Goal: Task Accomplishment & Management: Complete application form

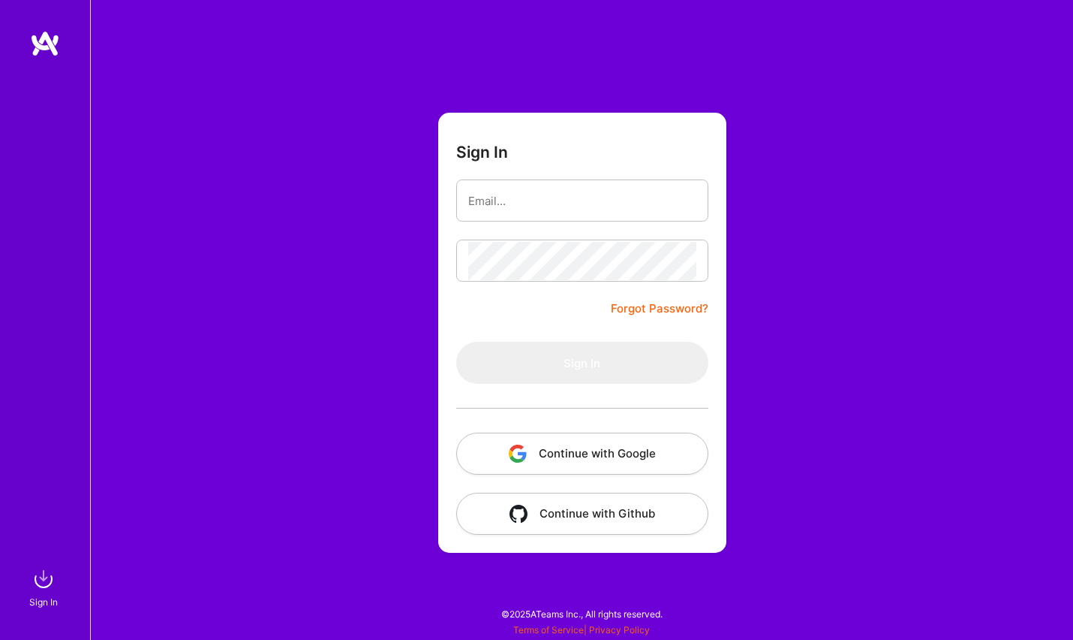
click at [591, 450] on button "Continue with Google" at bounding box center [582, 453] width 252 height 42
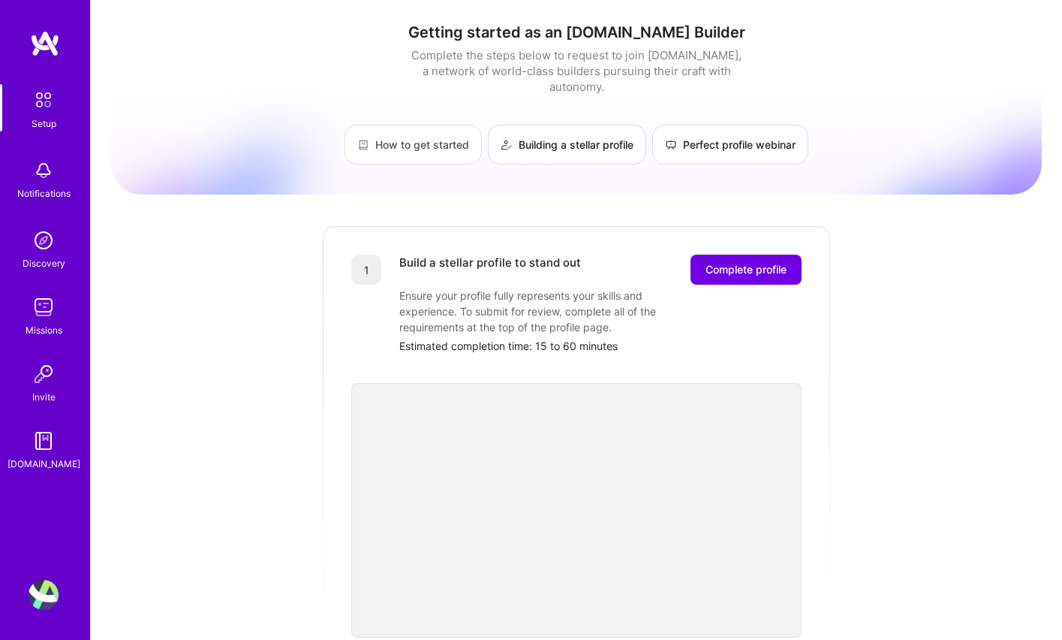
click at [396, 132] on link "How to get started" at bounding box center [413, 145] width 137 height 40
click at [565, 125] on link "Building a stellar profile" at bounding box center [567, 145] width 158 height 40
click at [47, 107] on img at bounding box center [44, 100] width 32 height 32
click at [39, 180] on img at bounding box center [44, 170] width 30 height 30
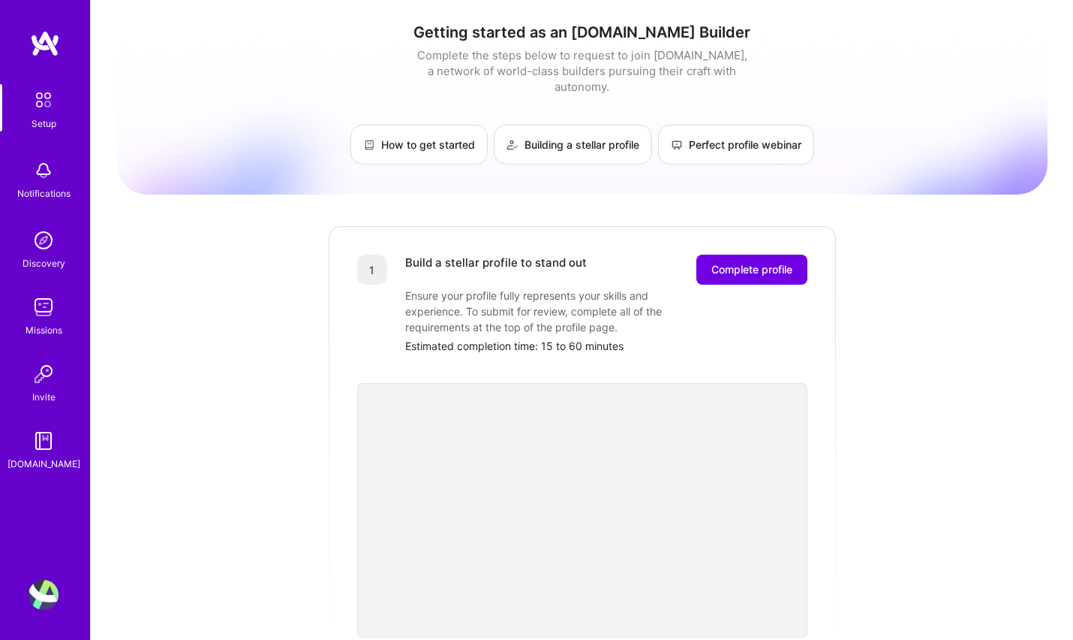
click at [39, 180] on div "Setup Notifications Discovery Missions Invite A.Guide" at bounding box center [45, 277] width 90 height 387
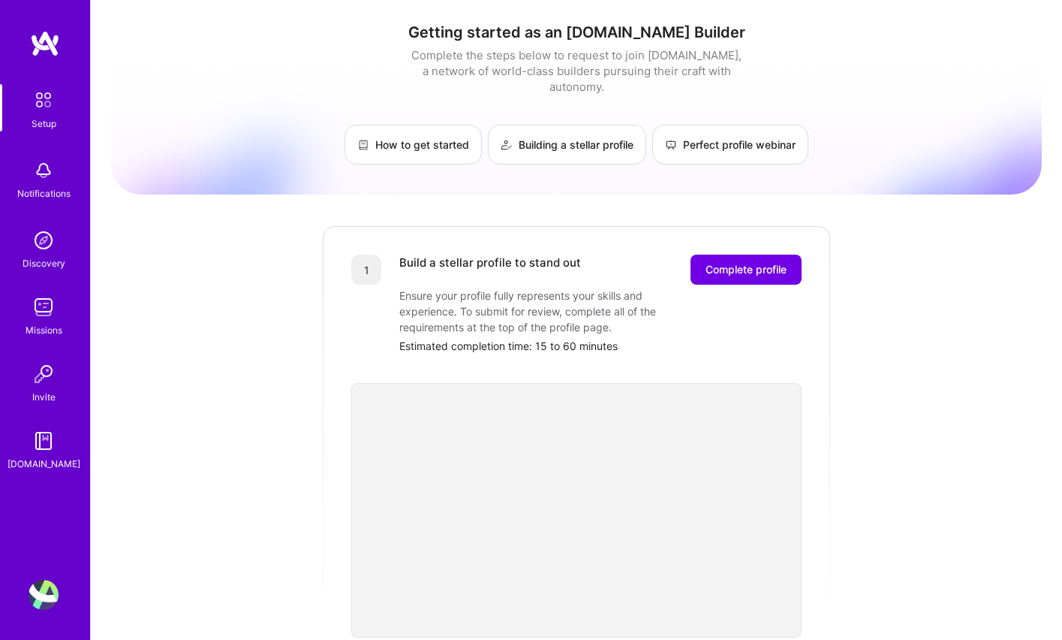
click at [44, 245] on img at bounding box center [44, 240] width 30 height 30
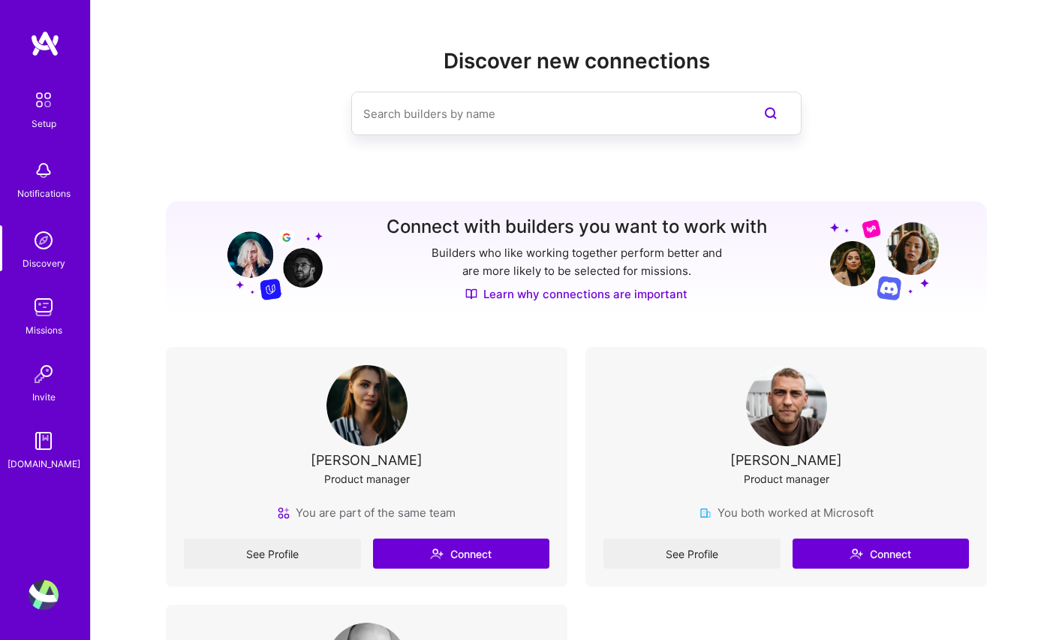
click at [38, 318] on img at bounding box center [44, 307] width 30 height 30
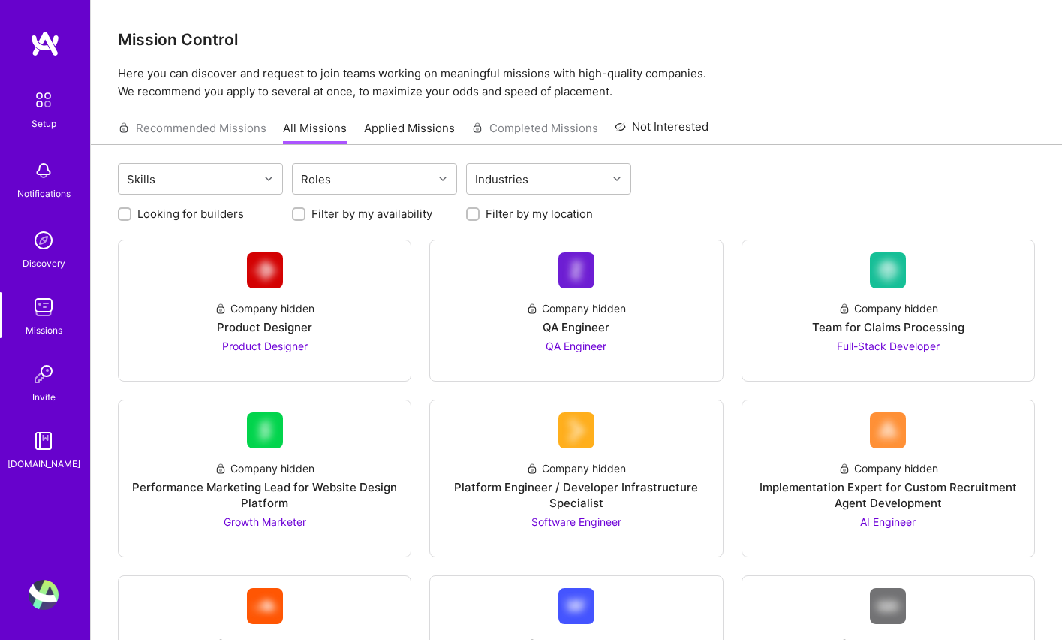
click at [396, 132] on link "Applied Missions" at bounding box center [409, 132] width 91 height 25
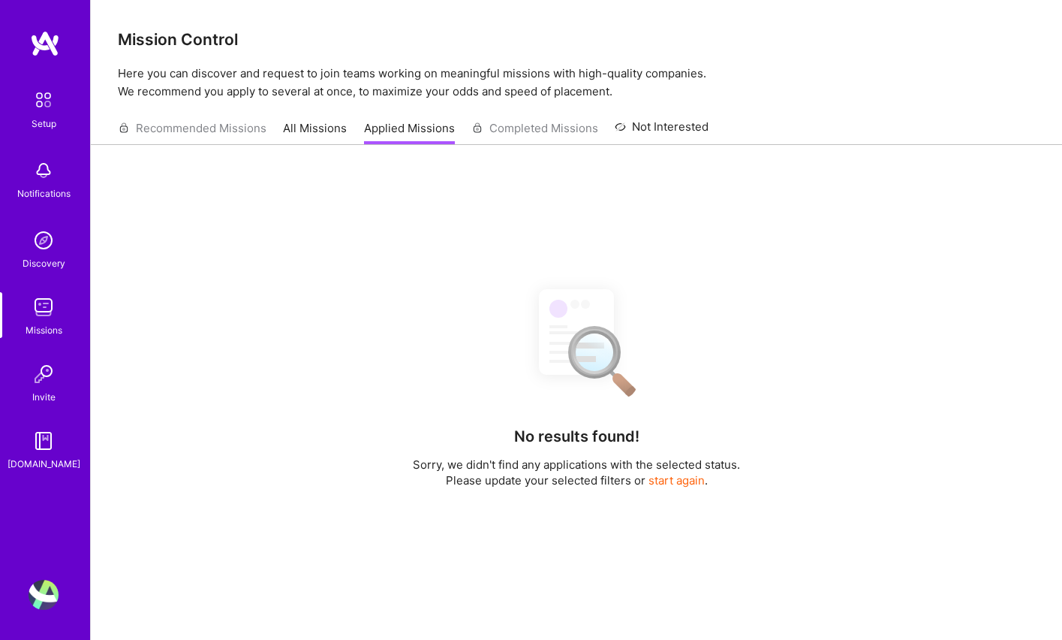
click at [310, 128] on link "All Missions" at bounding box center [315, 132] width 64 height 25
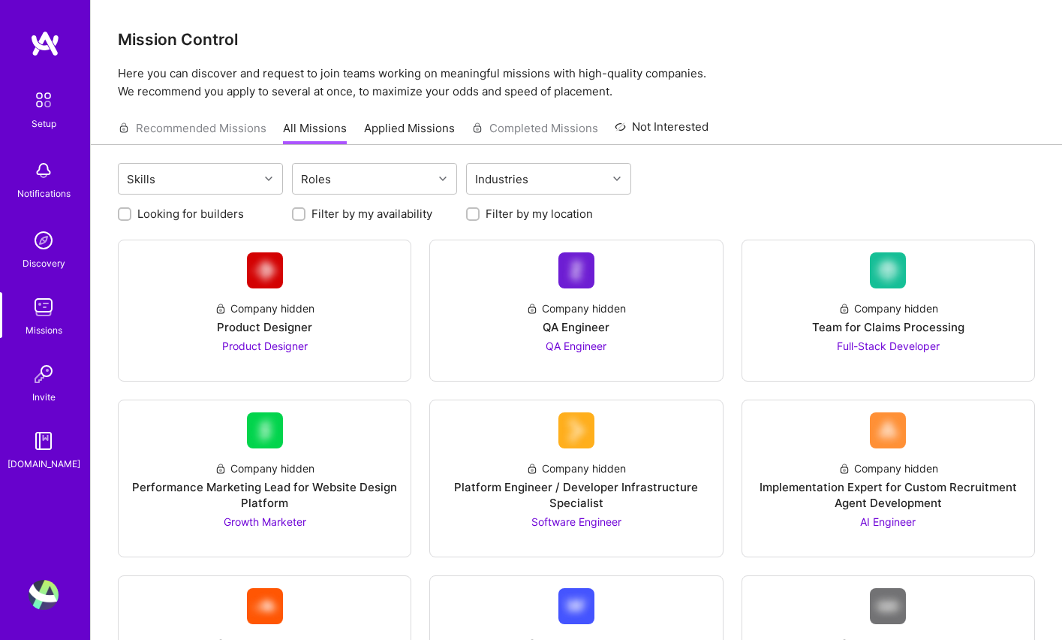
click at [38, 383] on img at bounding box center [44, 374] width 30 height 30
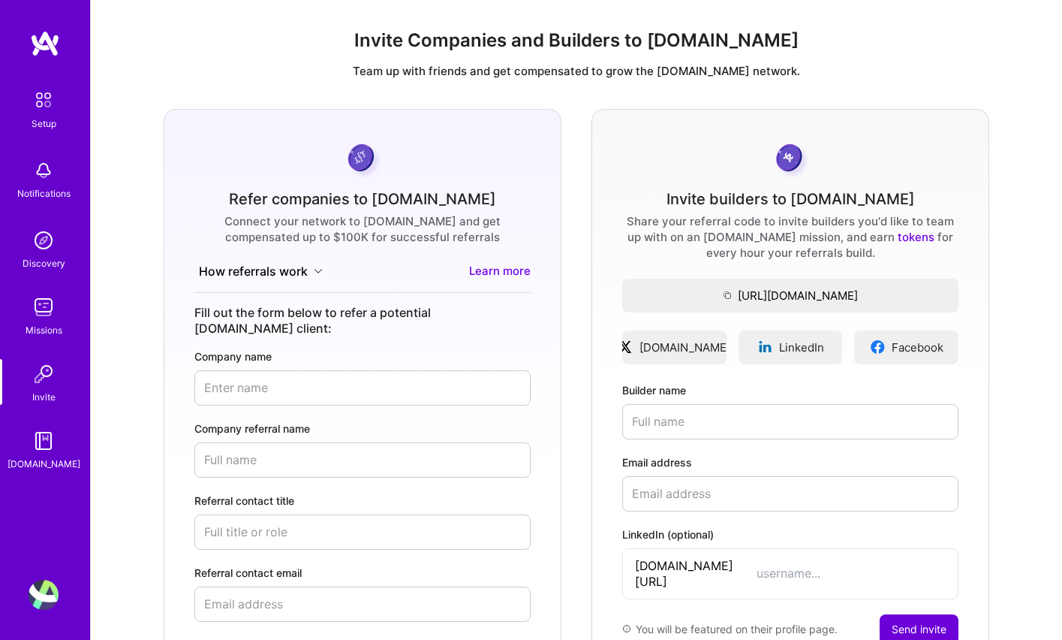
click at [42, 111] on img at bounding box center [44, 100] width 32 height 32
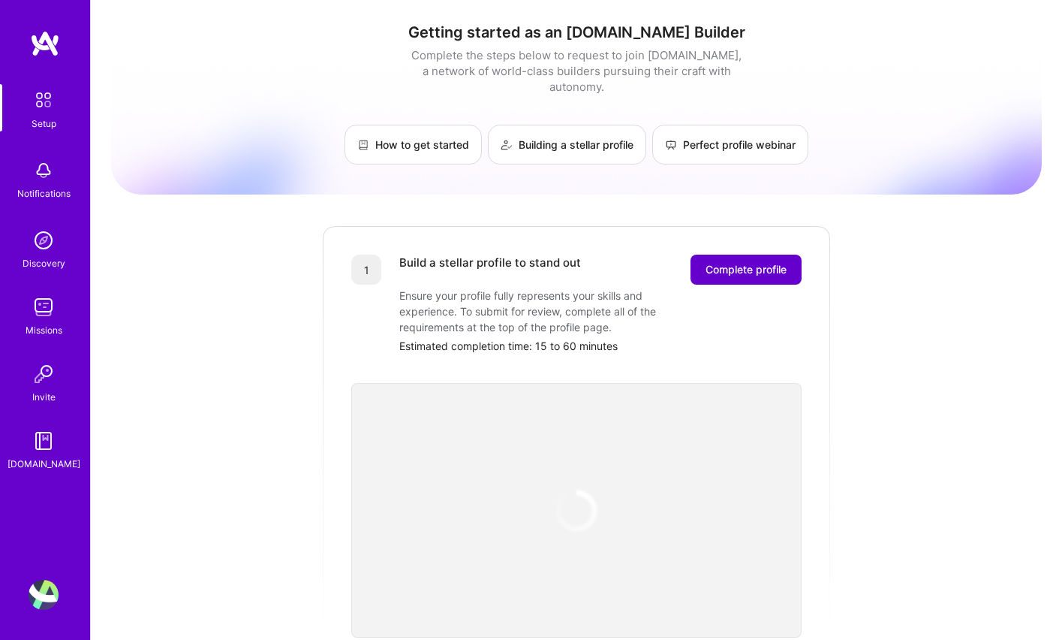
click at [736, 262] on span "Complete profile" at bounding box center [746, 269] width 81 height 15
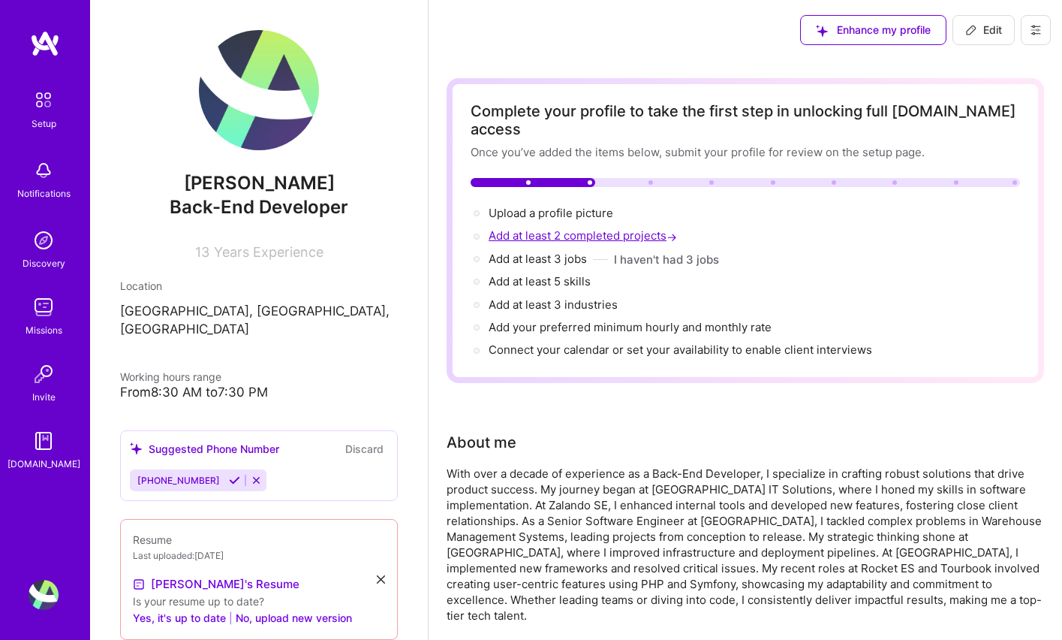
click at [549, 228] on span "Add at least 2 completed projects →" at bounding box center [584, 235] width 191 height 14
select select "US"
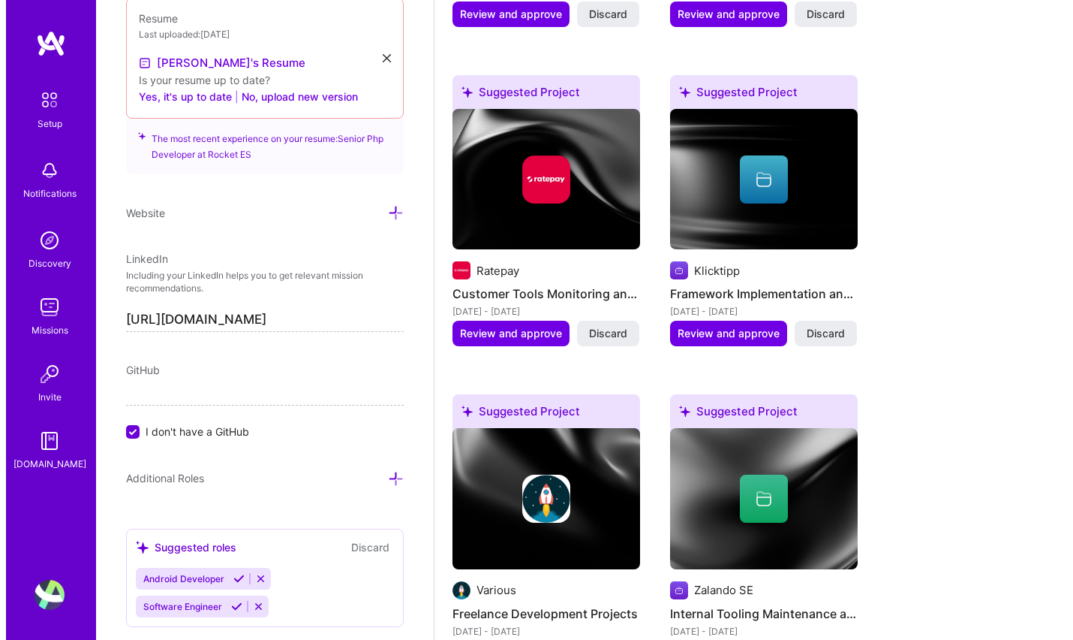
scroll to position [1662, 0]
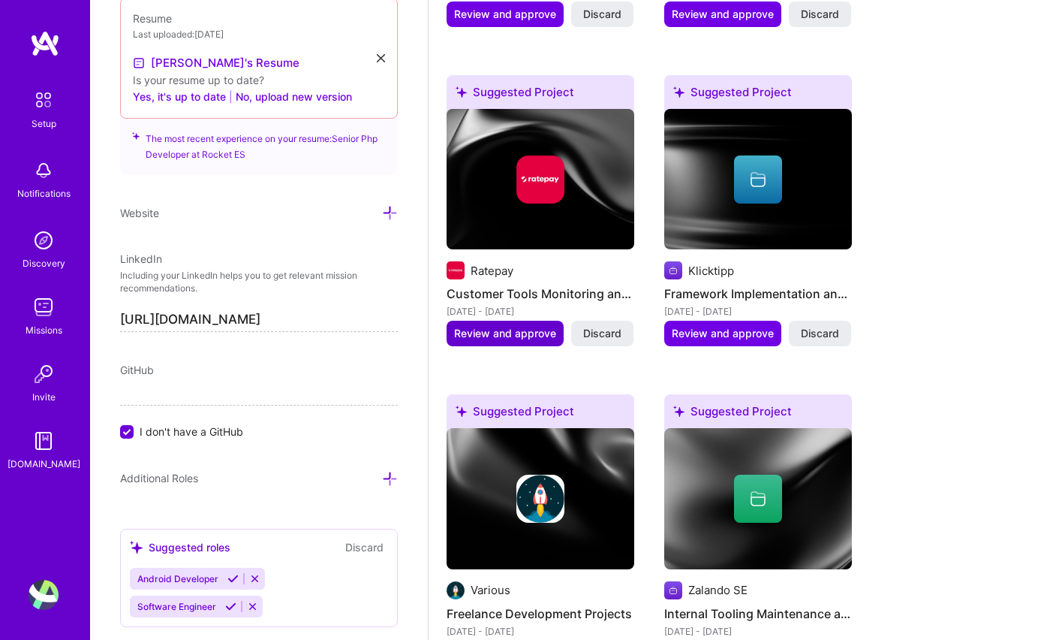
click at [505, 326] on span "Review and approve" at bounding box center [505, 333] width 102 height 15
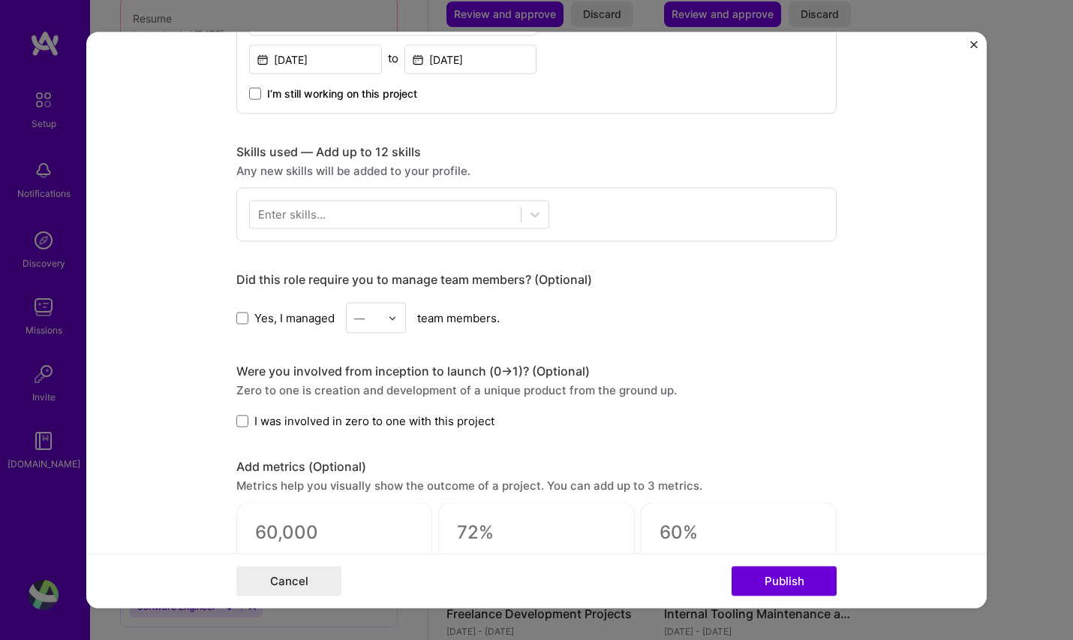
scroll to position [640, 0]
click at [272, 426] on span "I was involved in zero to one with this project" at bounding box center [374, 420] width 240 height 16
click at [0, 0] on input "I was involved in zero to one with this project" at bounding box center [0, 0] width 0 height 0
click at [341, 212] on div at bounding box center [385, 213] width 271 height 25
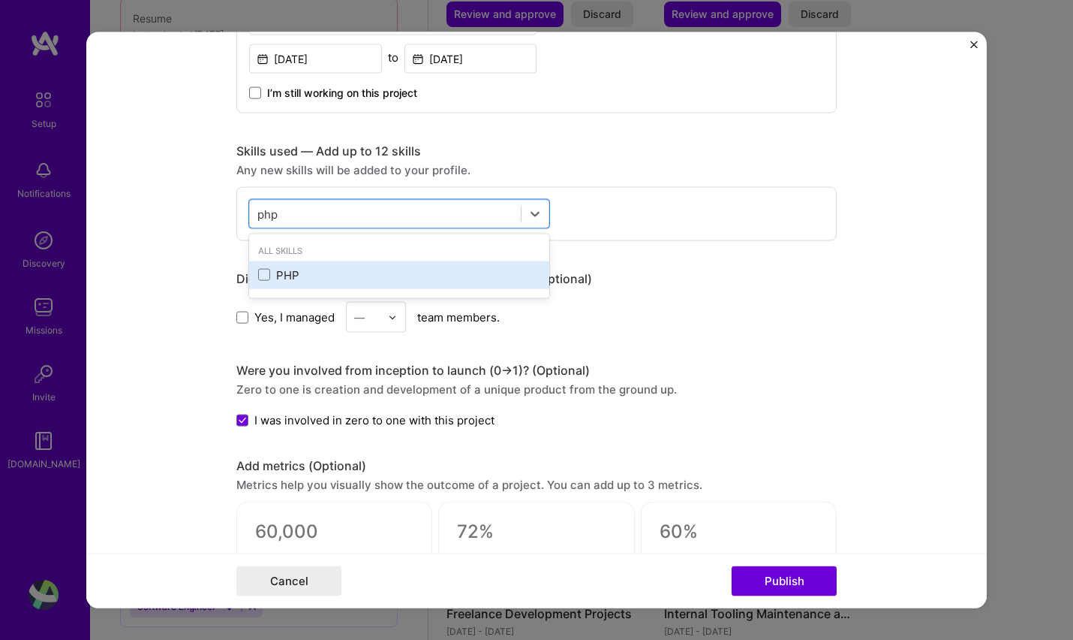
click at [266, 271] on div "PHP" at bounding box center [399, 274] width 282 height 16
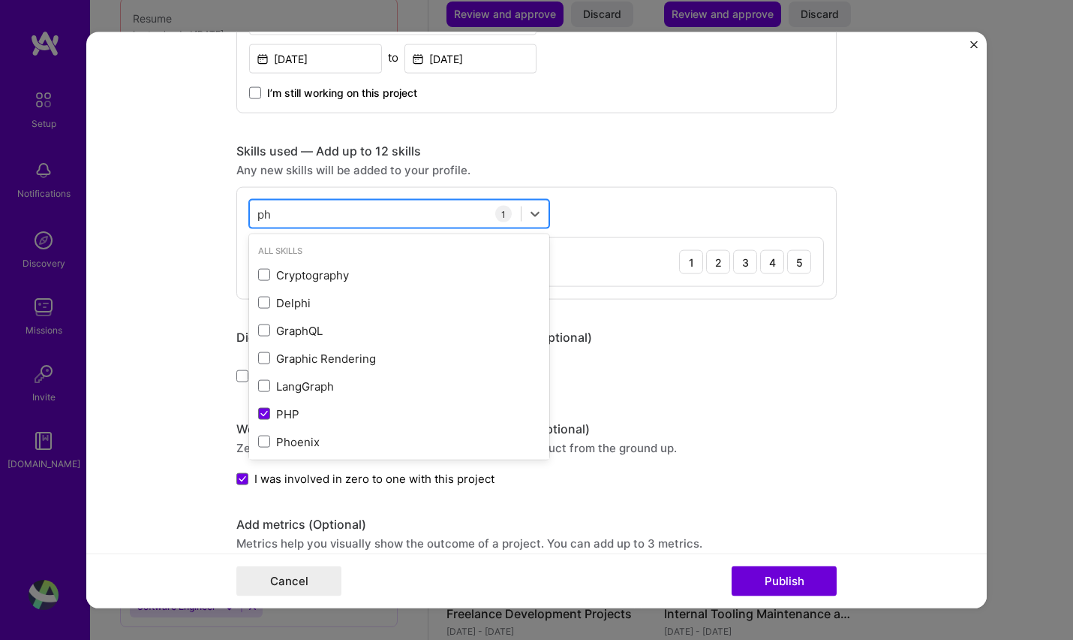
type input "p"
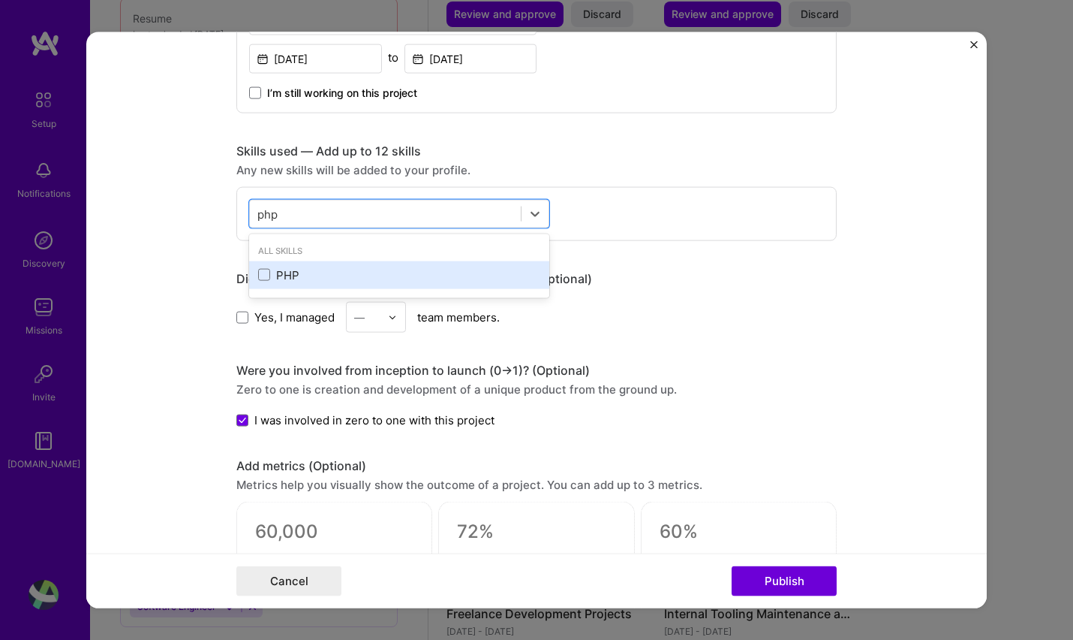
click at [283, 272] on div "PHP" at bounding box center [399, 274] width 282 height 16
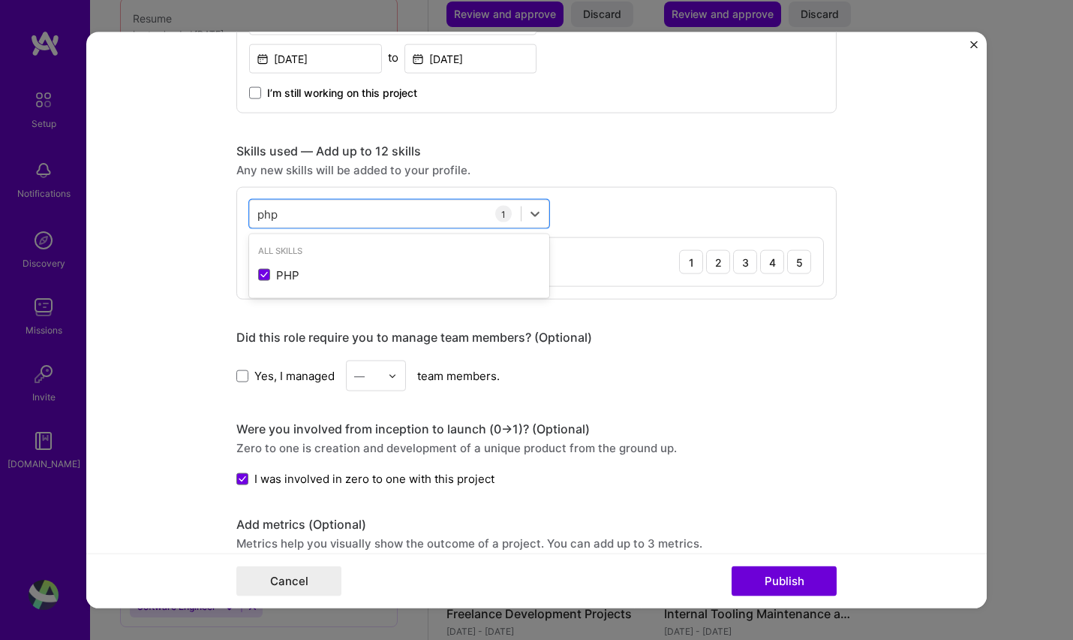
type input "php"
click at [643, 213] on div "option PHP, selected. option PHP selected, 0 of 2. 1 result available for searc…" at bounding box center [536, 243] width 600 height 113
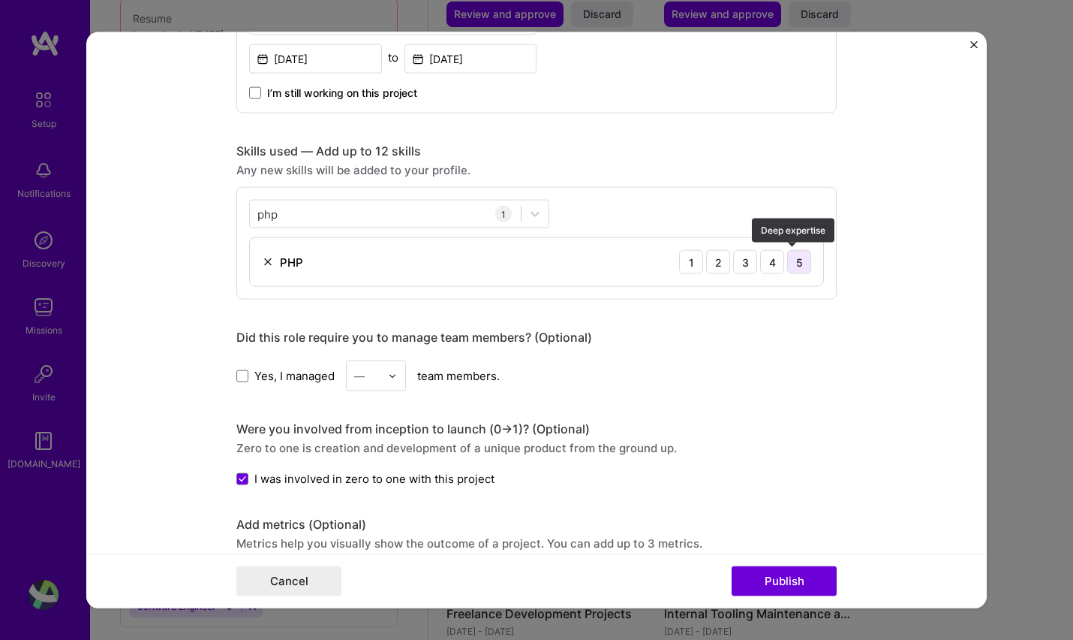
click at [793, 263] on div "5" at bounding box center [799, 262] width 24 height 24
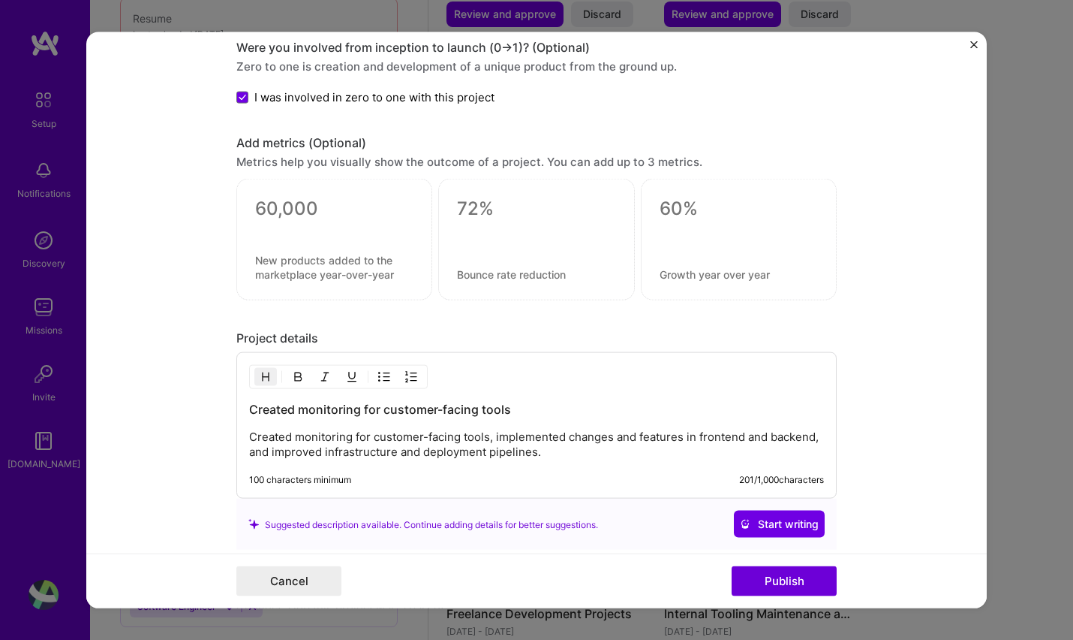
scroll to position [1022, 0]
click at [789, 581] on button "Publish" at bounding box center [784, 580] width 105 height 30
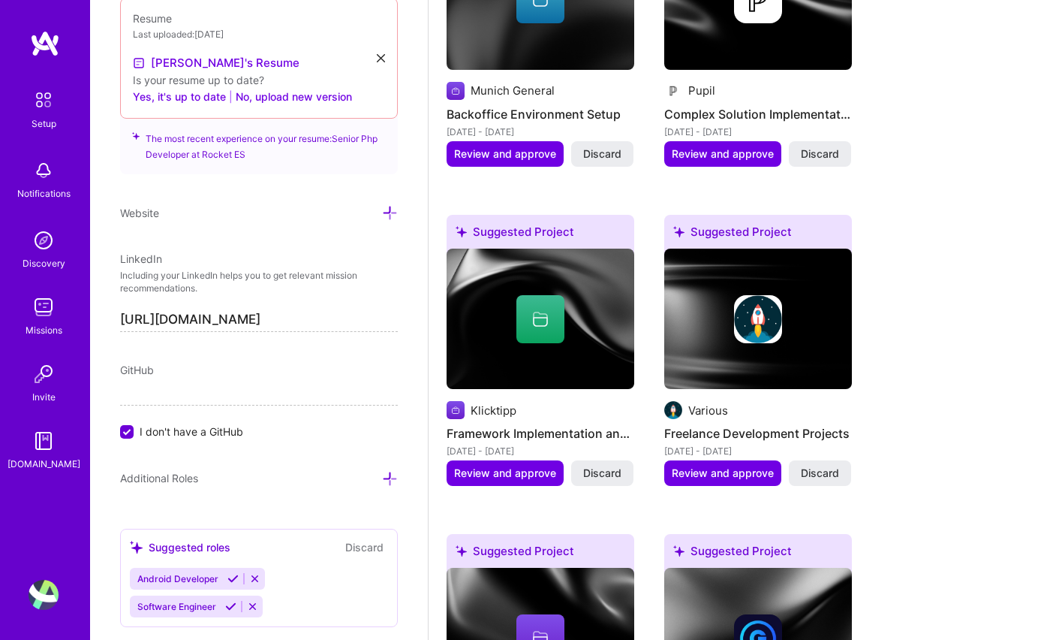
scroll to position [1524, 0]
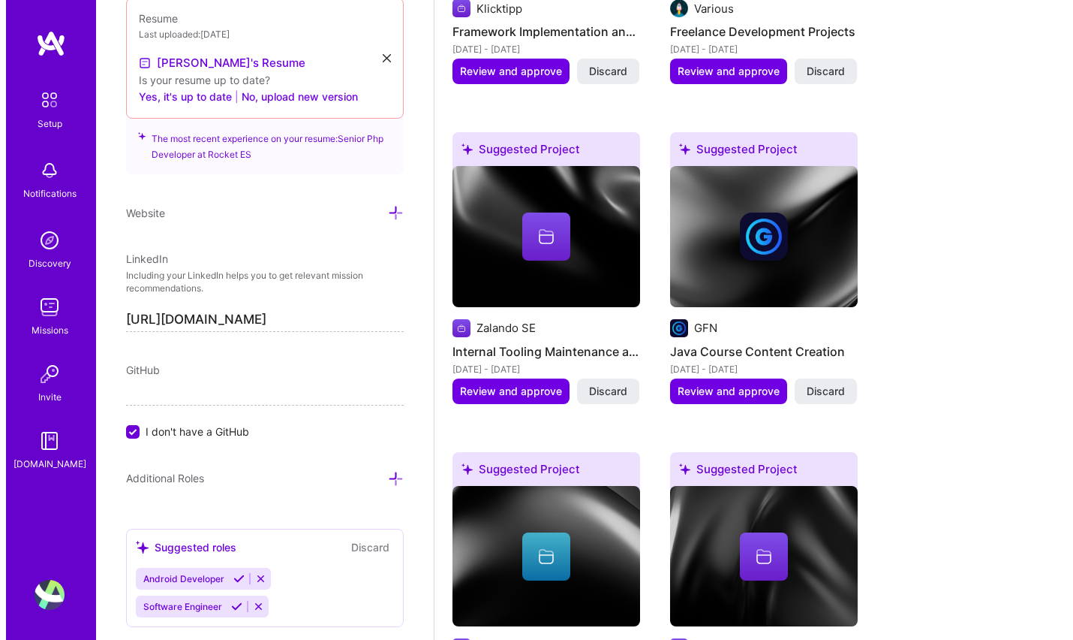
scroll to position [1931, 0]
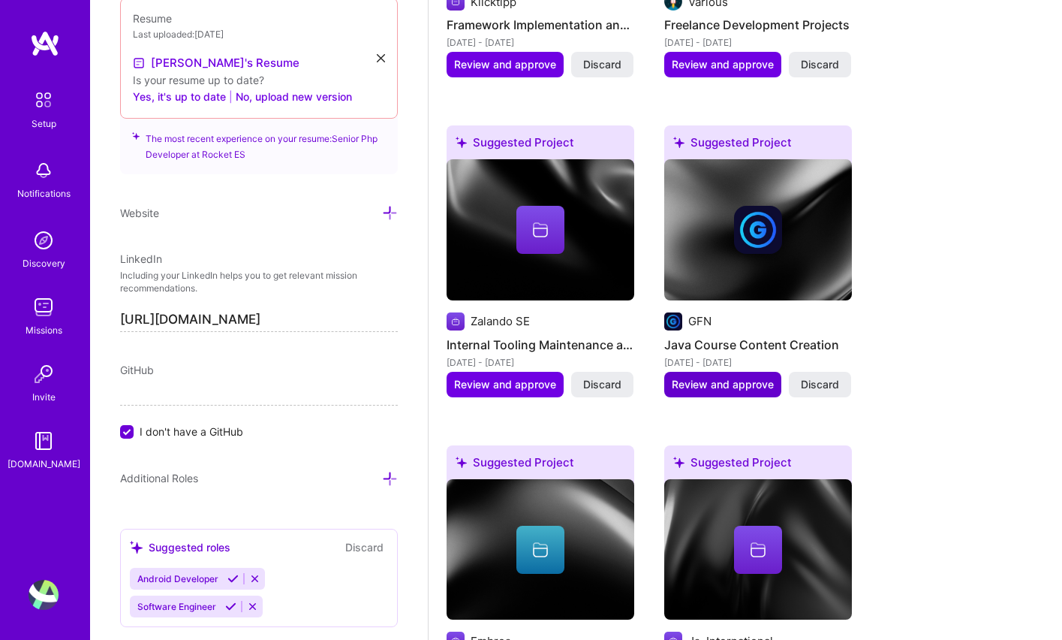
click at [732, 377] on span "Review and approve" at bounding box center [723, 384] width 102 height 15
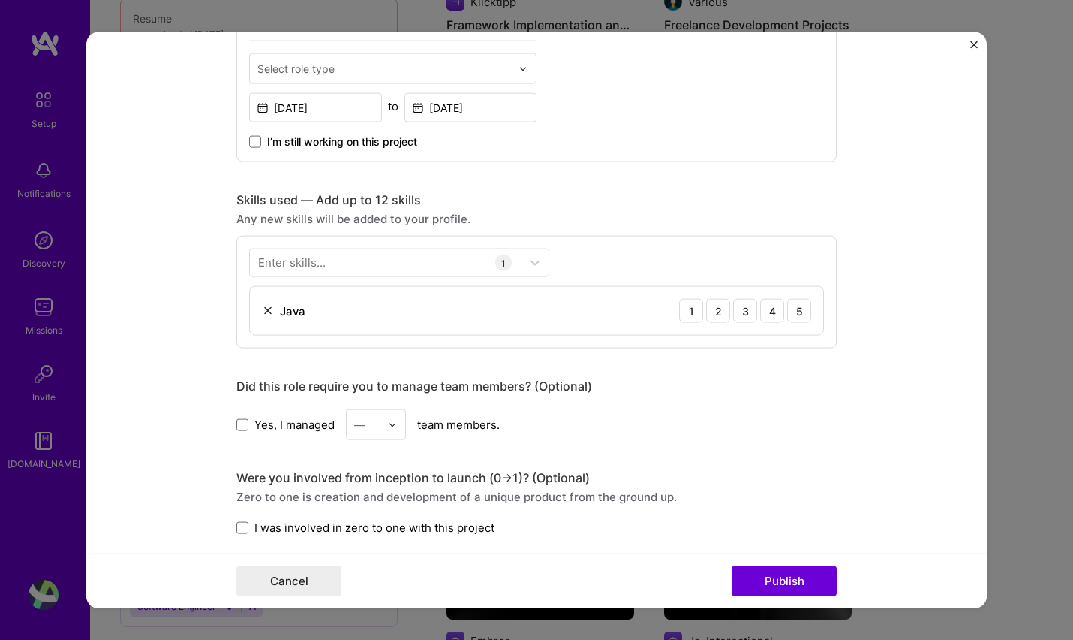
scroll to position [591, 0]
click at [790, 310] on div "5" at bounding box center [799, 311] width 24 height 24
click at [781, 576] on button "Publish" at bounding box center [784, 580] width 105 height 30
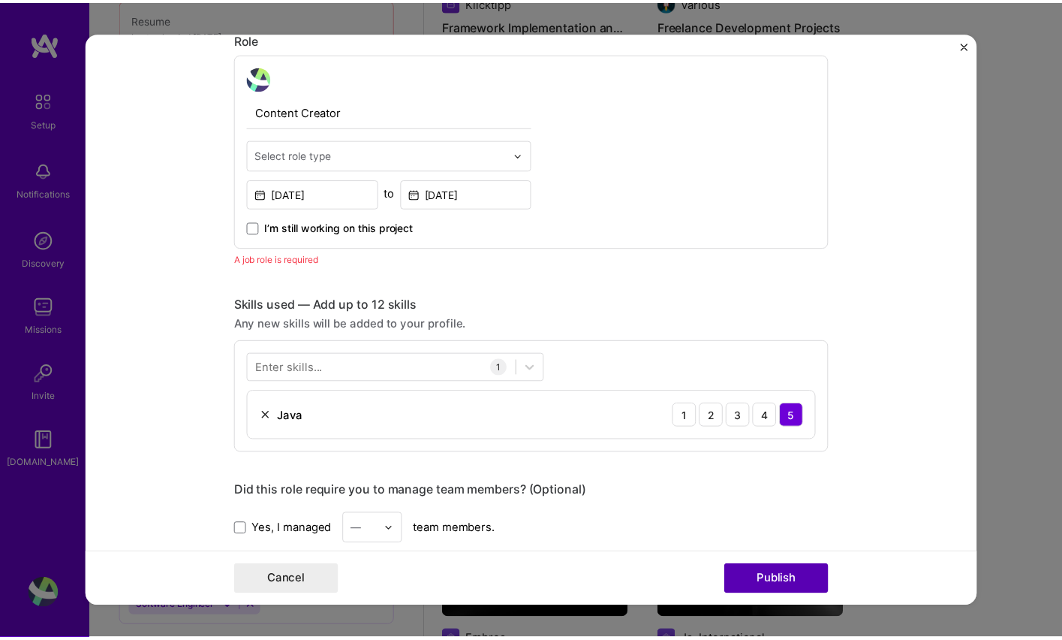
scroll to position [504, 0]
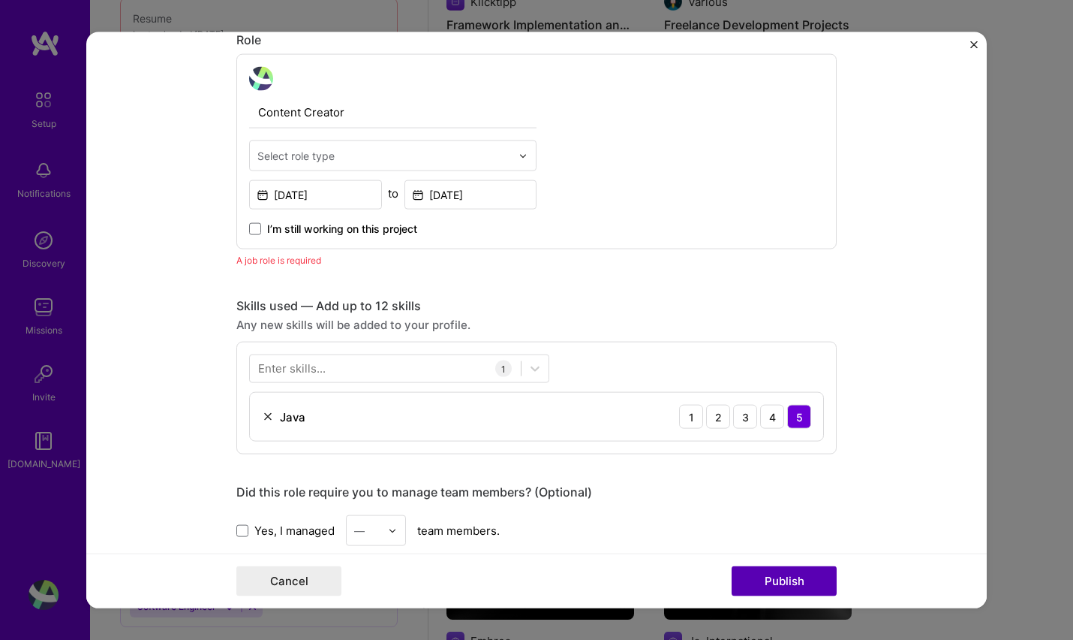
click at [791, 588] on button "Publish" at bounding box center [784, 580] width 105 height 30
click at [357, 158] on input "text" at bounding box center [384, 156] width 254 height 16
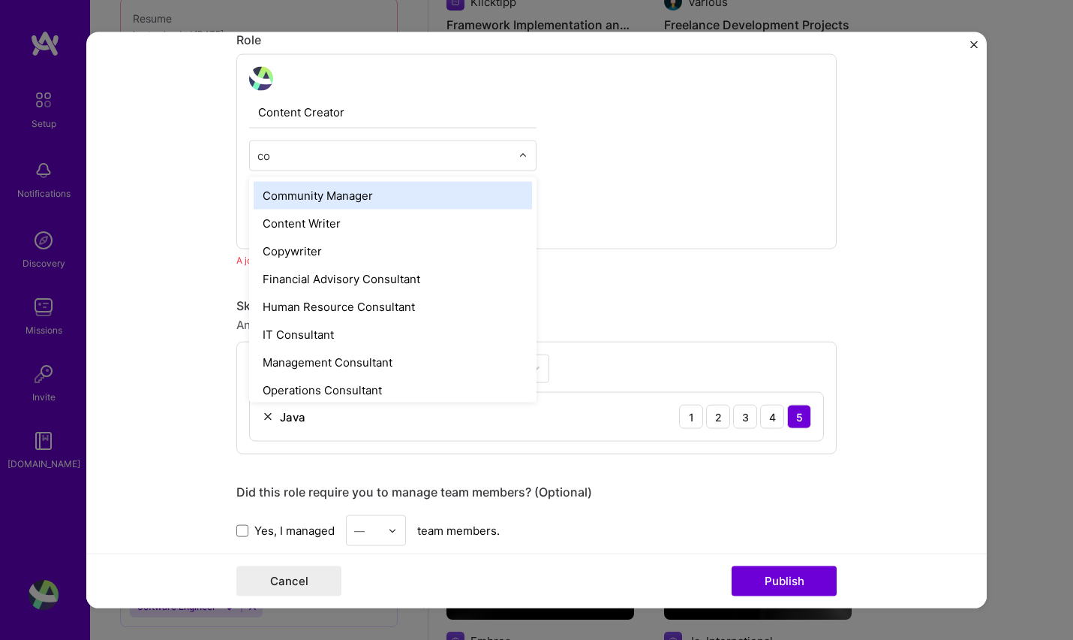
type input "con"
click at [342, 199] on div "Content Writer" at bounding box center [393, 196] width 278 height 28
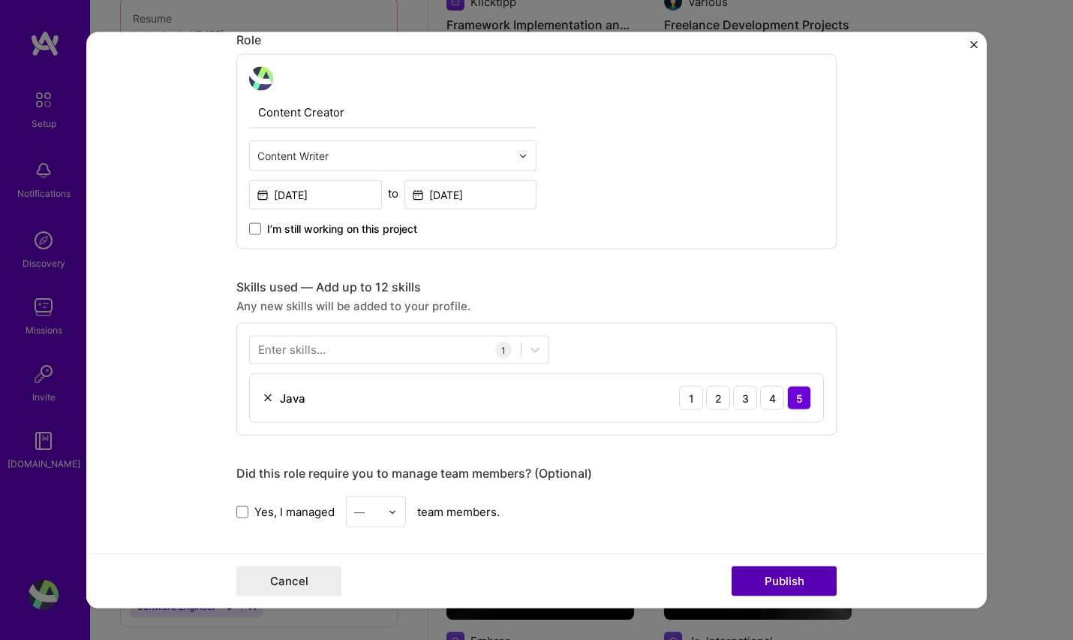
click at [785, 583] on button "Publish" at bounding box center [784, 580] width 105 height 30
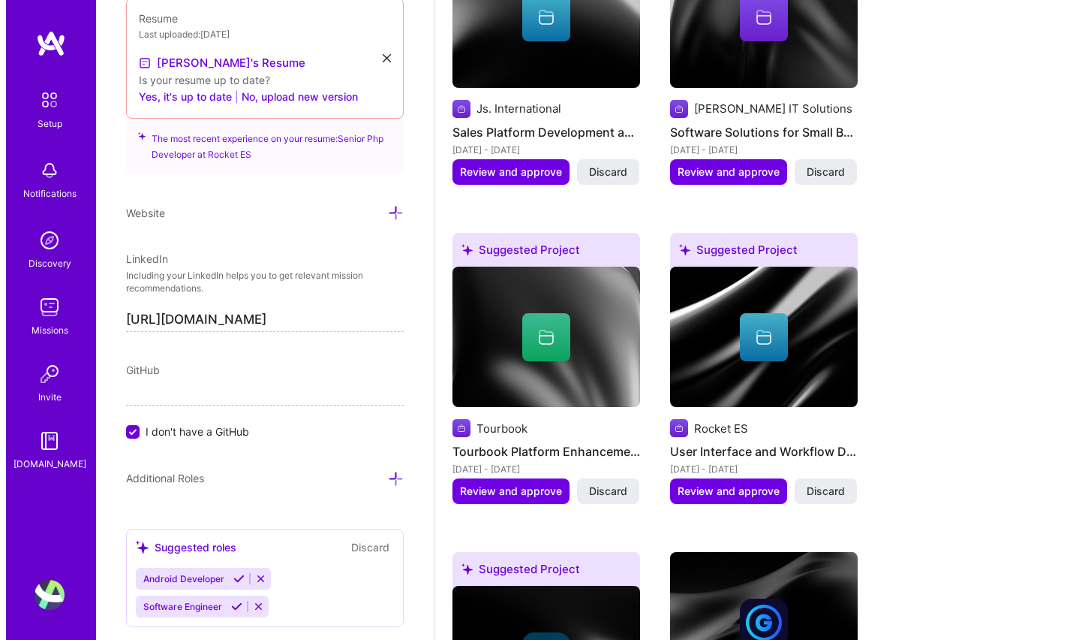
scroll to position [2438, 0]
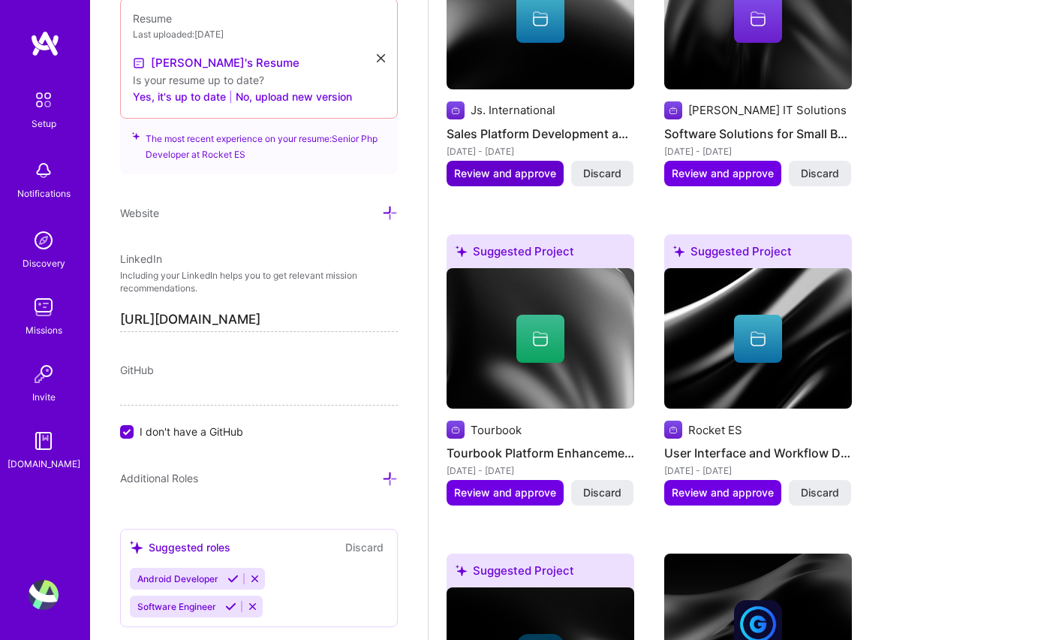
click at [507, 166] on span "Review and approve" at bounding box center [505, 173] width 102 height 15
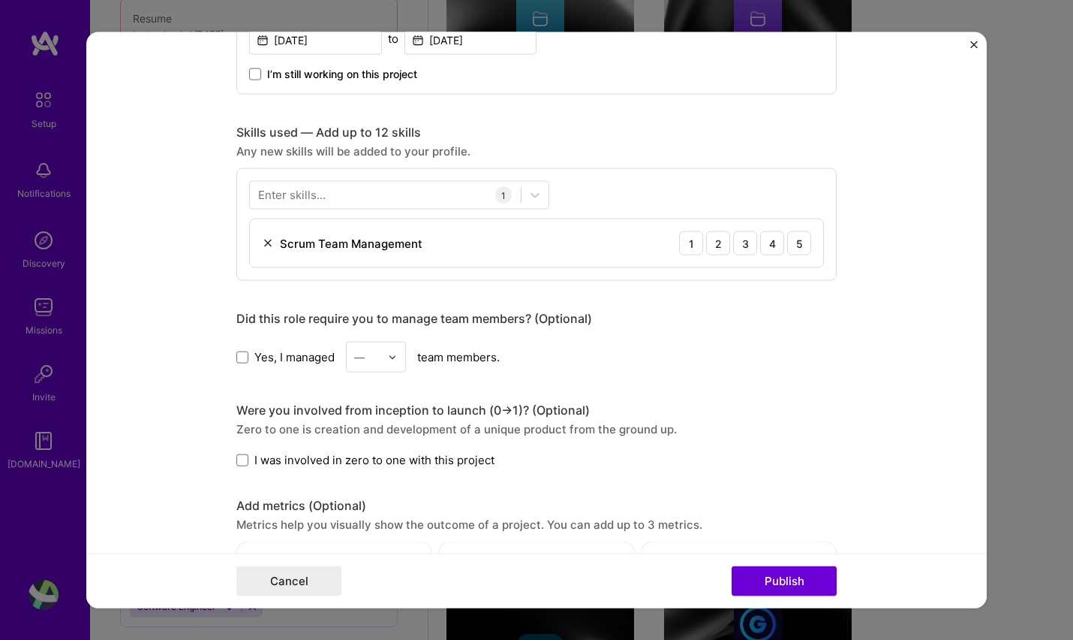
scroll to position [658, 0]
click at [377, 191] on div at bounding box center [385, 194] width 271 height 25
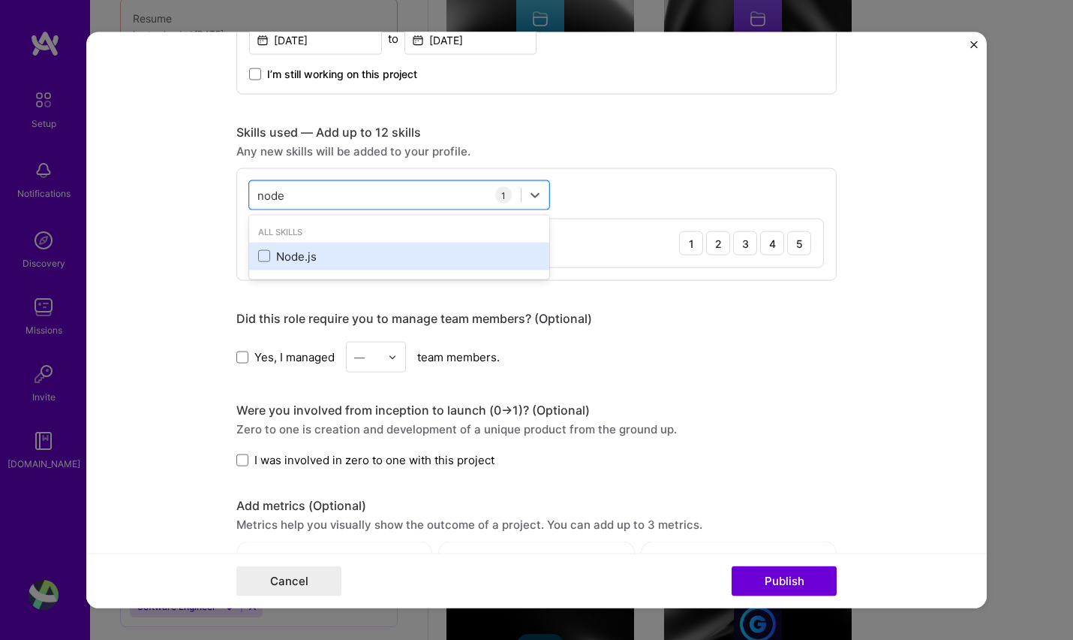
click at [274, 257] on div "Node.js" at bounding box center [399, 256] width 282 height 16
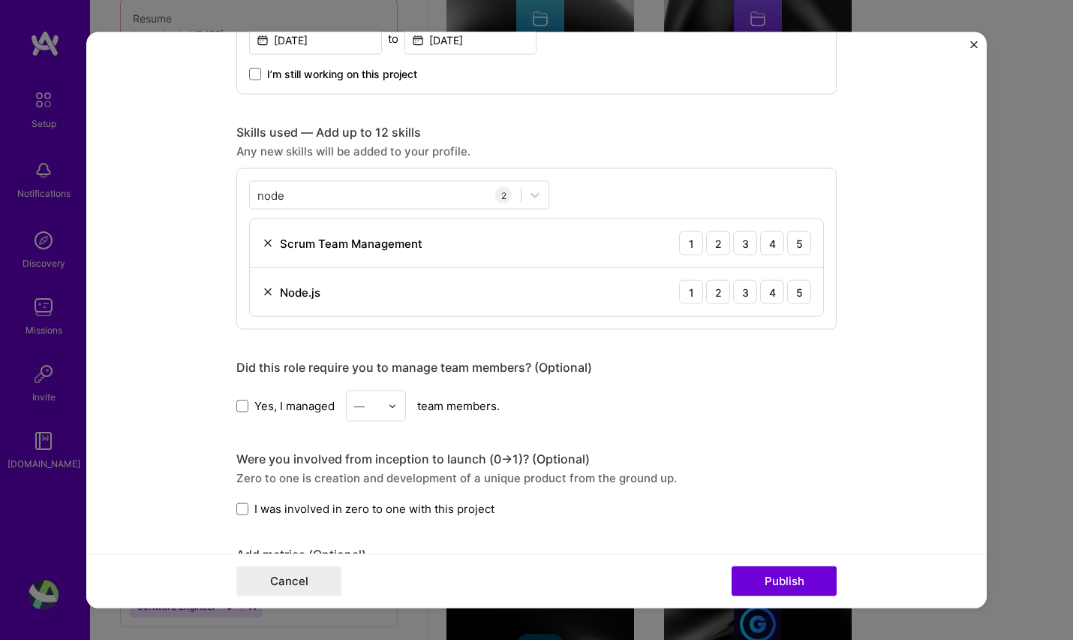
click at [730, 350] on div "Editing suggested project This project is suggested based on your LinkedIn, res…" at bounding box center [536, 236] width 600 height 1664
click at [797, 293] on div "5" at bounding box center [799, 292] width 24 height 24
click at [793, 238] on div "5" at bounding box center [799, 243] width 24 height 24
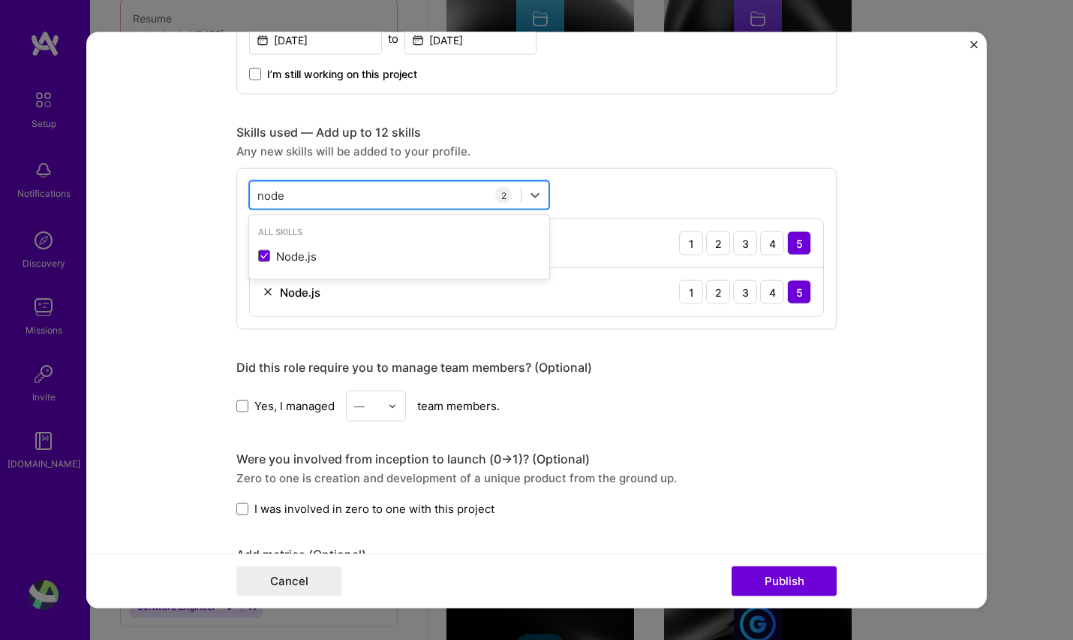
click at [302, 187] on div "node node" at bounding box center [385, 194] width 271 height 25
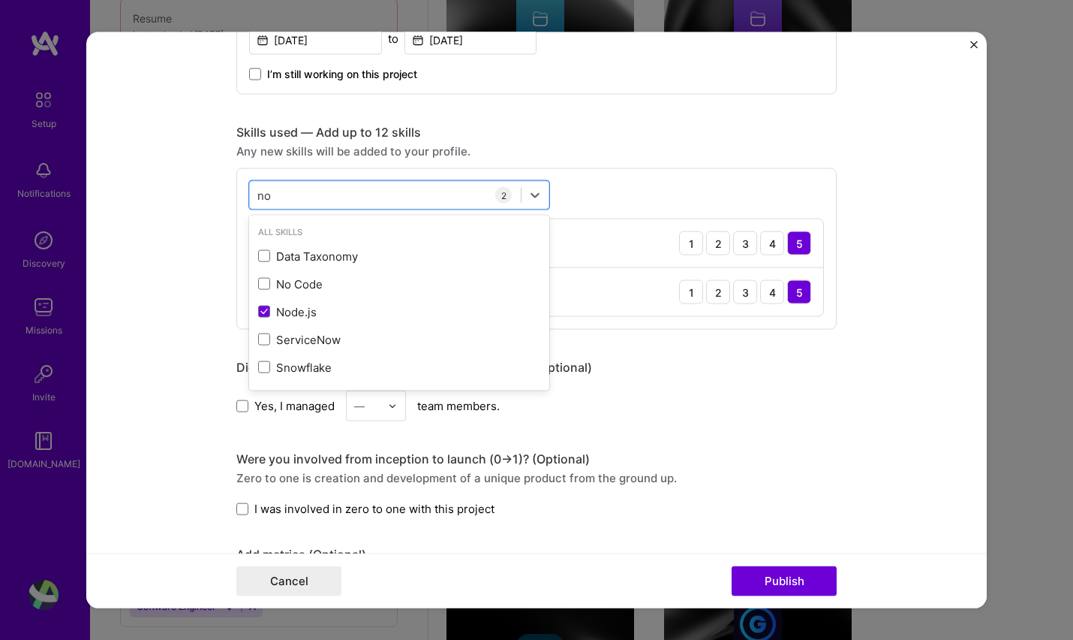
type input "n"
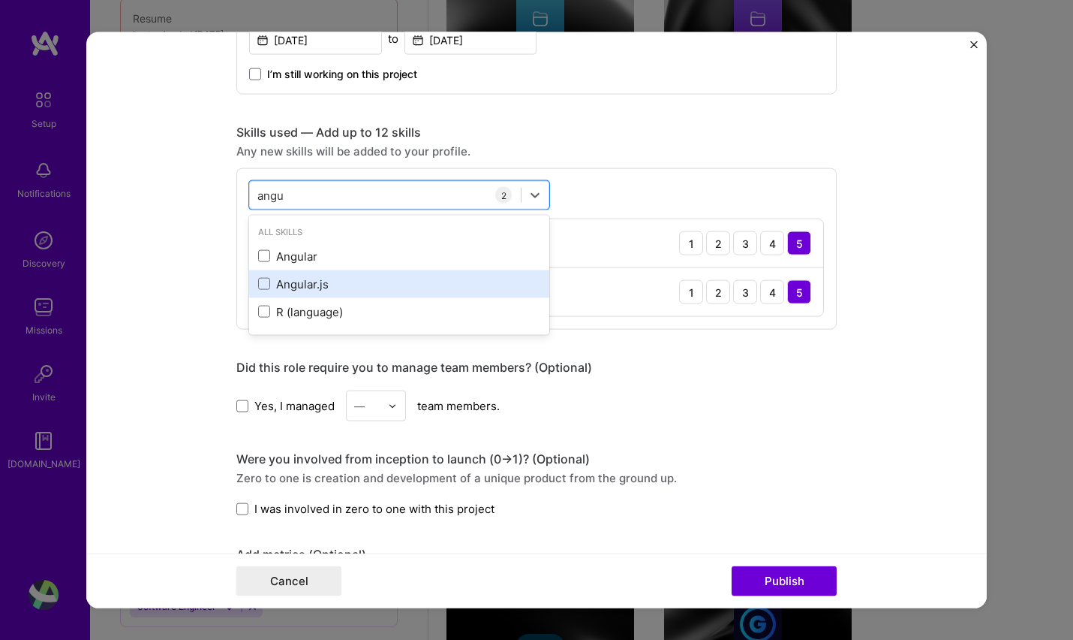
click at [304, 280] on div "Angular.js" at bounding box center [399, 283] width 282 height 16
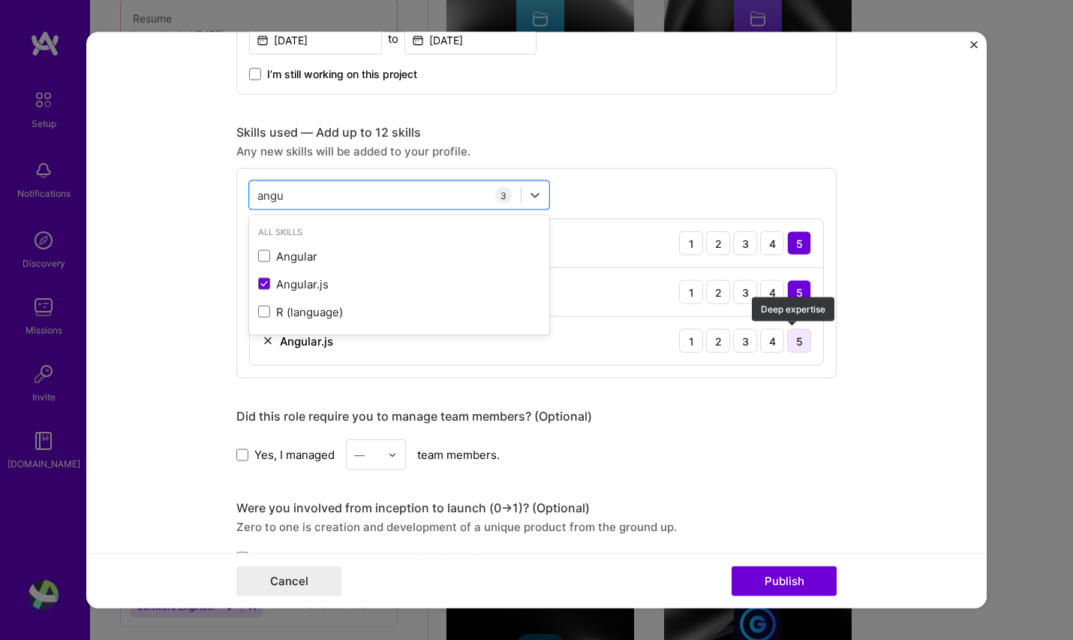
type input "angu"
click at [801, 342] on div "5" at bounding box center [799, 341] width 24 height 24
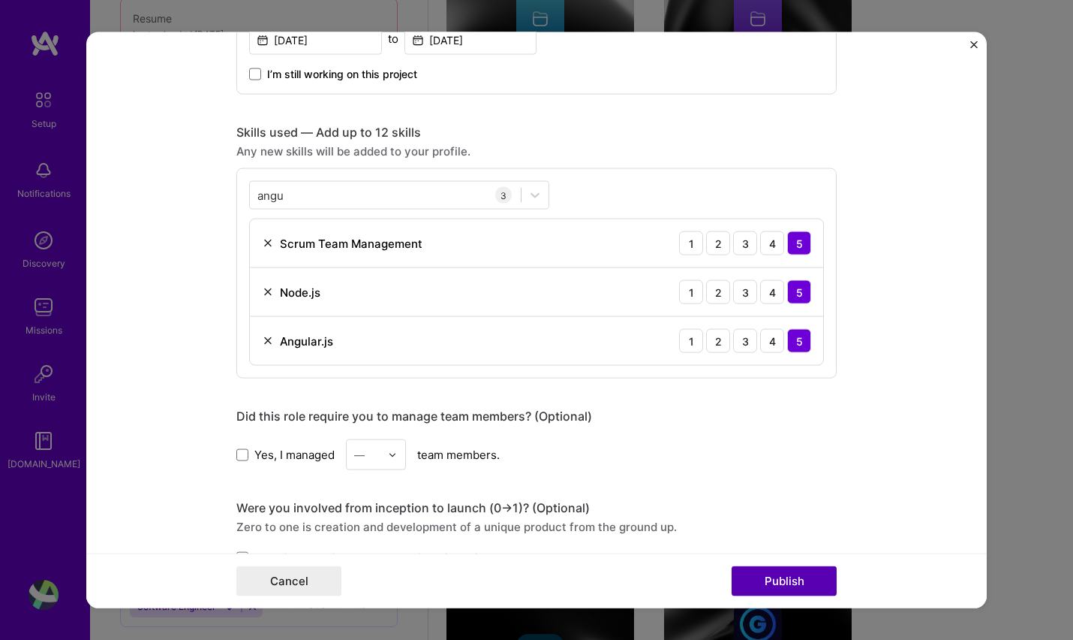
click at [792, 584] on button "Publish" at bounding box center [784, 580] width 105 height 30
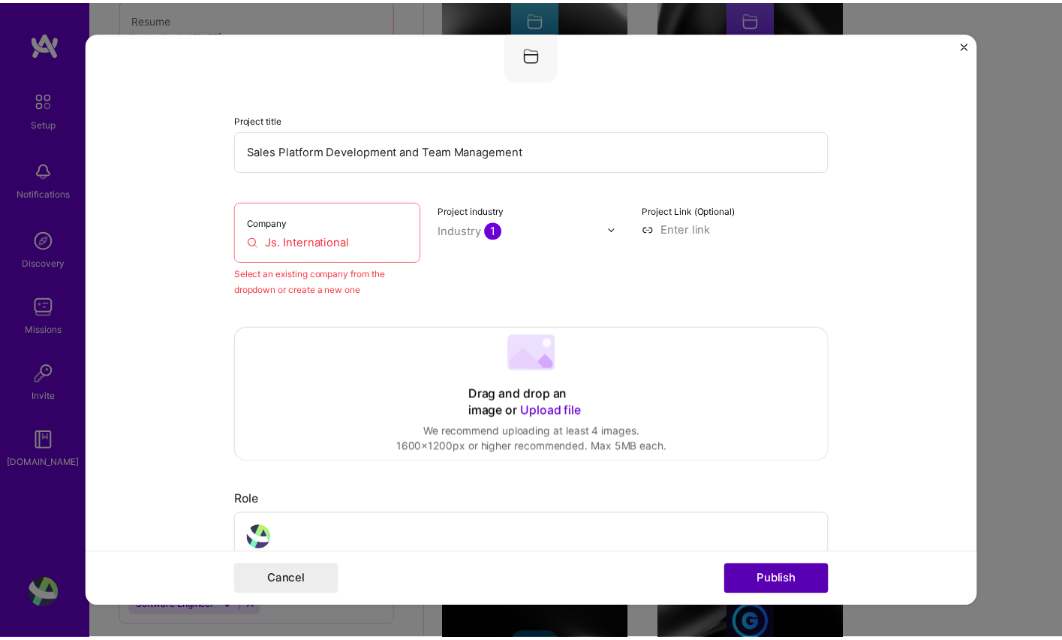
scroll to position [98, 0]
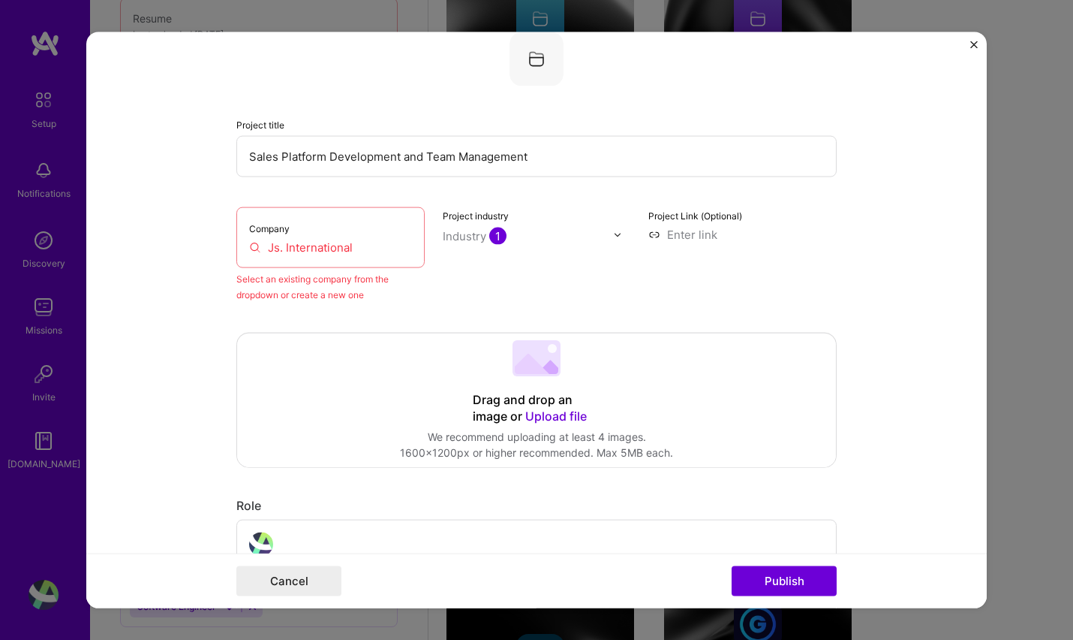
drag, startPoint x: 305, startPoint y: 245, endPoint x: 332, endPoint y: 242, distance: 27.2
click at [316, 242] on input "Js. International" at bounding box center [330, 247] width 163 height 16
click at [366, 248] on input "Js. International" at bounding box center [330, 247] width 163 height 16
click at [976, 44] on img "Close" at bounding box center [975, 45] width 8 height 8
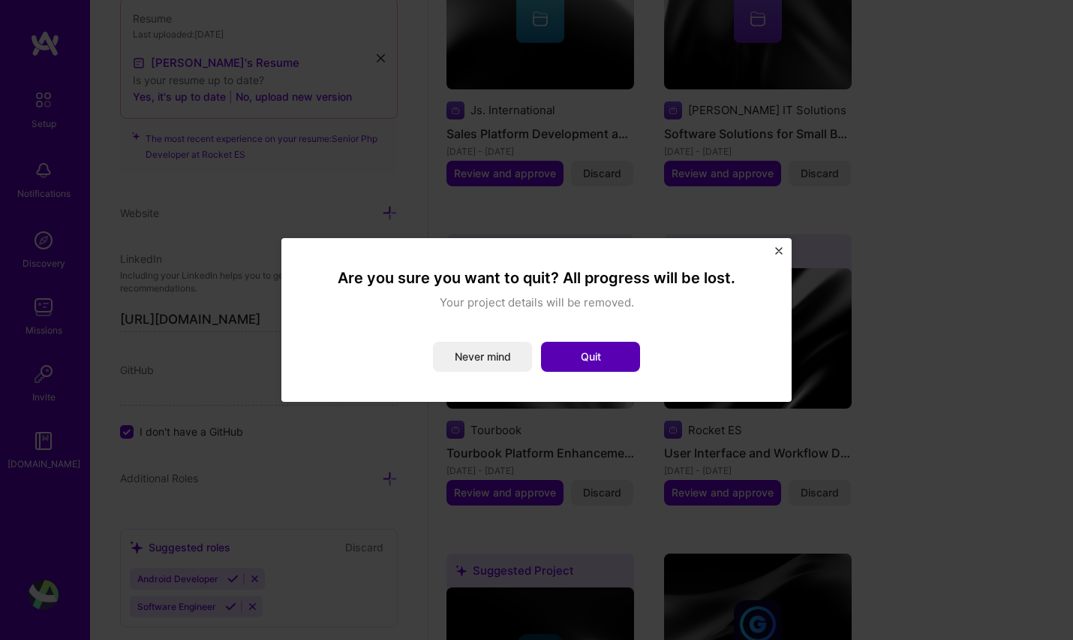
click at [594, 353] on button "Quit" at bounding box center [590, 357] width 99 height 30
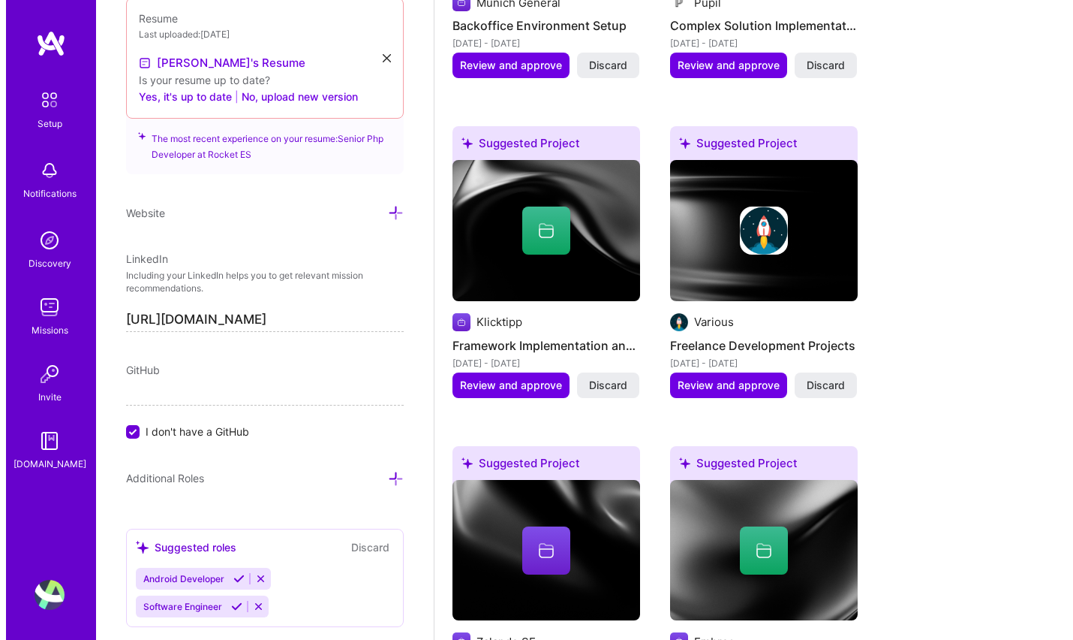
scroll to position [1587, 0]
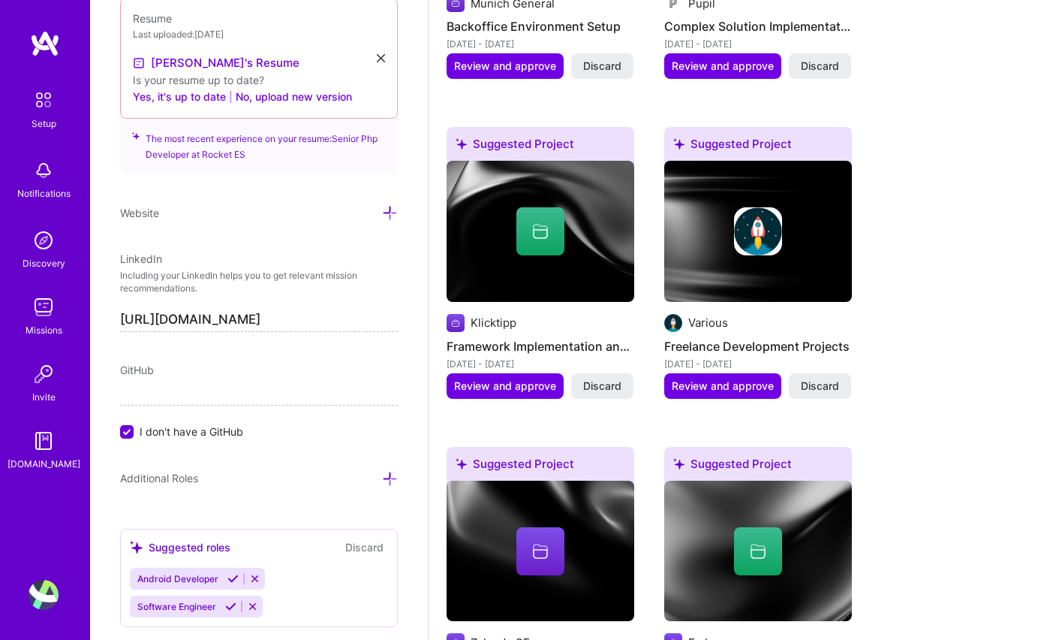
click at [723, 275] on img at bounding box center [758, 231] width 188 height 141
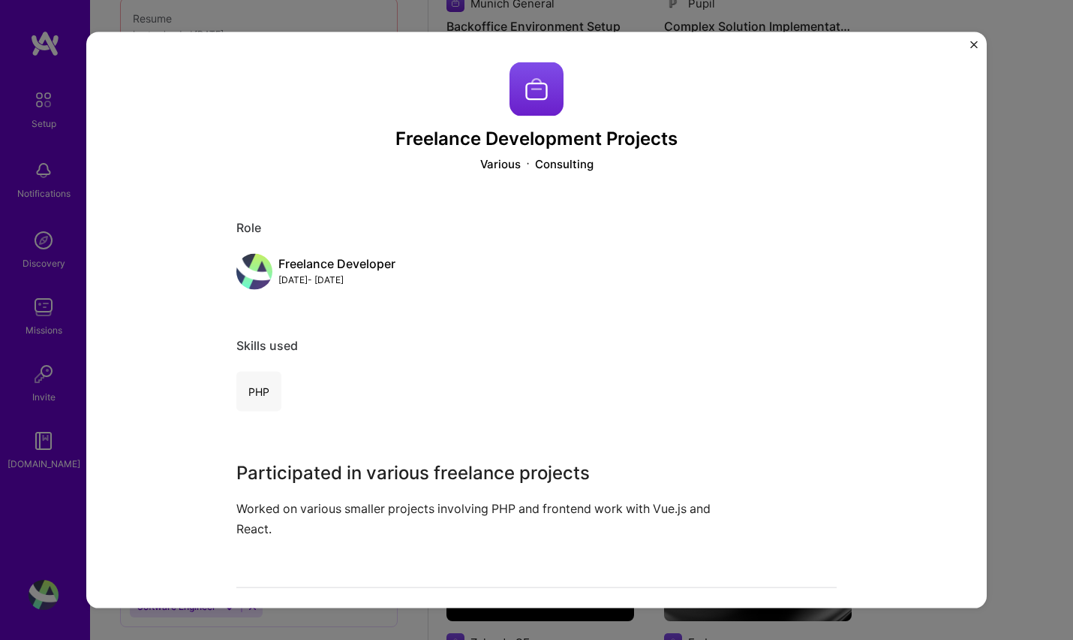
click at [971, 43] on img "Close" at bounding box center [975, 45] width 8 height 8
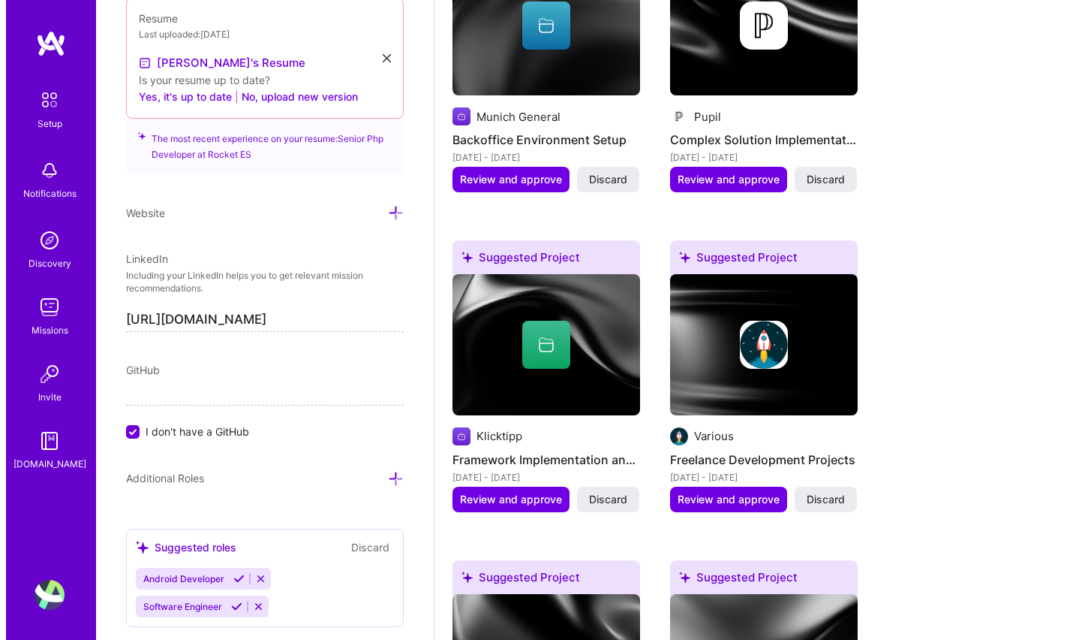
scroll to position [1475, 0]
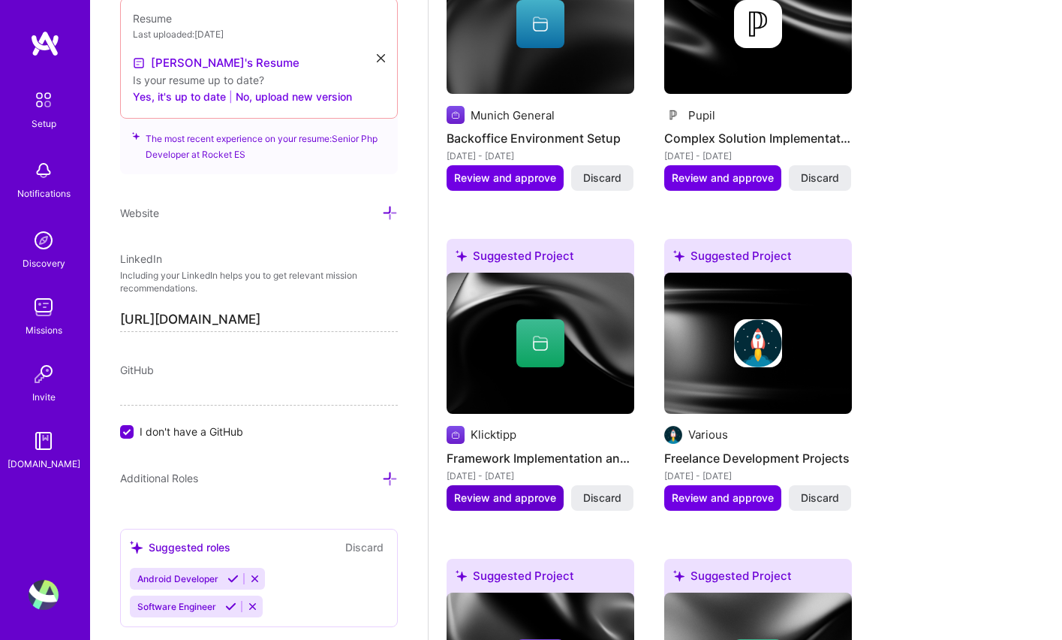
click at [521, 490] on span "Review and approve" at bounding box center [505, 497] width 102 height 15
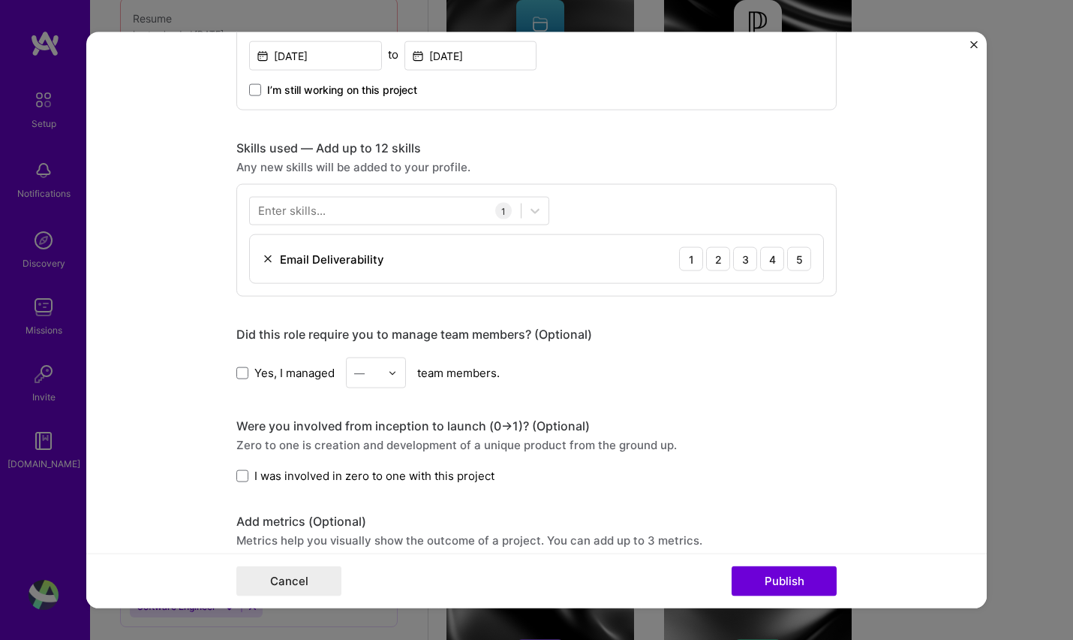
scroll to position [643, 0]
click at [419, 204] on div at bounding box center [385, 210] width 271 height 25
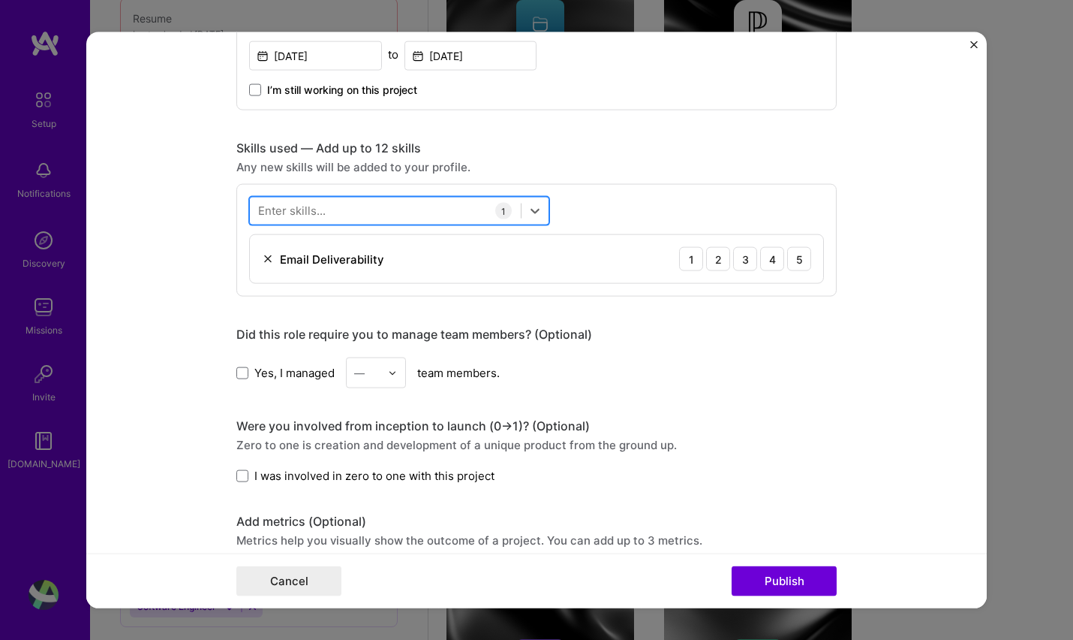
click at [419, 204] on div at bounding box center [385, 210] width 271 height 25
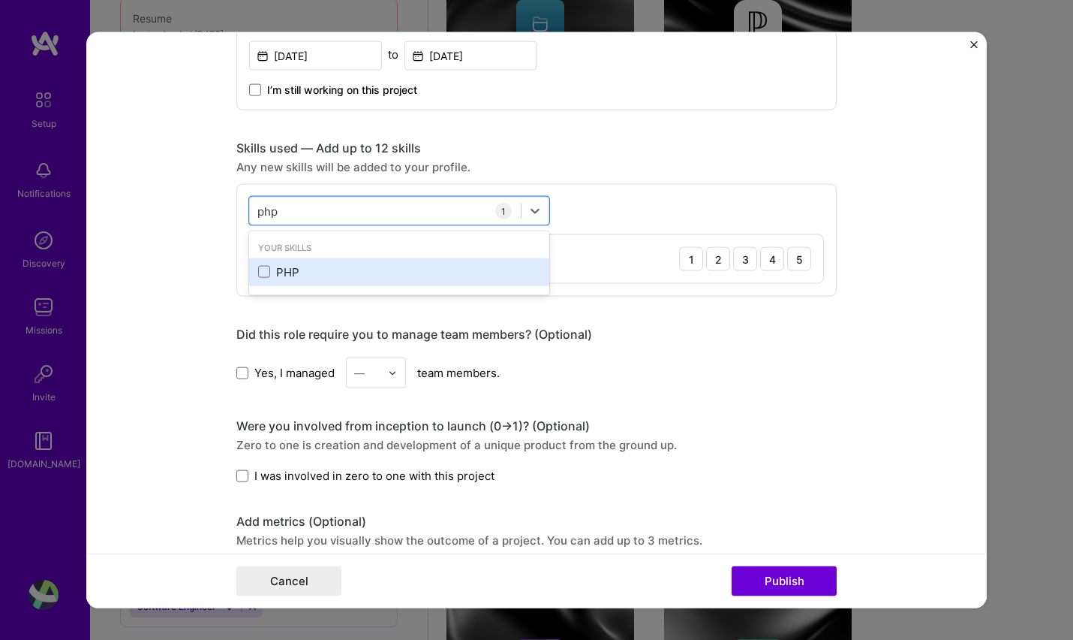
click at [281, 267] on div "PHP" at bounding box center [399, 271] width 282 height 16
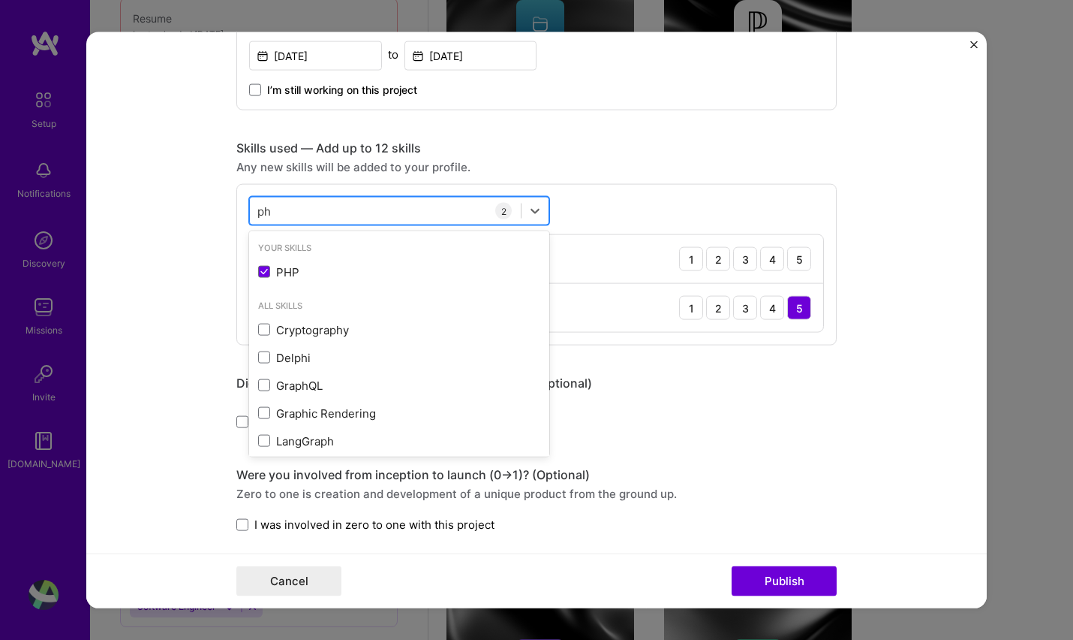
type input "p"
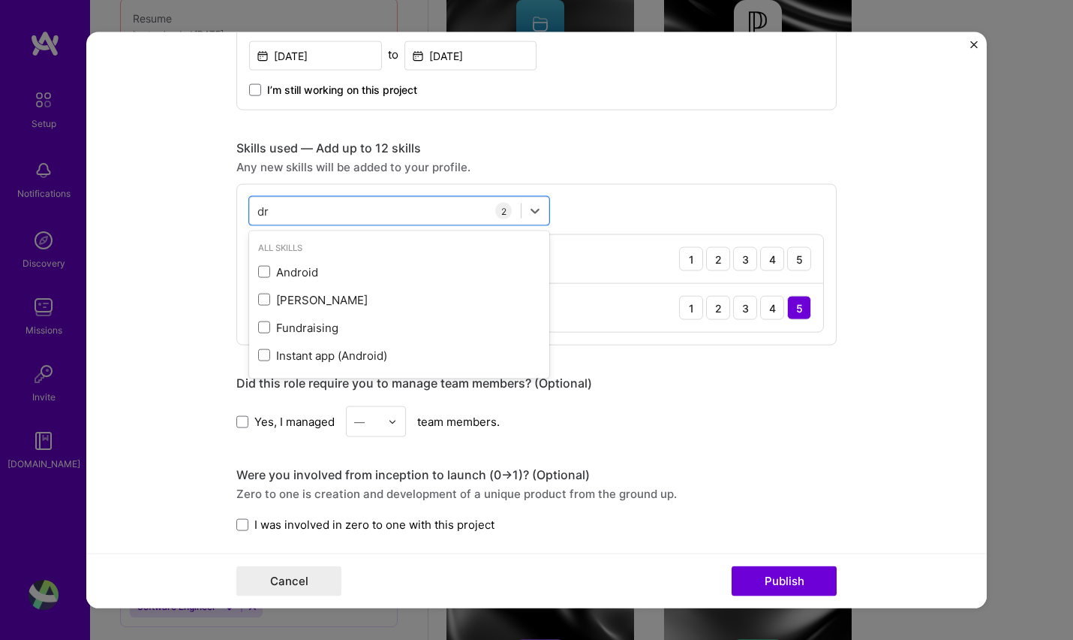
type input "d"
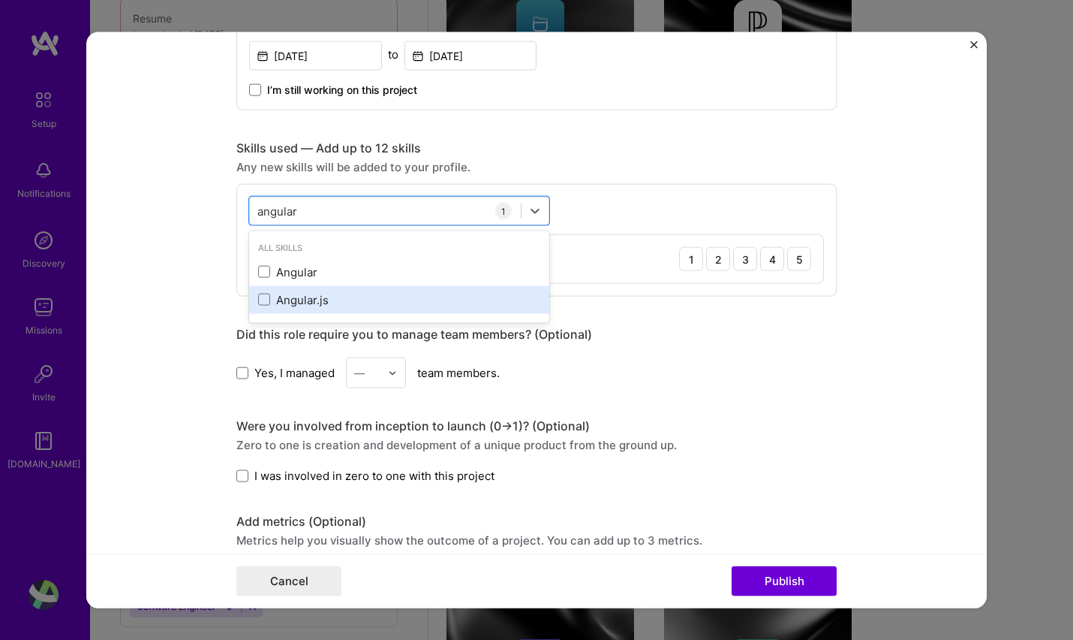
click at [327, 305] on div "Angular.js" at bounding box center [399, 299] width 282 height 16
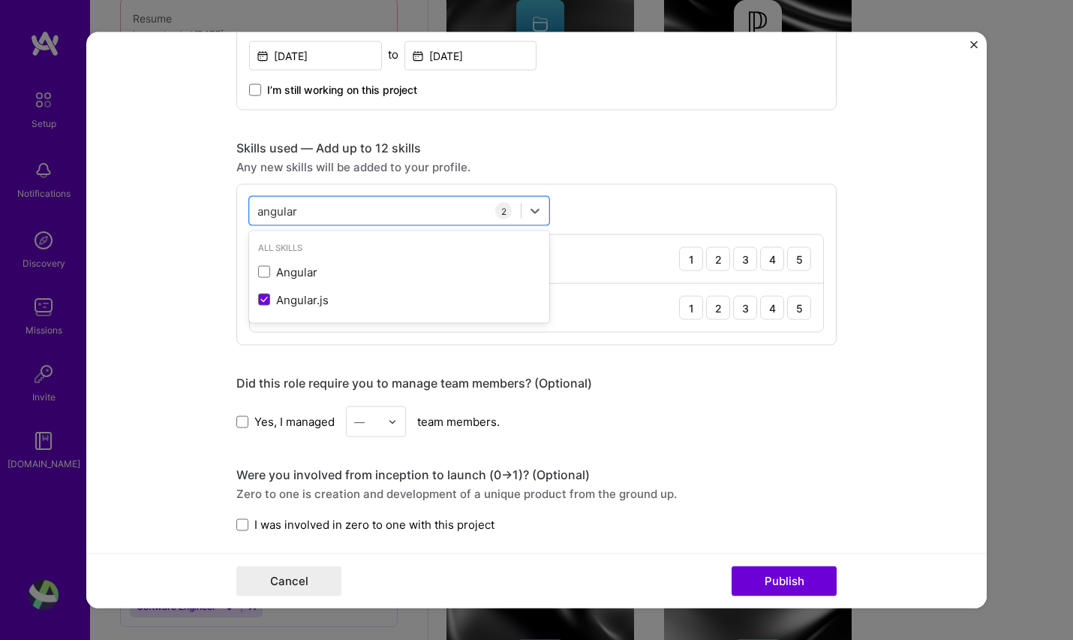
click at [730, 406] on div "Yes, I managed — team members." at bounding box center [536, 421] width 600 height 31
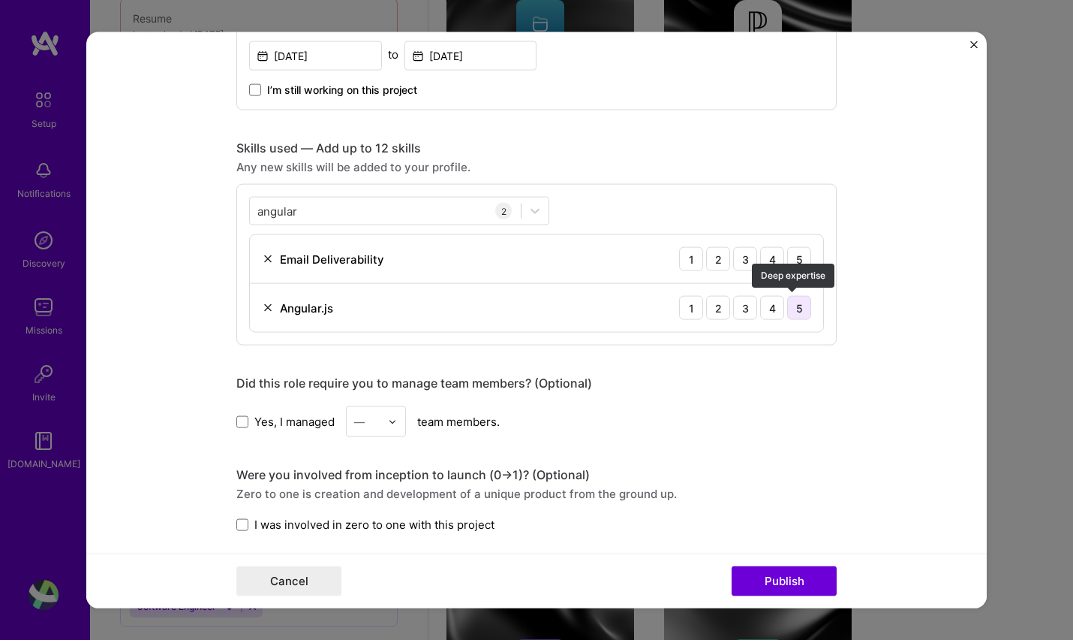
click at [787, 304] on div "5" at bounding box center [799, 308] width 24 height 24
click at [794, 247] on div "5" at bounding box center [799, 259] width 24 height 24
click at [321, 209] on div "angular angular" at bounding box center [385, 210] width 271 height 25
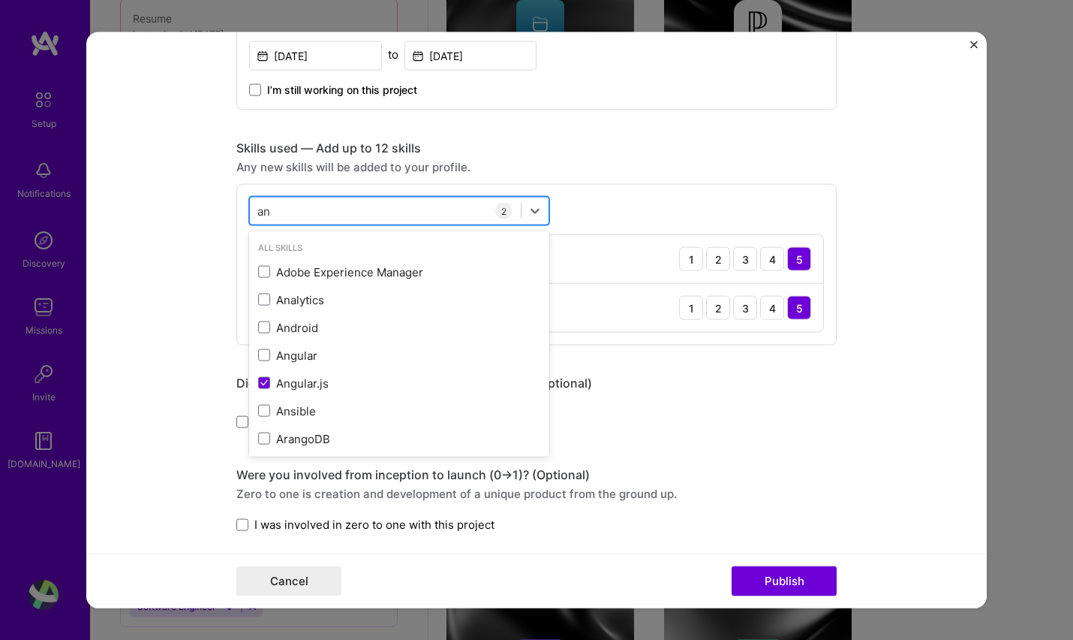
type input "a"
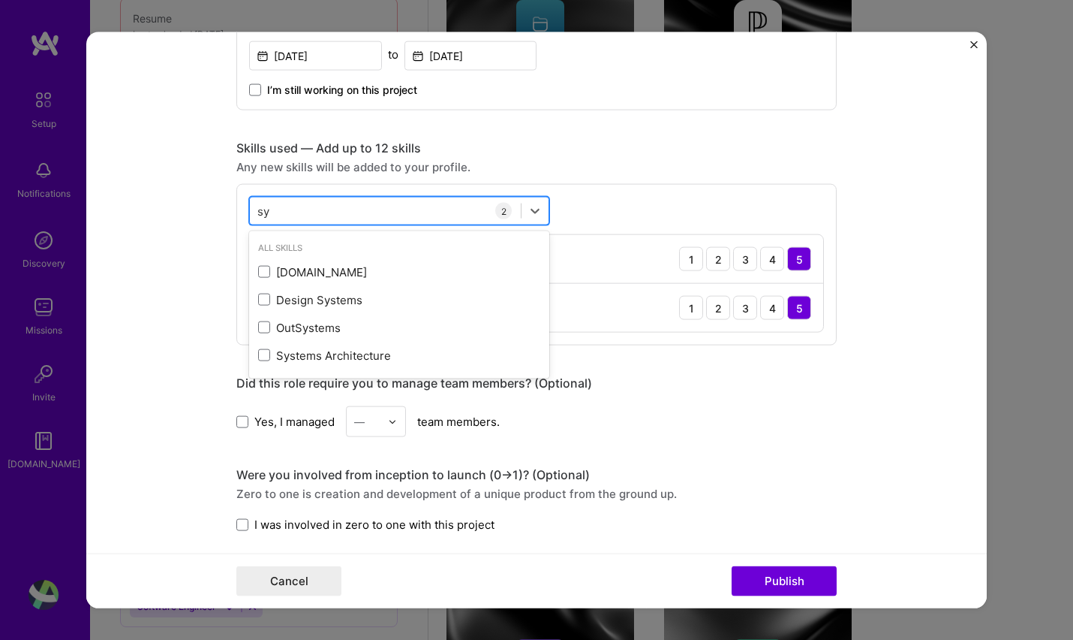
type input "s"
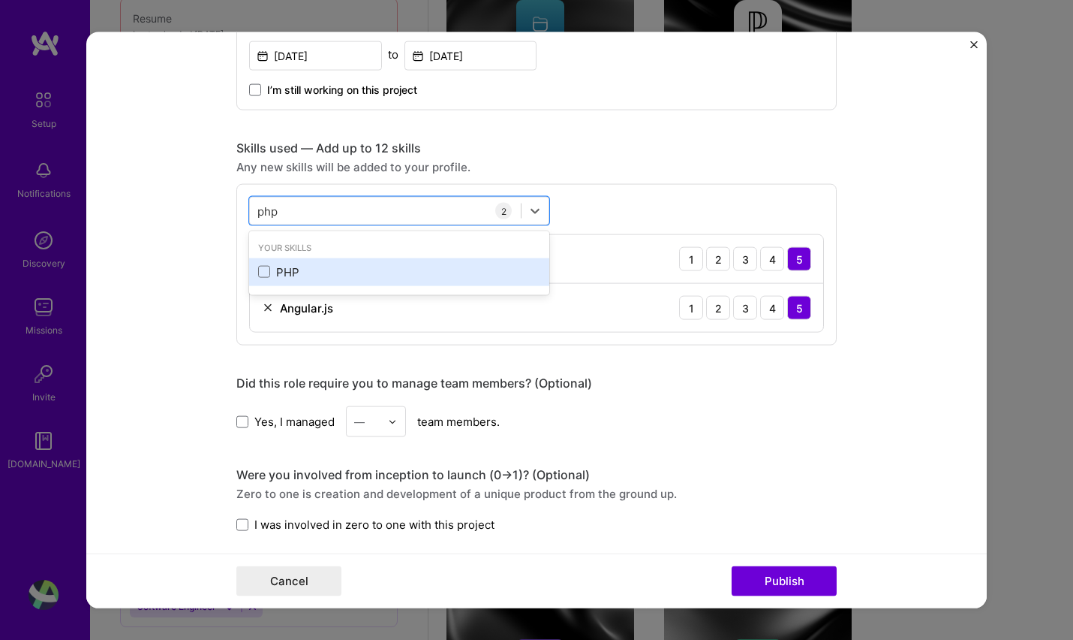
click at [278, 266] on div "PHP" at bounding box center [399, 271] width 282 height 16
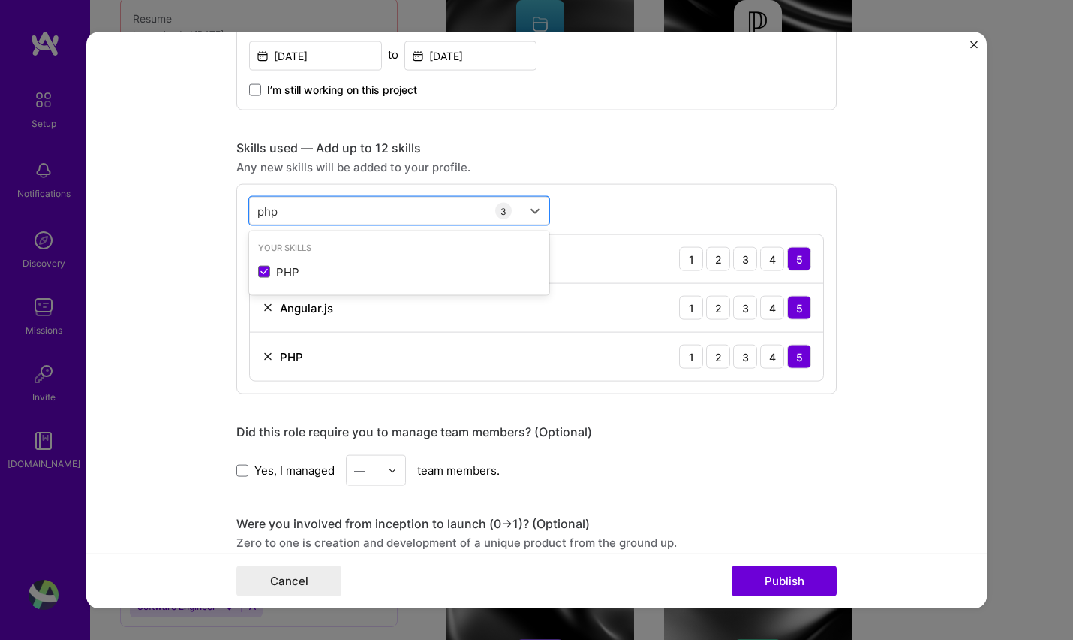
type input "php"
click at [852, 438] on form "Editing suggested project This project is suggested based on your LinkedIn, res…" at bounding box center [536, 320] width 901 height 576
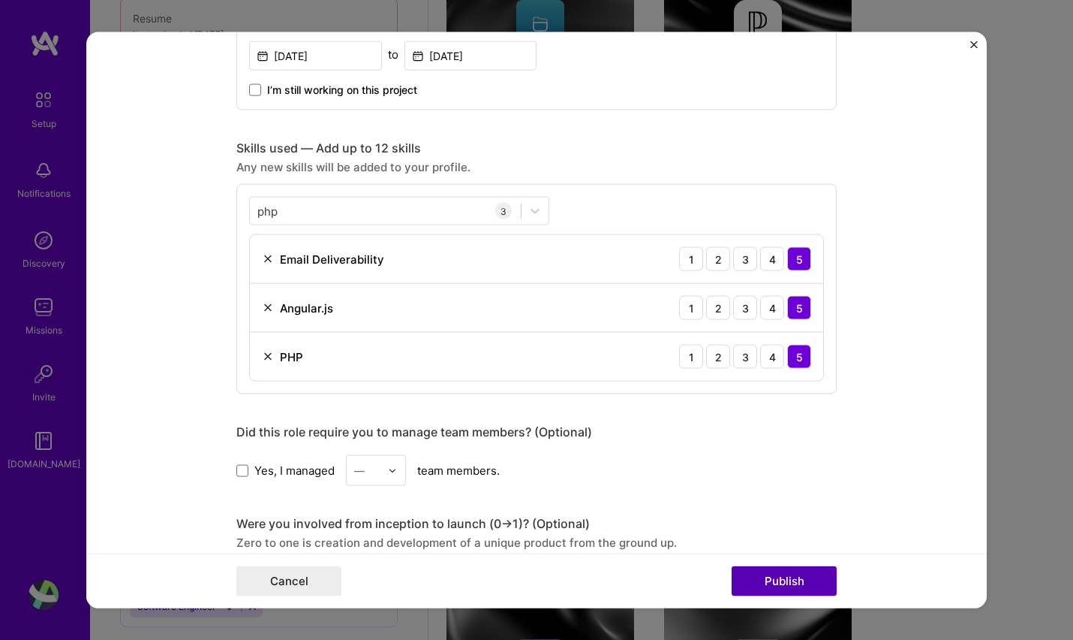
click at [786, 594] on button "Publish" at bounding box center [784, 580] width 105 height 30
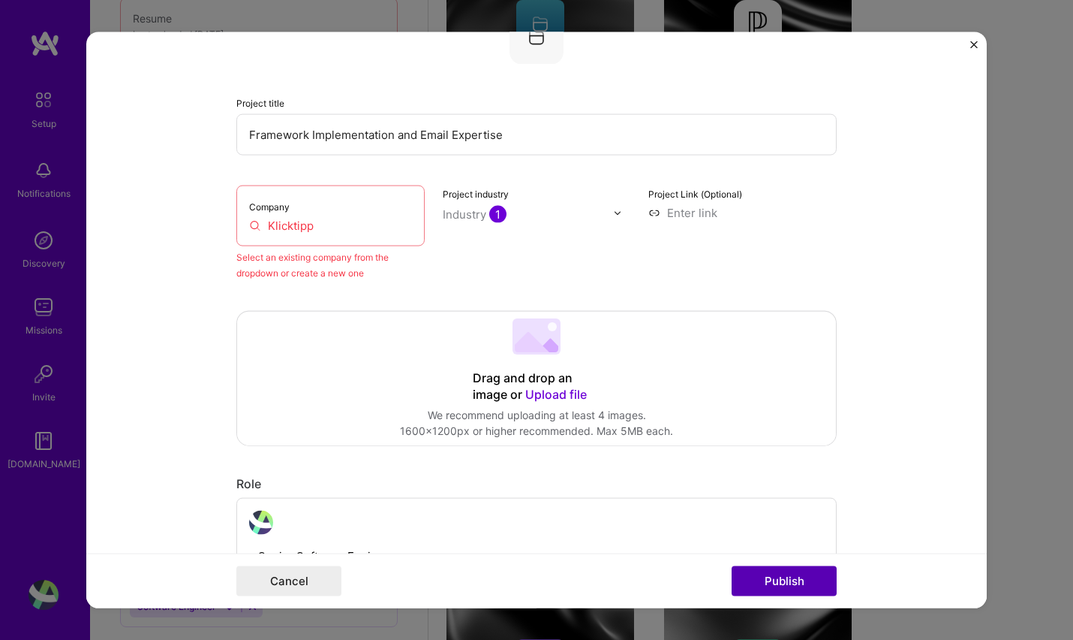
scroll to position [98, 0]
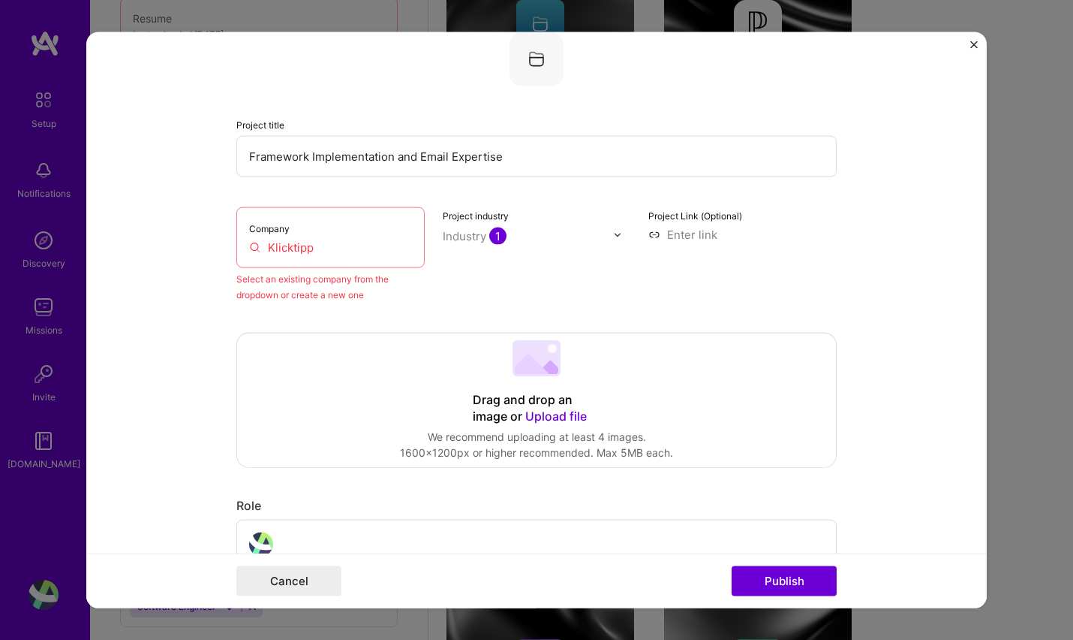
click at [313, 248] on input "Klicktipp" at bounding box center [330, 247] width 163 height 16
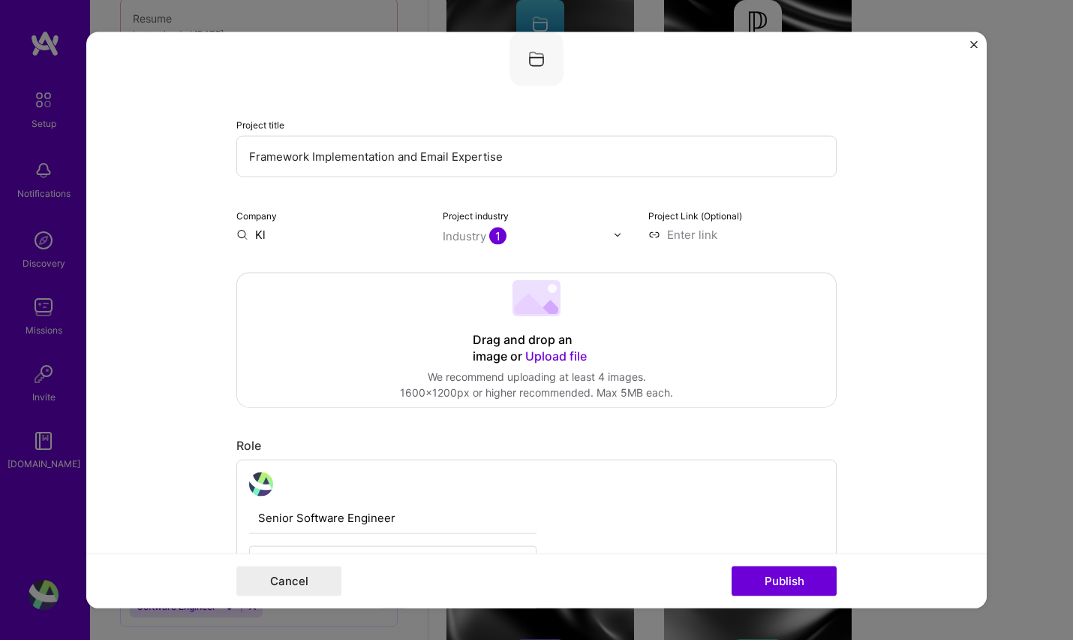
type input "K"
type input "C"
type input "Klicktipp"
click at [269, 269] on span "Add company" at bounding box center [278, 269] width 72 height 16
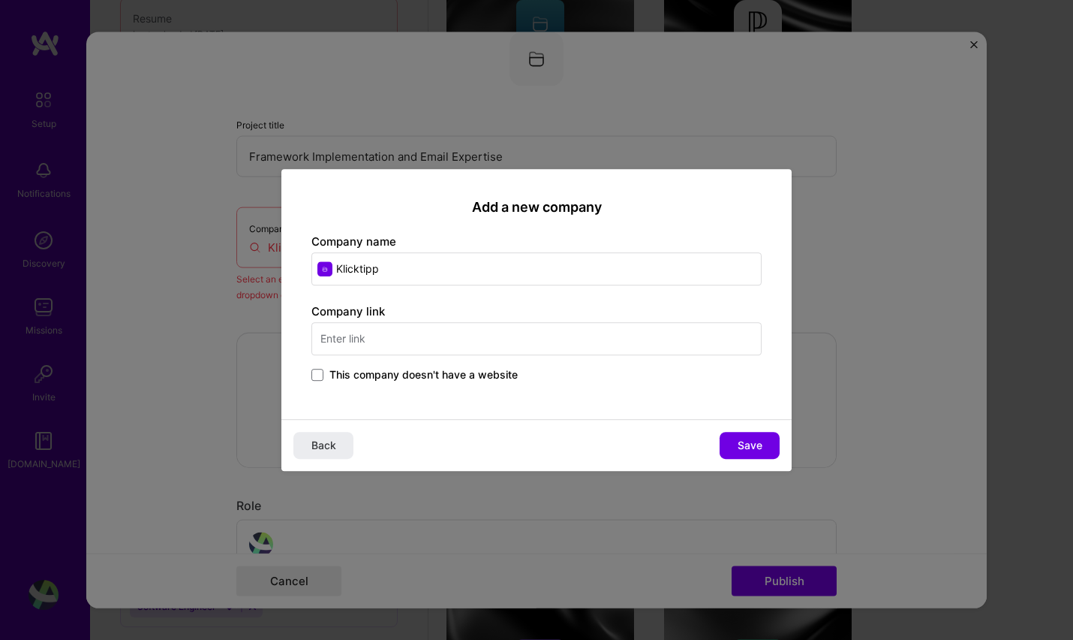
click at [387, 342] on input "text" at bounding box center [536, 338] width 450 height 33
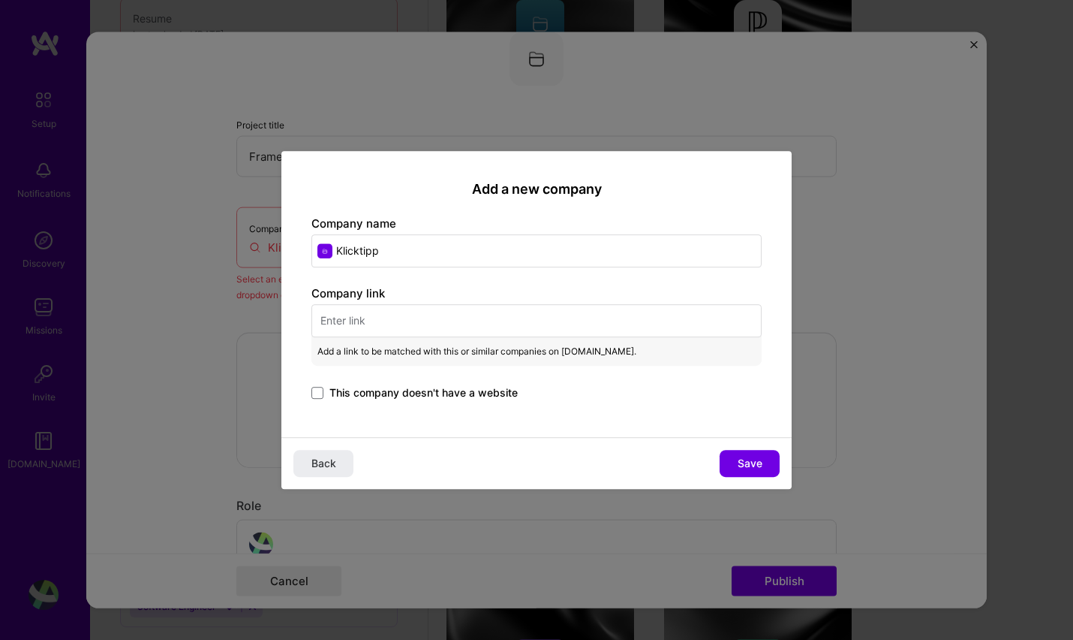
click at [510, 334] on input "text" at bounding box center [536, 320] width 450 height 33
paste input "https://www.klicktipp.com/de/"
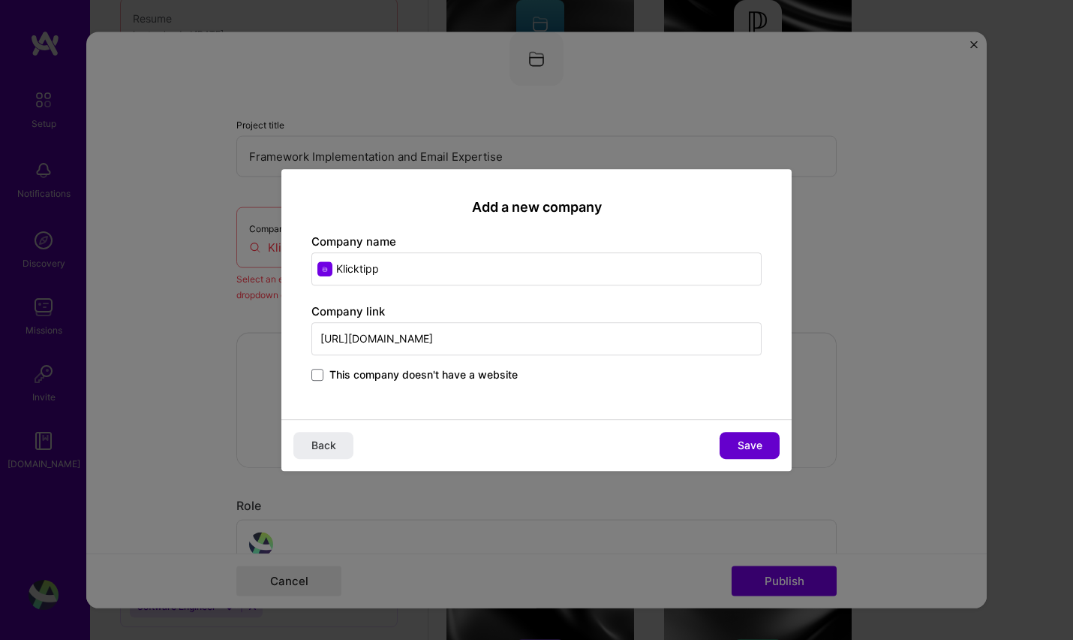
type input "https://www.klicktipp.com/de/"
click at [752, 439] on span "Save" at bounding box center [750, 445] width 25 height 15
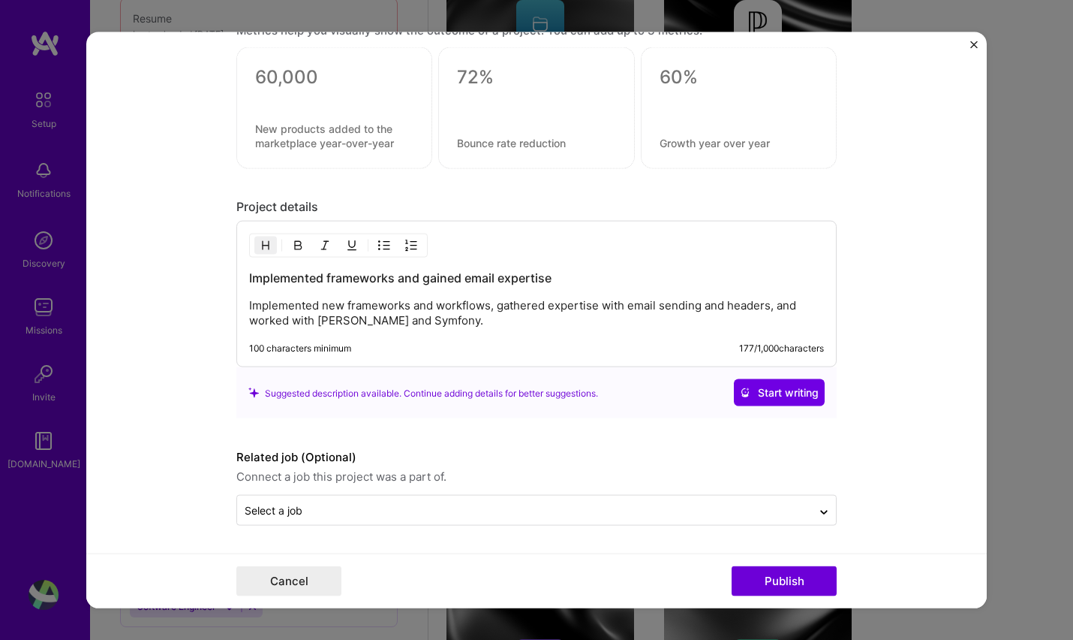
scroll to position [1250, 0]
click at [805, 572] on button "Publish" at bounding box center [784, 580] width 105 height 30
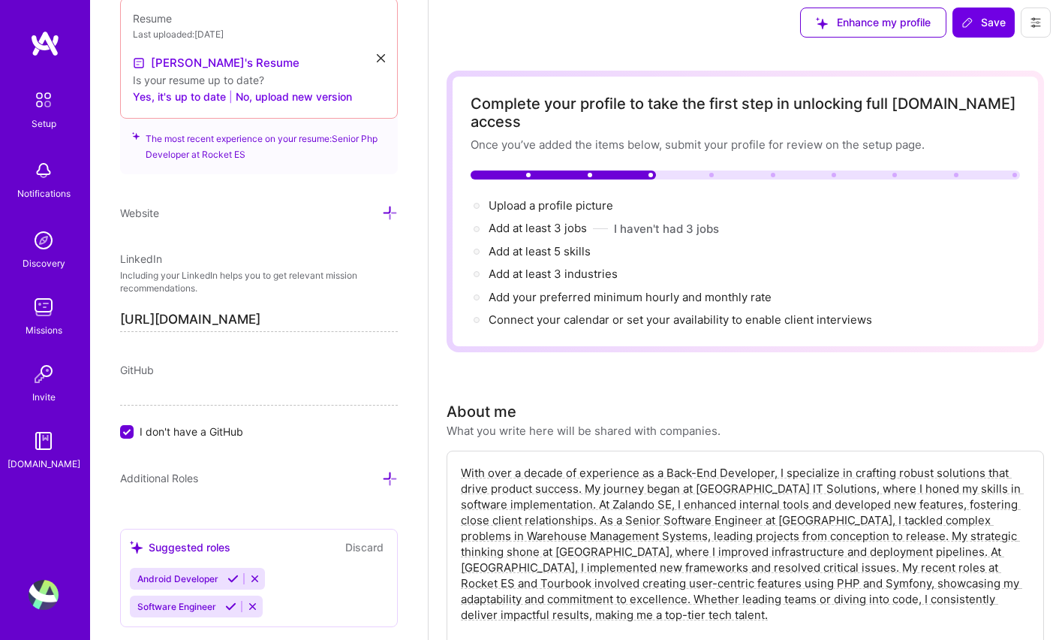
scroll to position [0, 0]
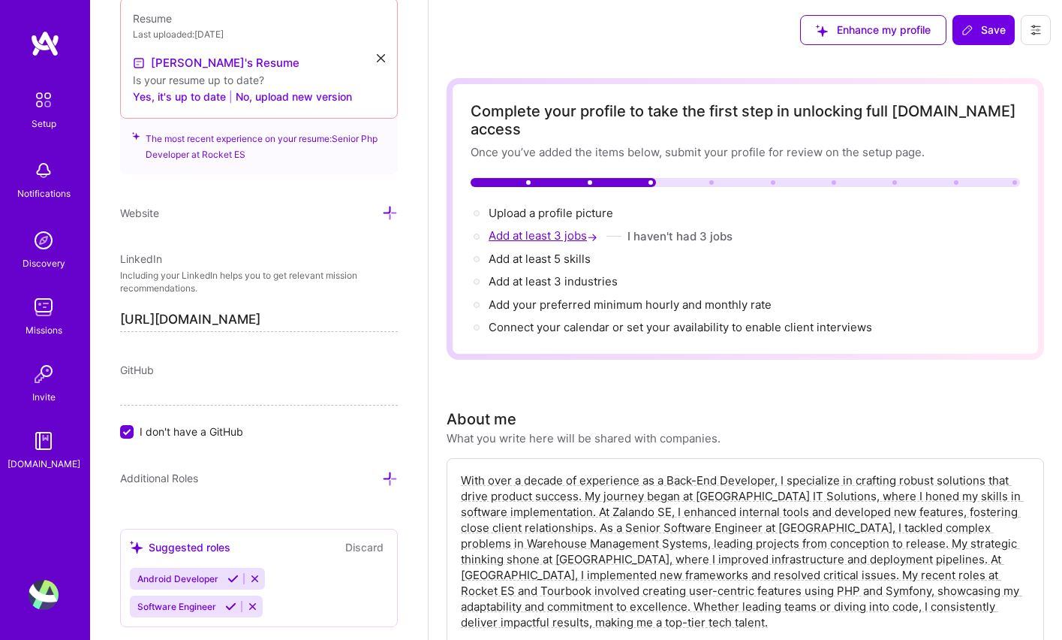
click at [554, 228] on span "Add at least 3 jobs →" at bounding box center [545, 235] width 112 height 14
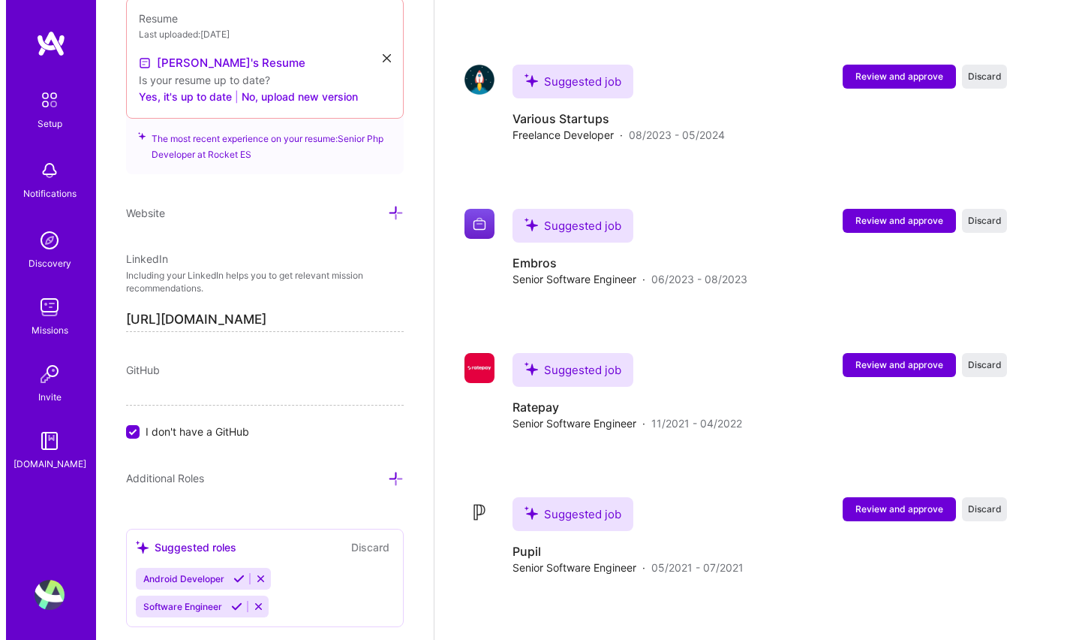
scroll to position [4035, 0]
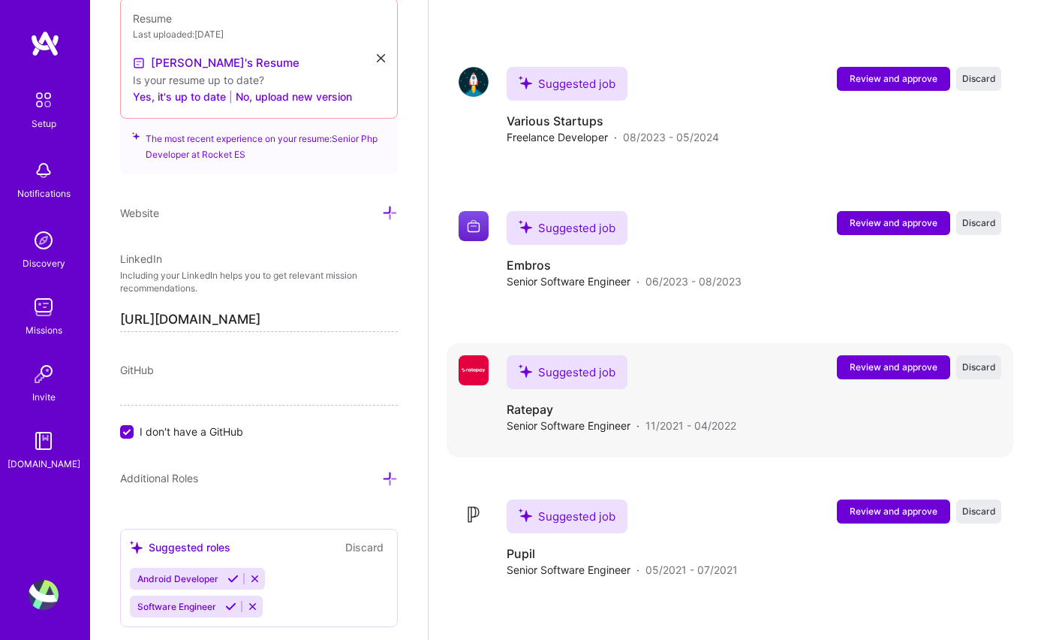
click at [893, 360] on span "Review and approve" at bounding box center [894, 366] width 88 height 13
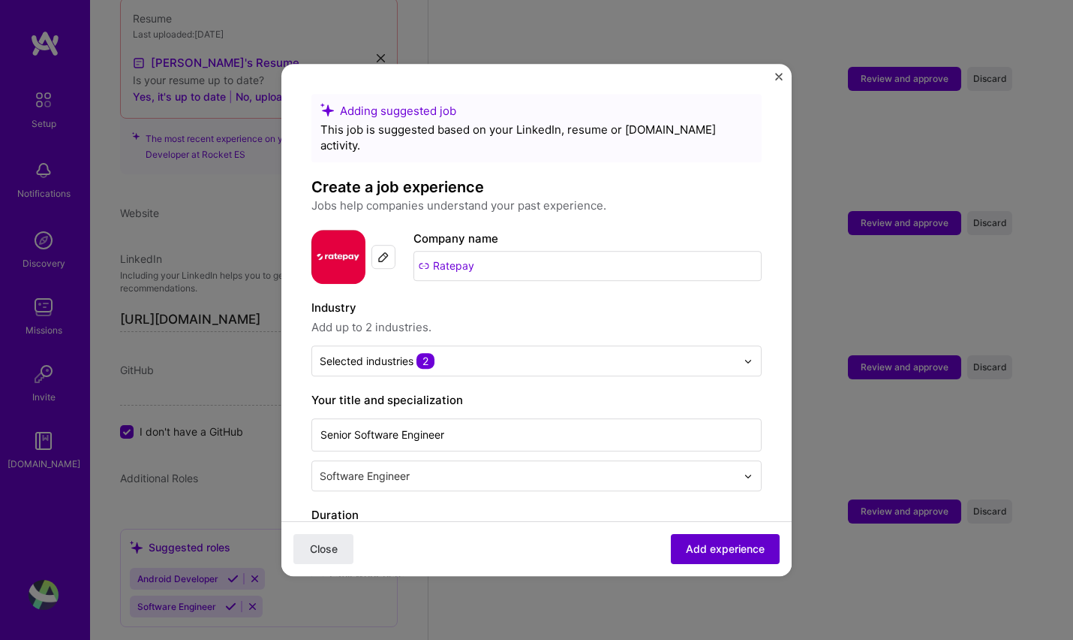
click at [721, 554] on span "Add experience" at bounding box center [725, 548] width 79 height 15
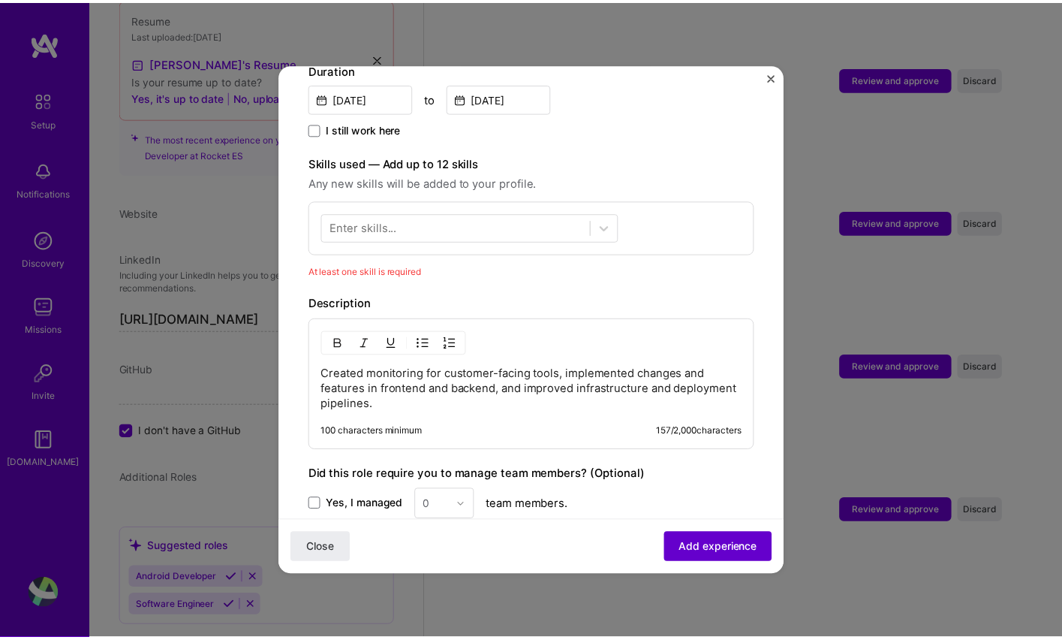
scroll to position [519, 0]
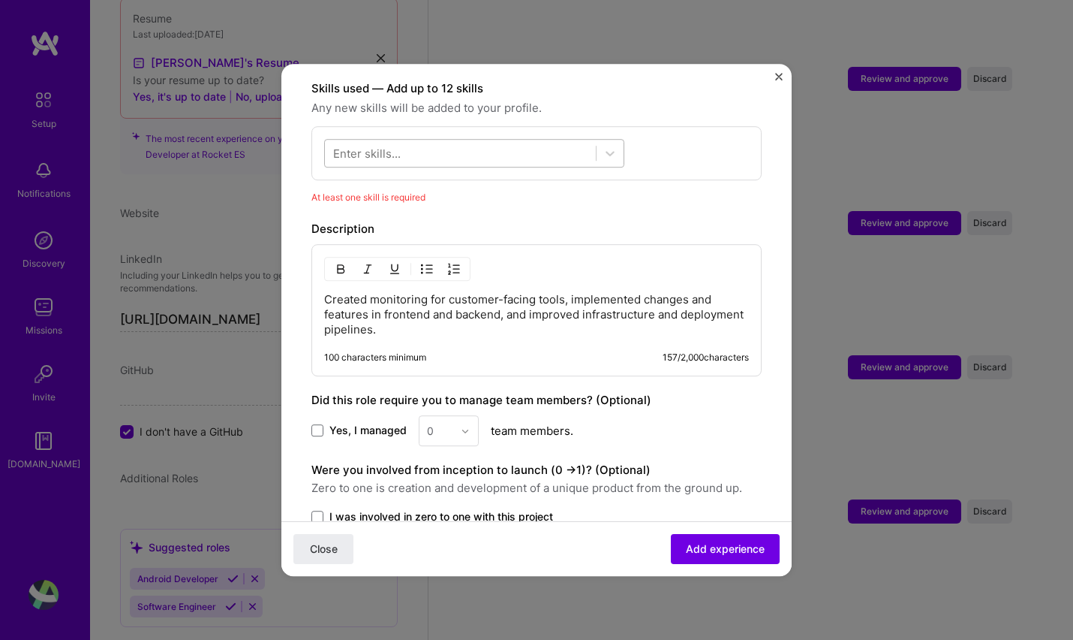
click at [441, 141] on div at bounding box center [460, 153] width 271 height 25
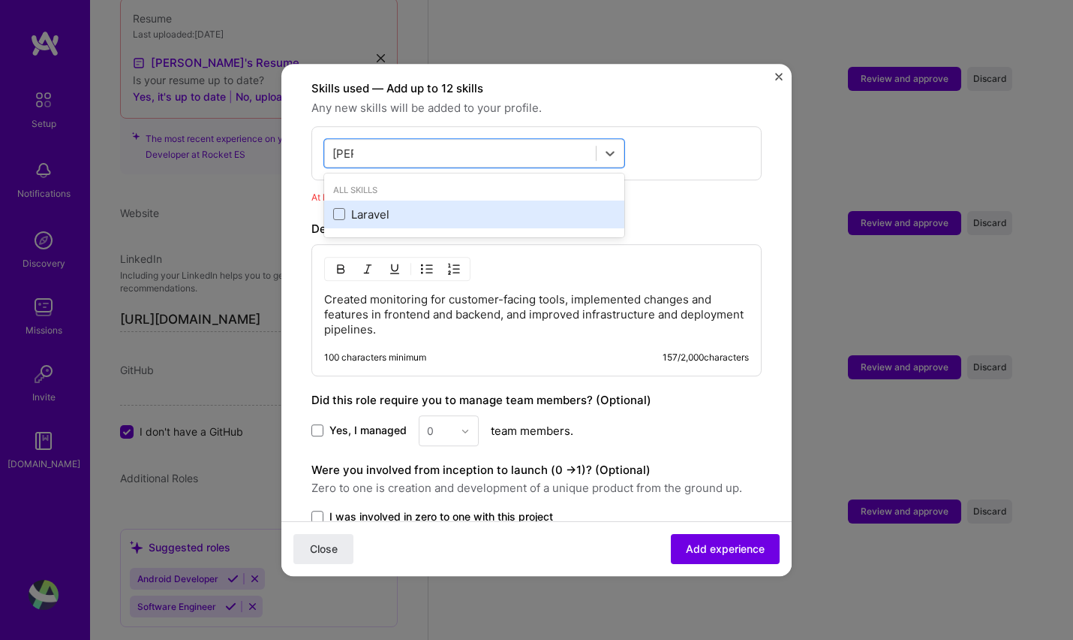
click at [366, 206] on div "Laravel" at bounding box center [474, 214] width 282 height 16
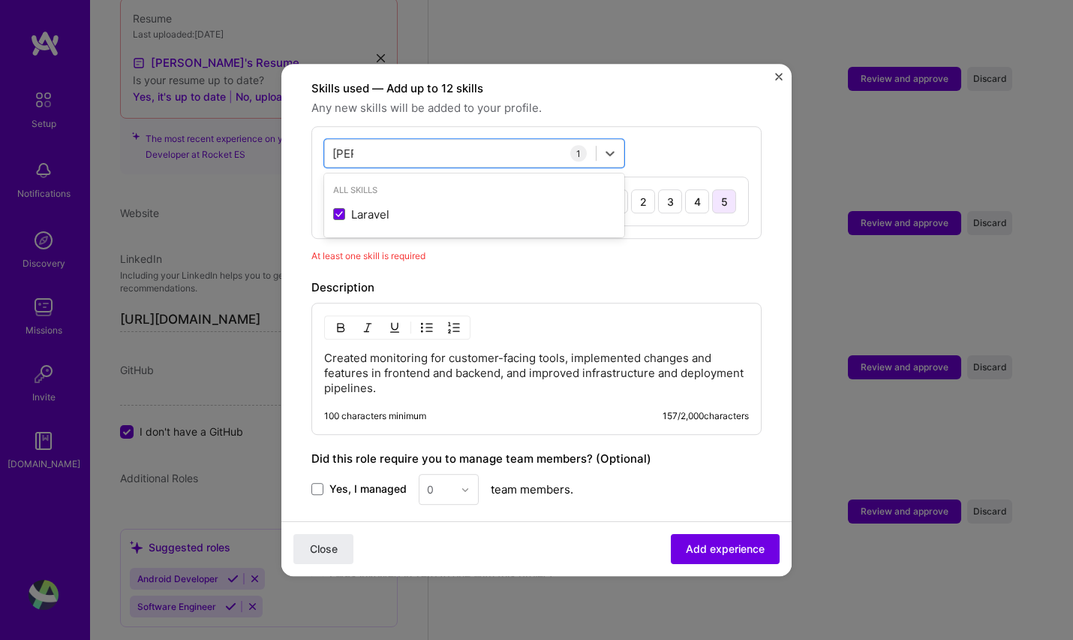
click at [712, 189] on div "5" at bounding box center [724, 201] width 24 height 24
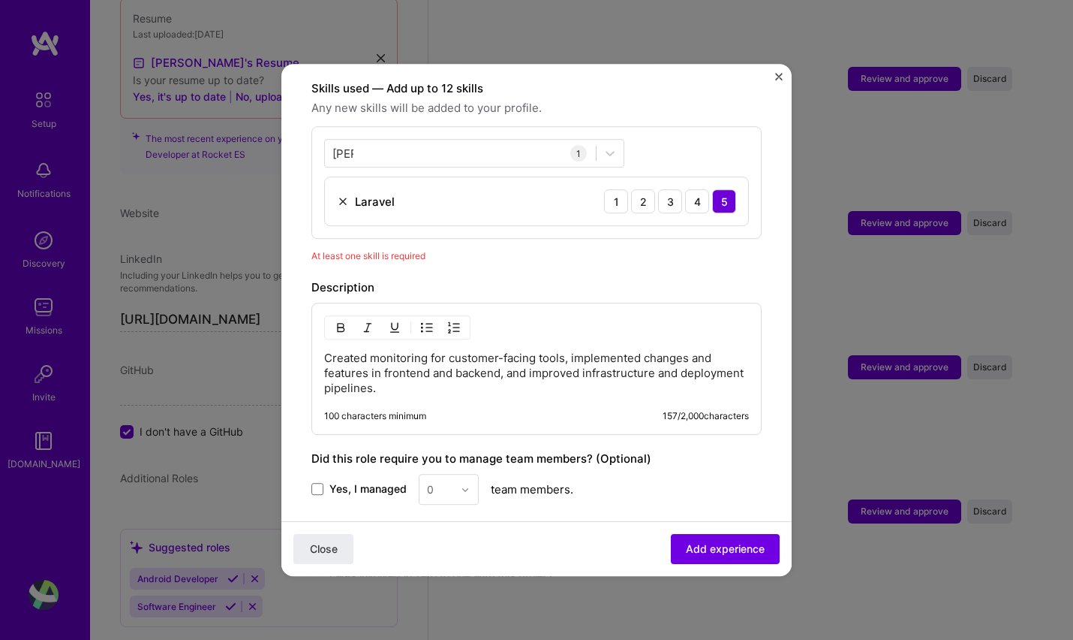
click at [562, 224] on div "Skills used — Add up to 12 skills Any new skills will be added to your profile.…" at bounding box center [536, 172] width 450 height 184
click at [370, 141] on div "lara lara" at bounding box center [460, 153] width 271 height 25
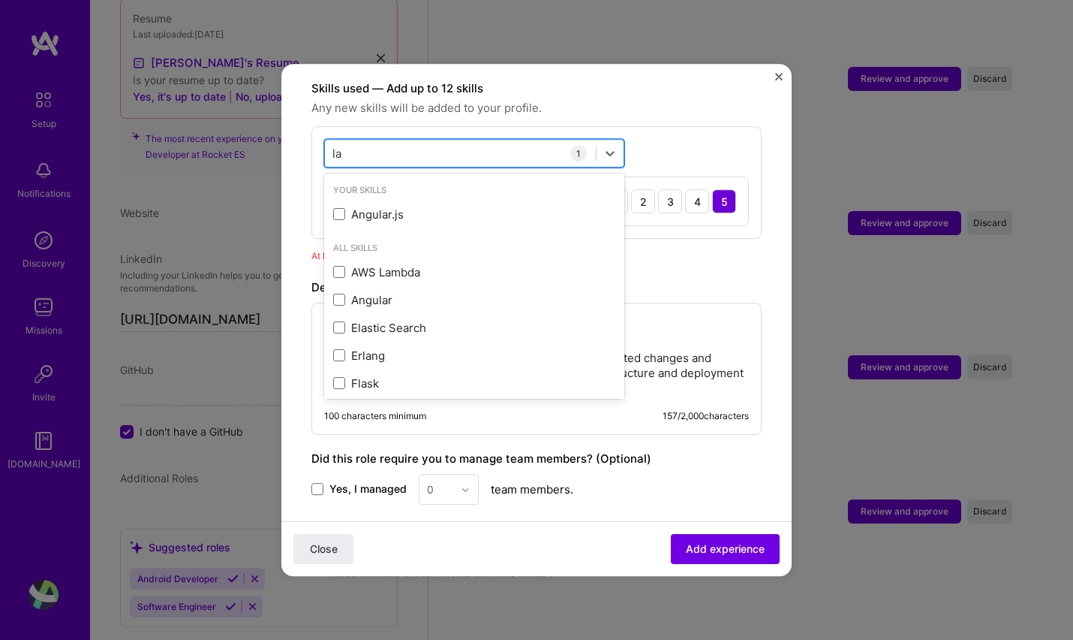
type input "l"
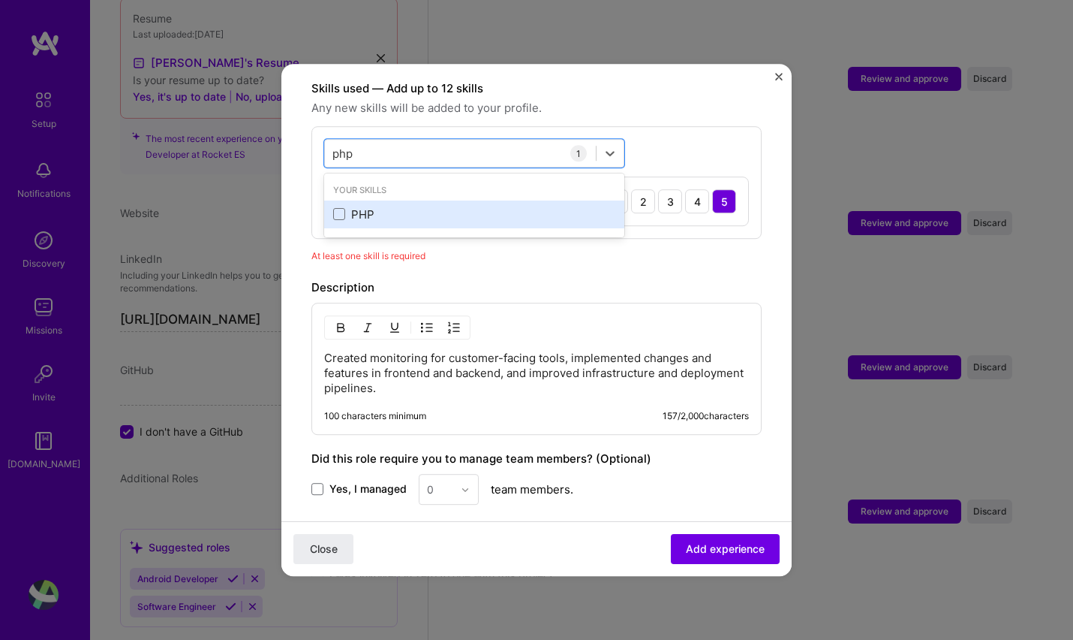
click at [367, 206] on div "PHP" at bounding box center [474, 214] width 282 height 16
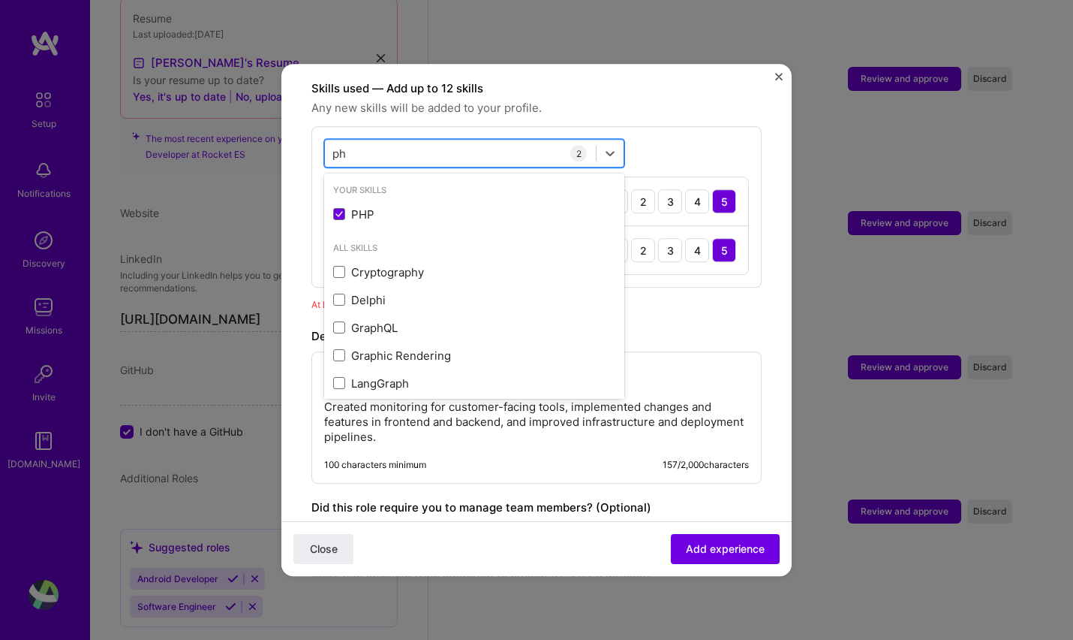
type input "p"
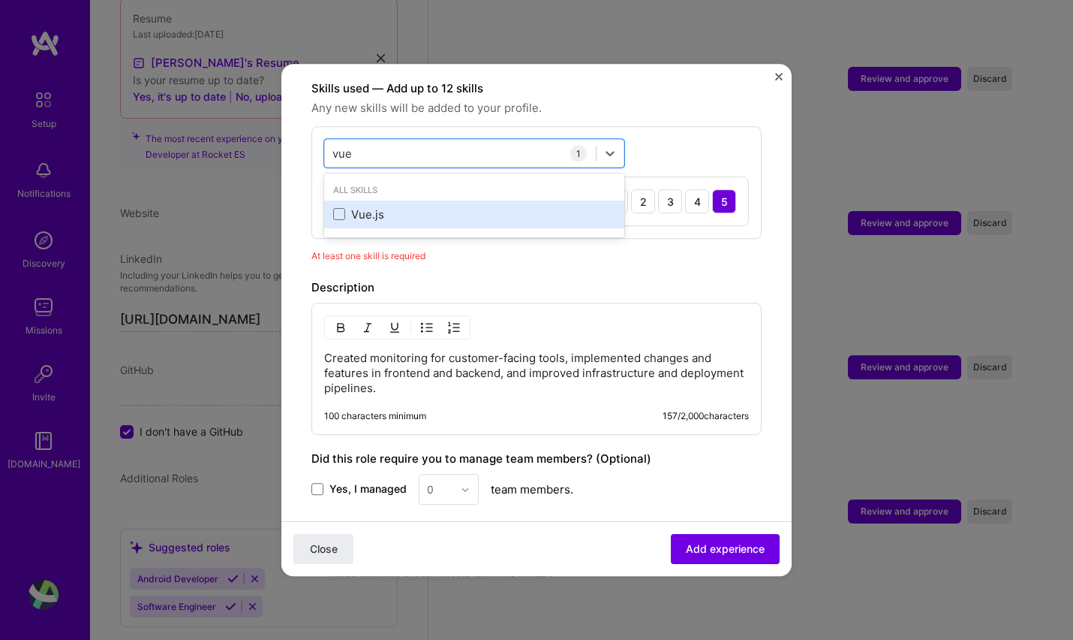
click at [379, 206] on div "Vue.js" at bounding box center [474, 214] width 282 height 16
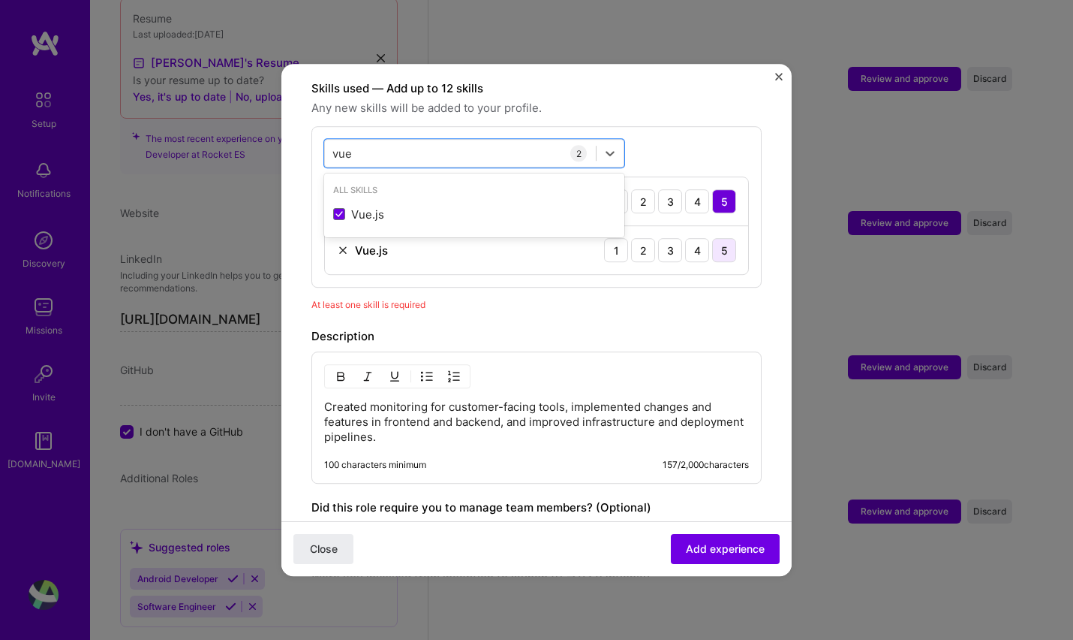
type input "vue"
click at [712, 238] on div "5" at bounding box center [724, 250] width 24 height 24
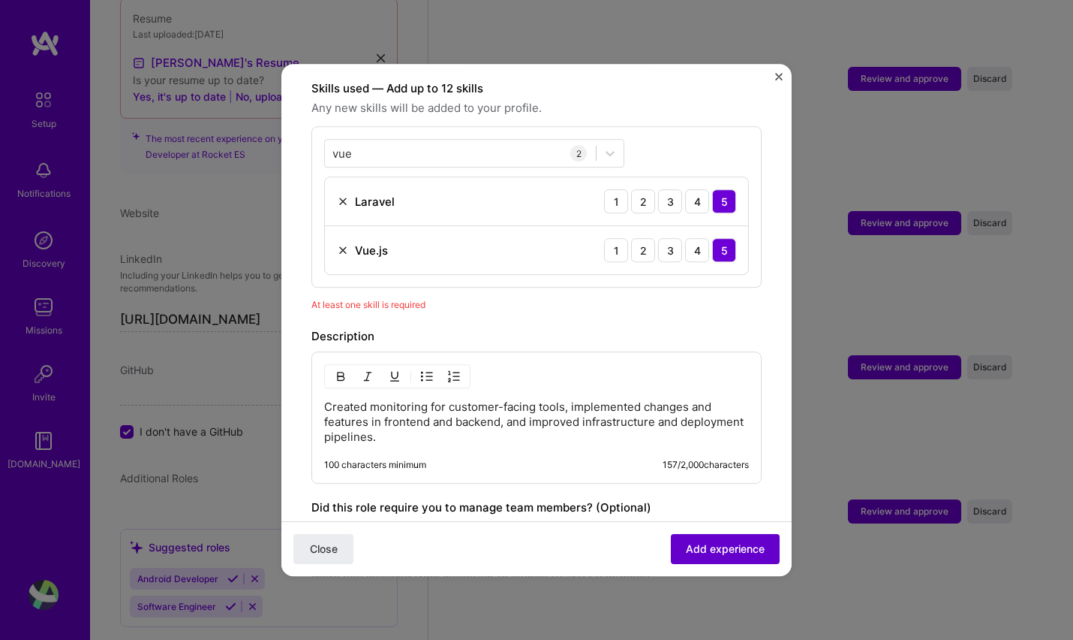
click at [738, 552] on span "Add experience" at bounding box center [725, 548] width 79 height 15
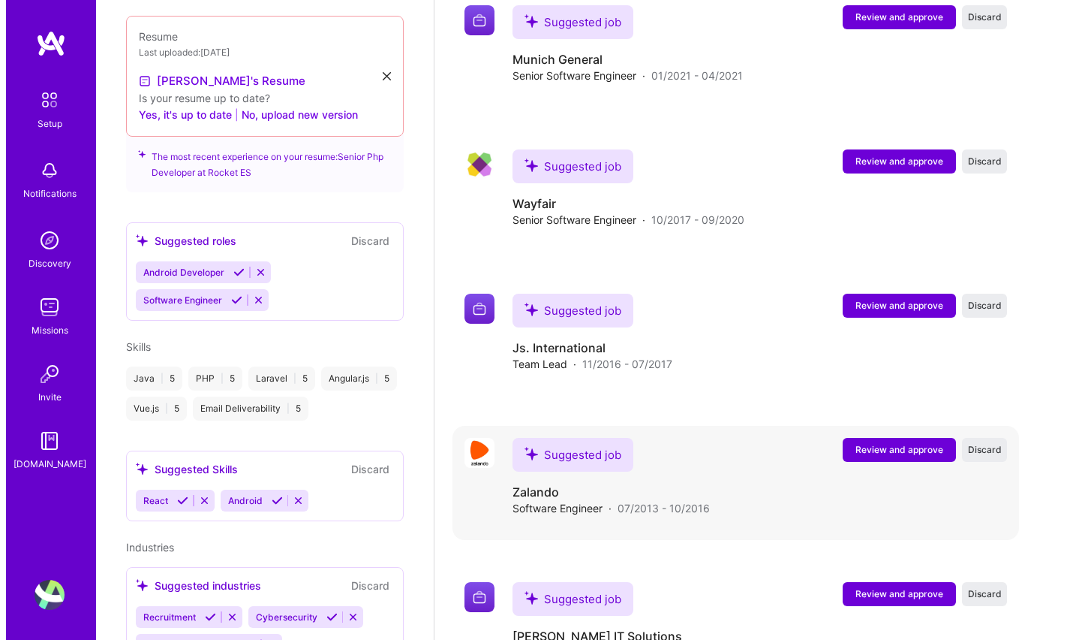
scroll to position [4014, 0]
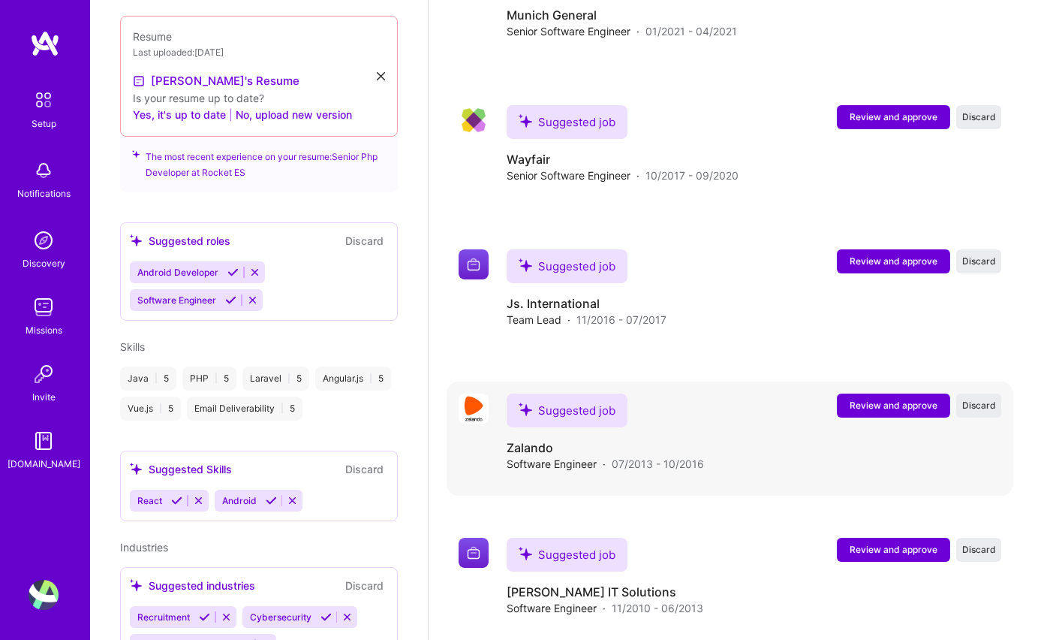
click at [907, 399] on span "Review and approve" at bounding box center [894, 405] width 88 height 13
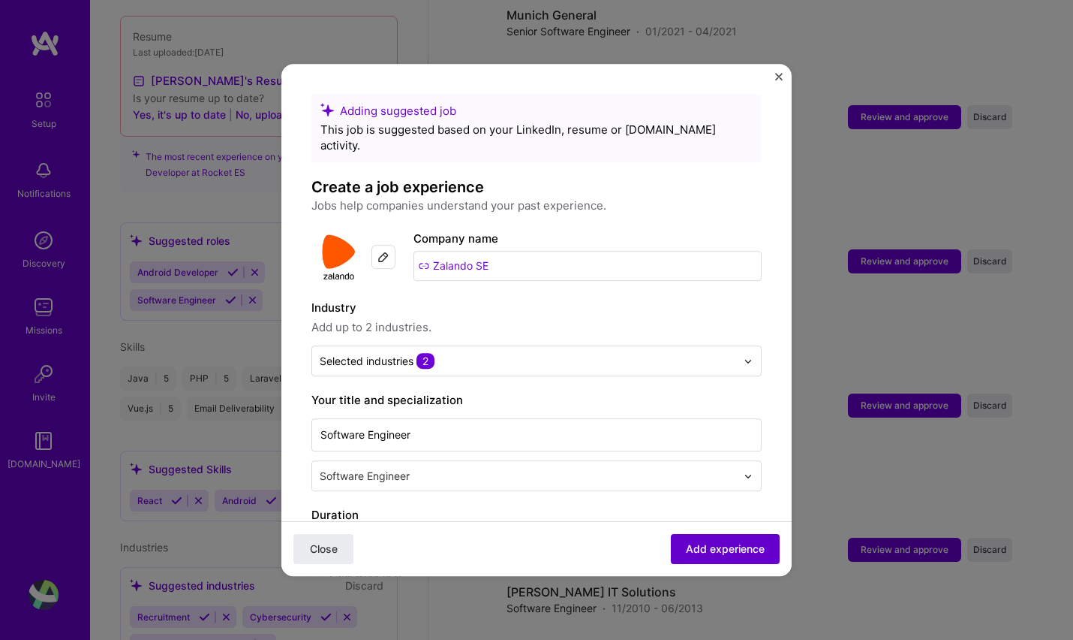
click at [715, 543] on span "Add experience" at bounding box center [725, 548] width 79 height 15
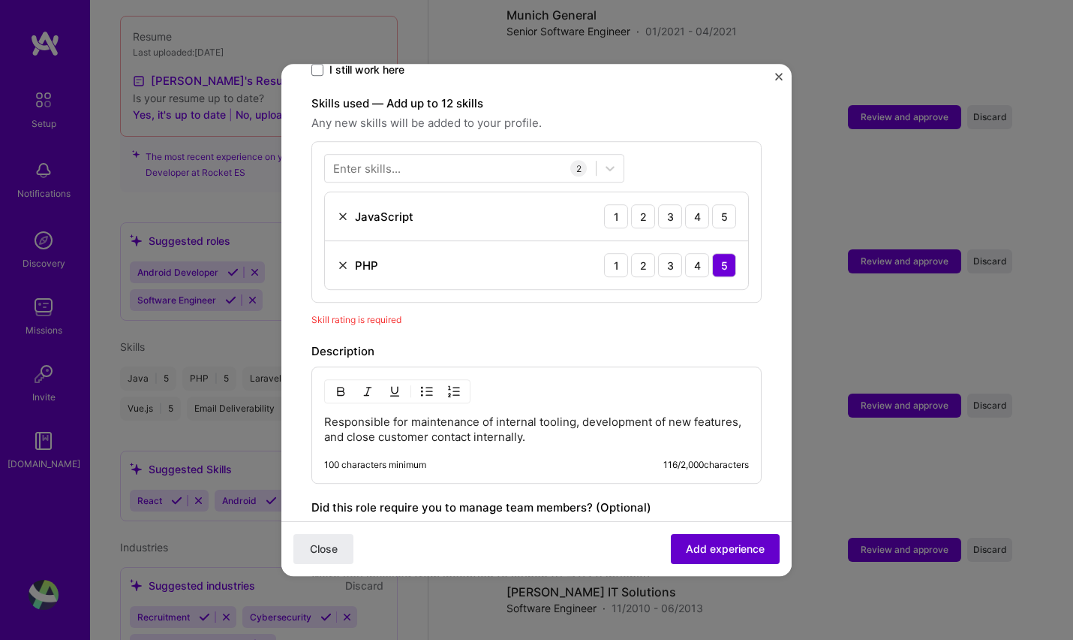
scroll to position [519, 0]
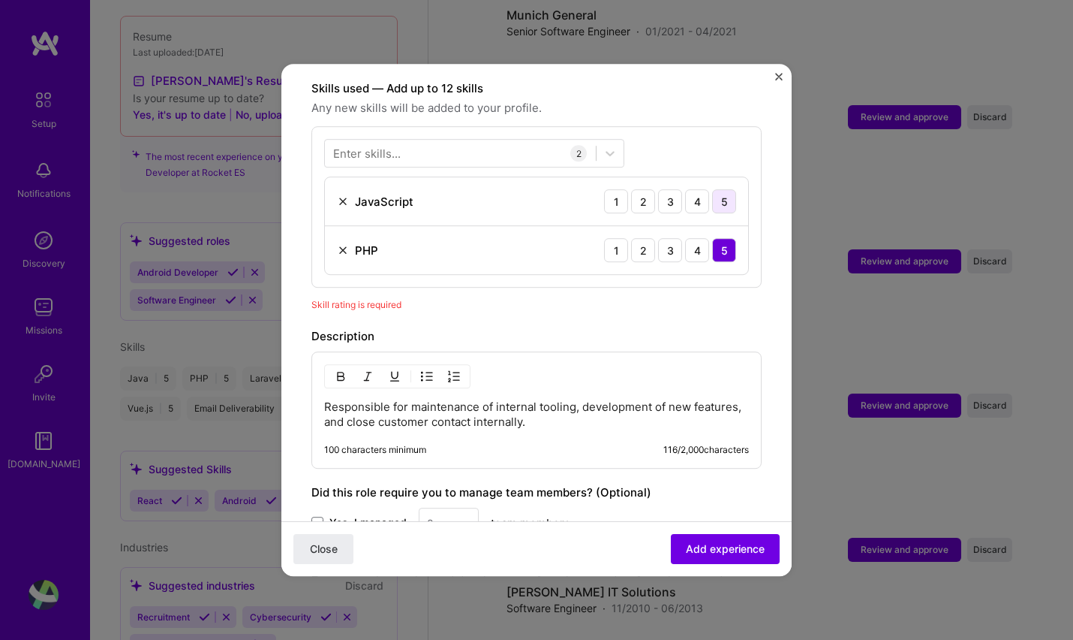
click at [712, 189] on div "5" at bounding box center [724, 201] width 24 height 24
click at [719, 545] on span "Add experience" at bounding box center [725, 548] width 79 height 15
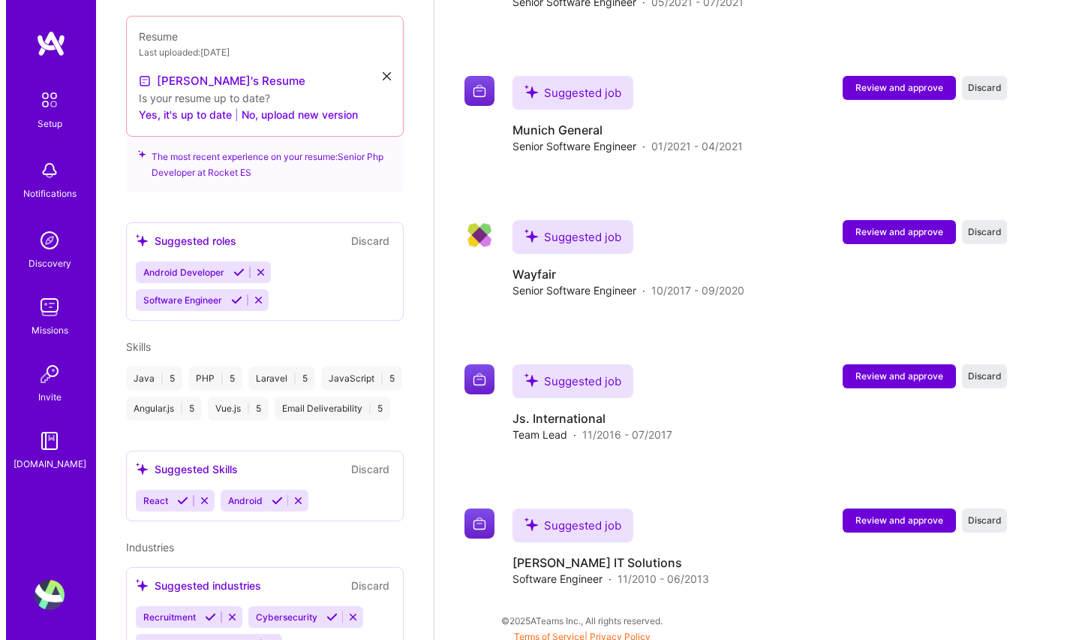
scroll to position [4103, 0]
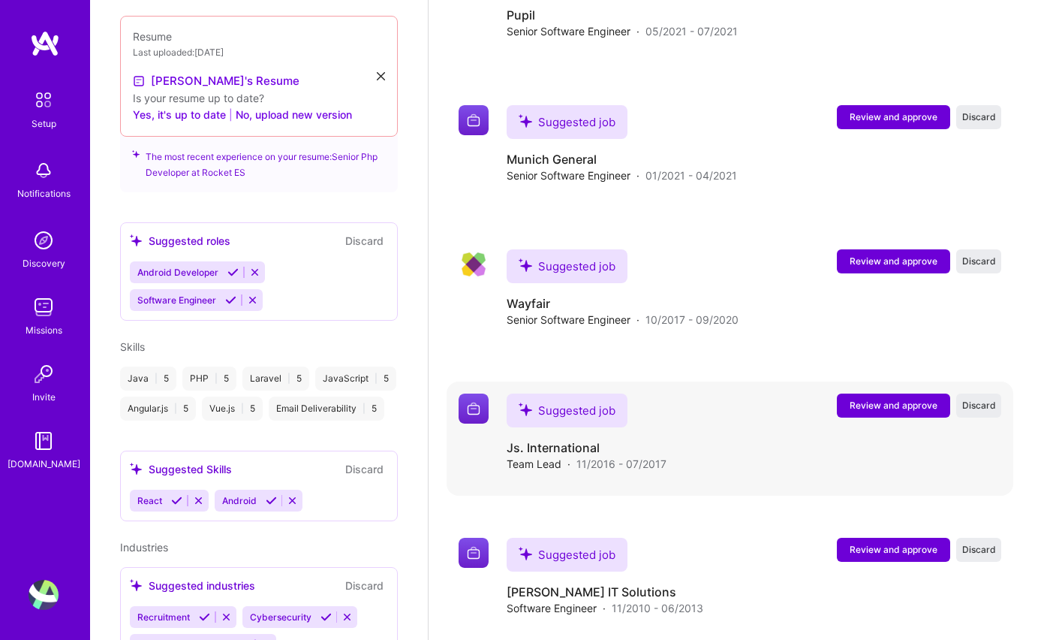
drag, startPoint x: 719, startPoint y: 545, endPoint x: 809, endPoint y: 420, distance: 153.7
click at [910, 254] on span "Review and approve" at bounding box center [894, 260] width 88 height 13
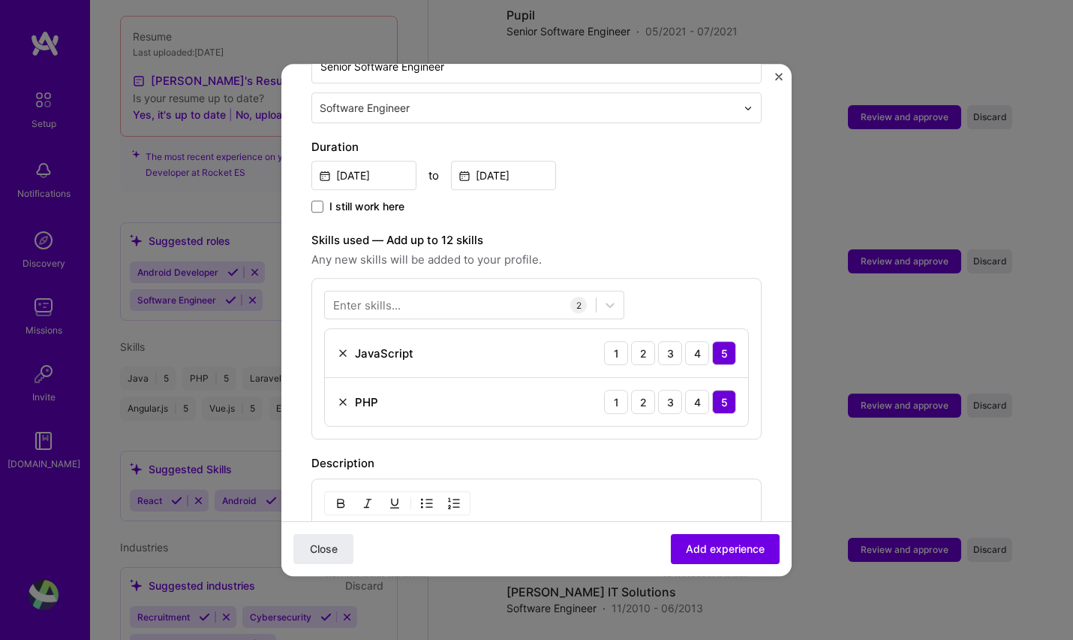
scroll to position [366, 0]
click at [427, 295] on div at bounding box center [460, 307] width 271 height 25
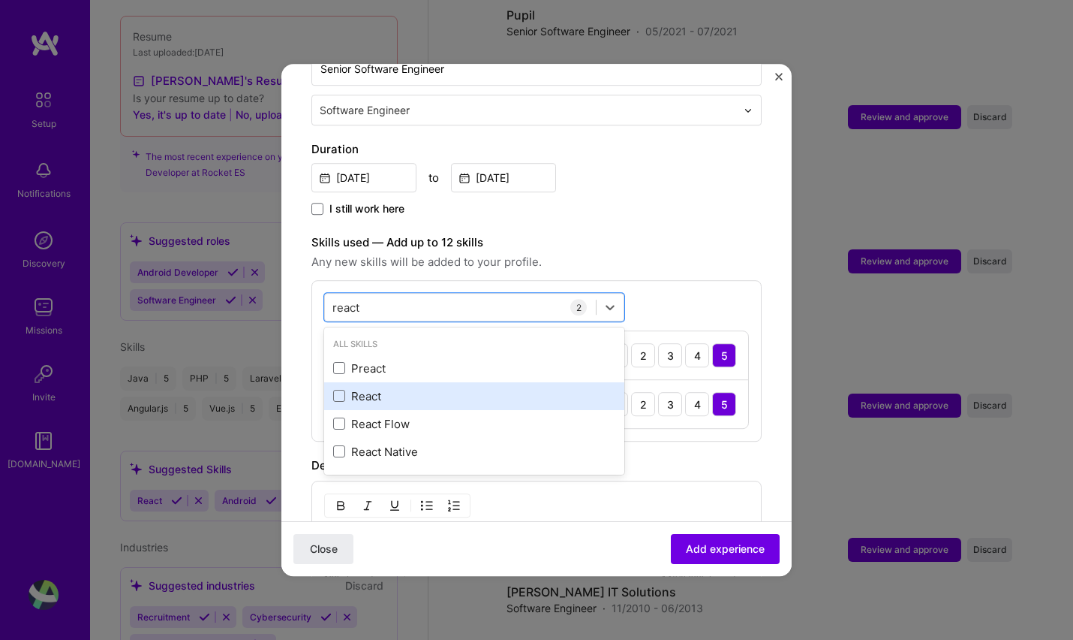
click at [410, 388] on div "React" at bounding box center [474, 396] width 282 height 16
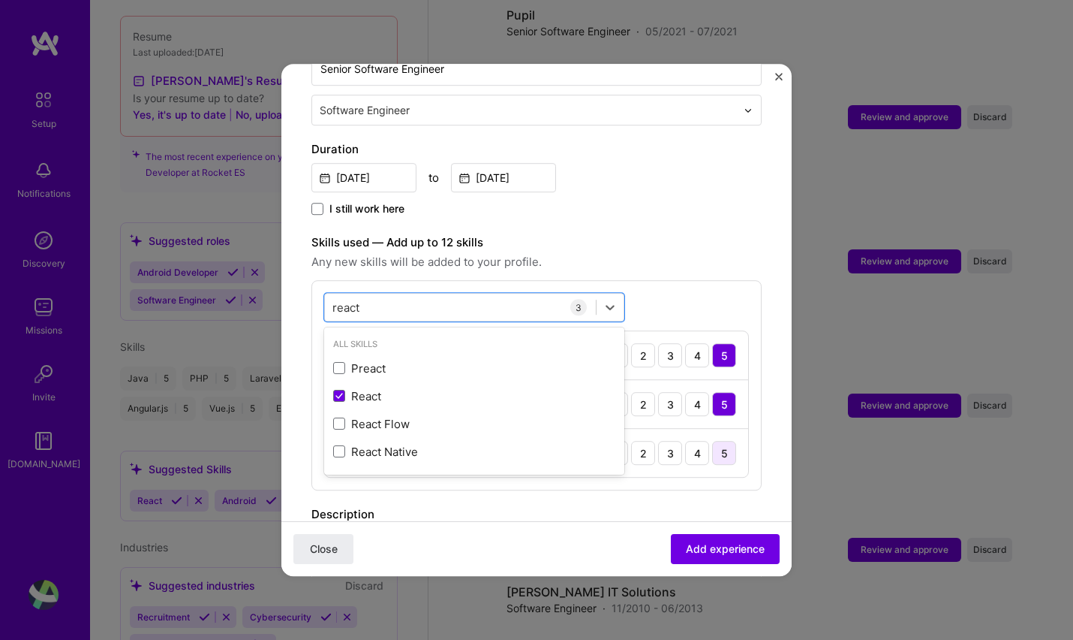
type input "react"
click at [718, 441] on div "5" at bounding box center [724, 453] width 24 height 24
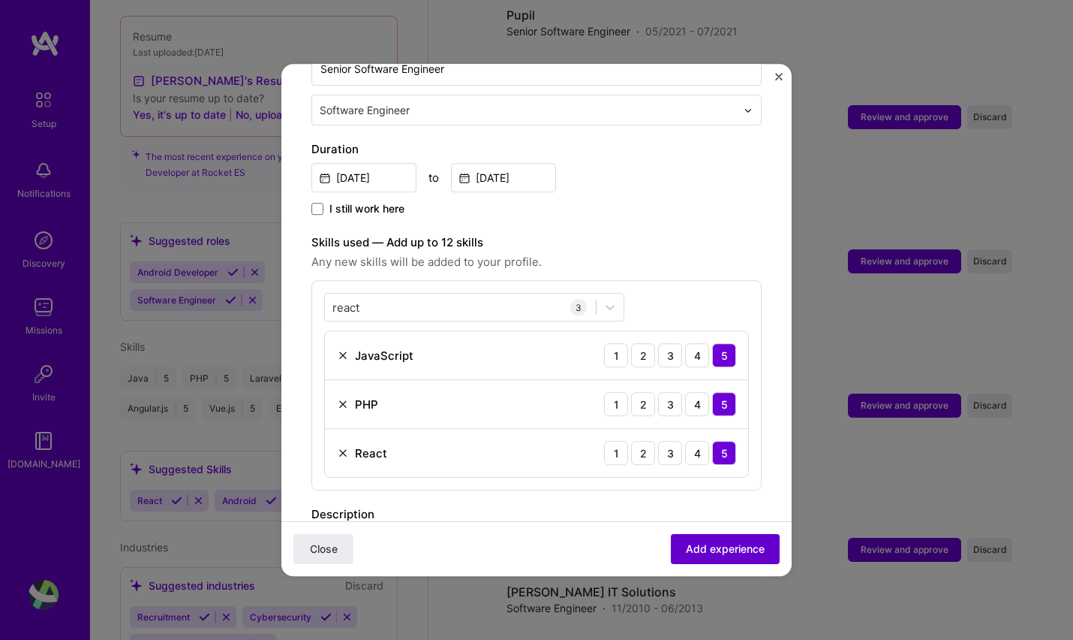
click at [718, 555] on span "Add experience" at bounding box center [725, 548] width 79 height 15
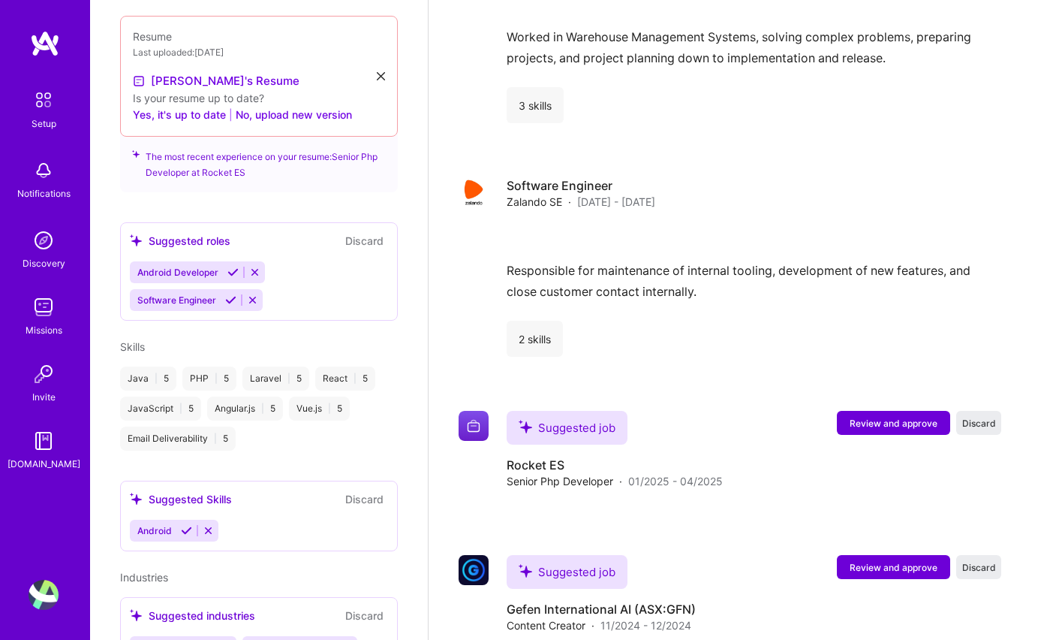
scroll to position [0, 0]
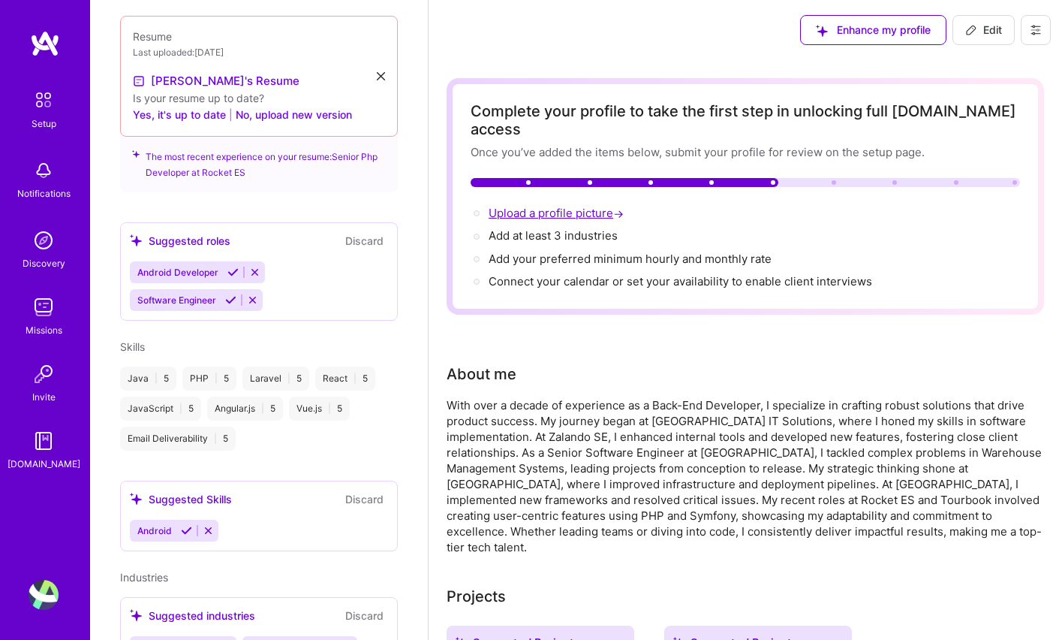
click at [545, 206] on span "Upload a profile picture →" at bounding box center [558, 213] width 138 height 14
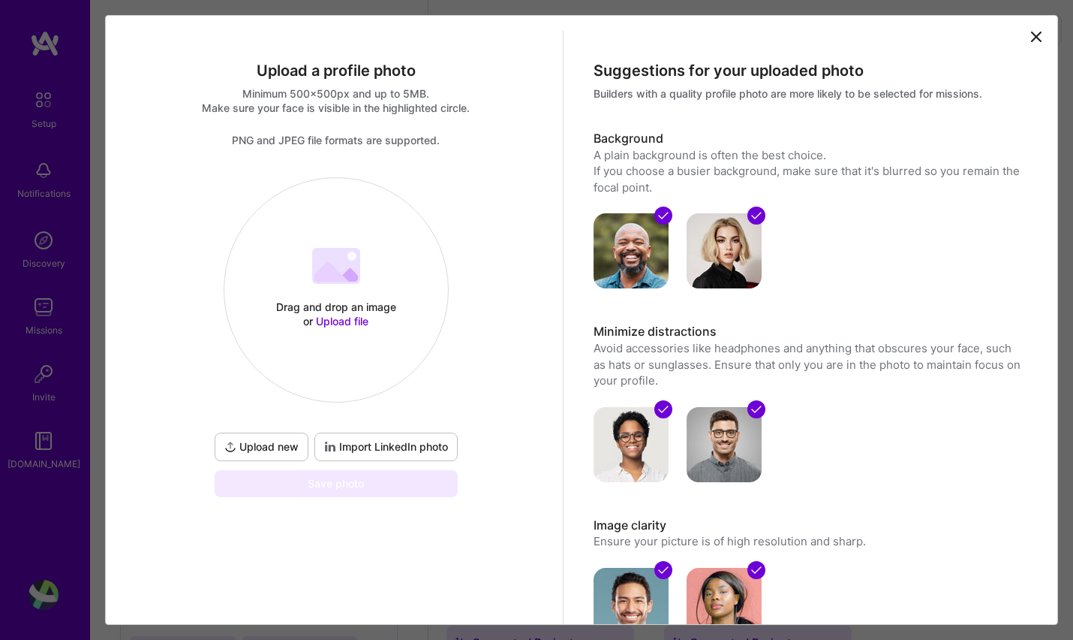
click at [324, 279] on icon at bounding box center [331, 271] width 35 height 20
click at [350, 274] on icon at bounding box center [347, 274] width 22 height 14
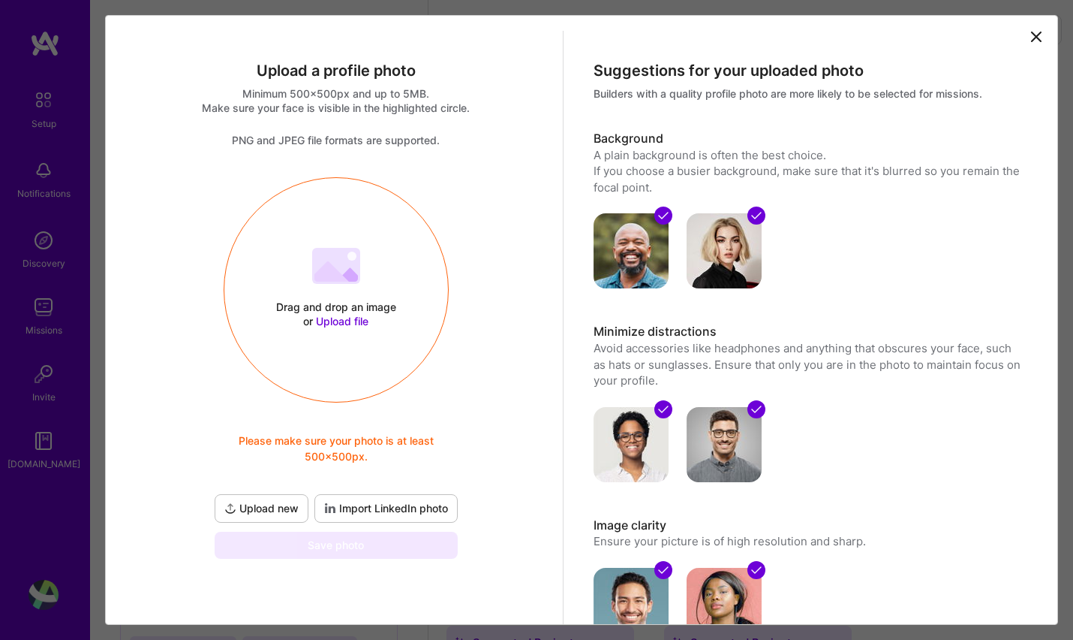
click at [387, 510] on span "Import LinkedIn photo" at bounding box center [386, 508] width 124 height 15
click at [319, 289] on div "Drag and drop an image or Upload file Upload file Please make sure your photo i…" at bounding box center [336, 289] width 224 height 159
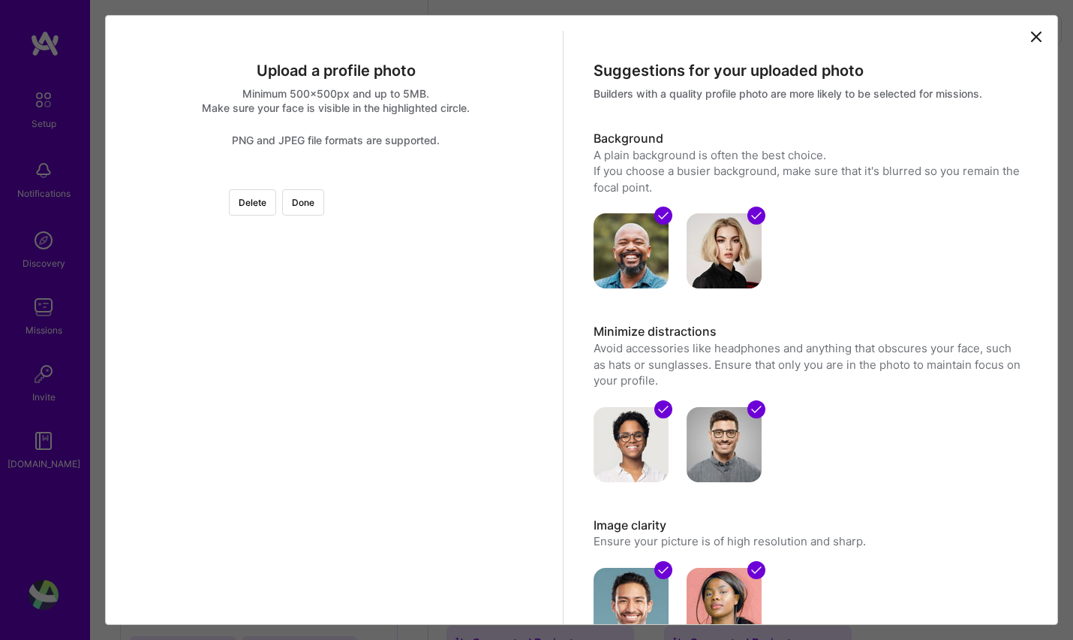
click at [353, 303] on div at bounding box center [505, 346] width 338 height 338
click at [324, 203] on button "Done" at bounding box center [303, 202] width 42 height 26
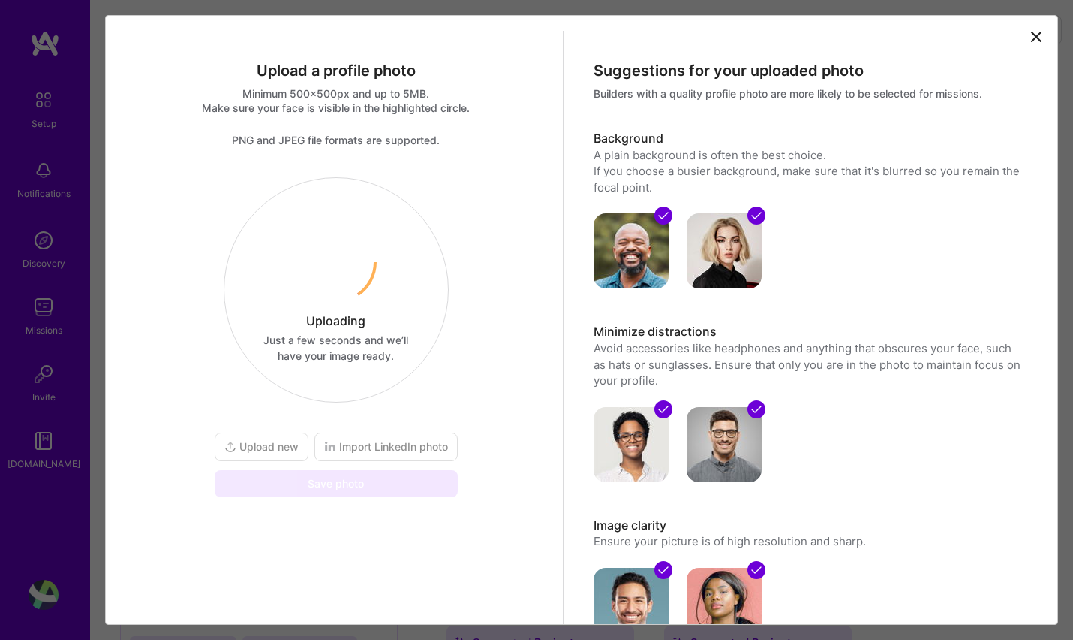
click at [1032, 37] on icon at bounding box center [1036, 36] width 9 height 9
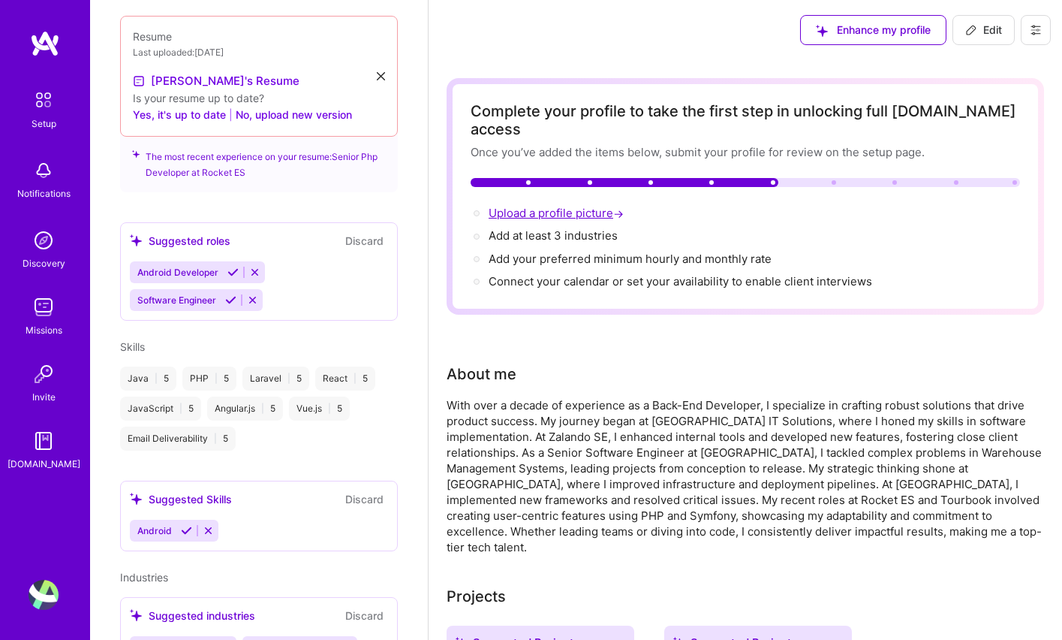
click at [580, 206] on span "Upload a profile picture →" at bounding box center [558, 213] width 138 height 14
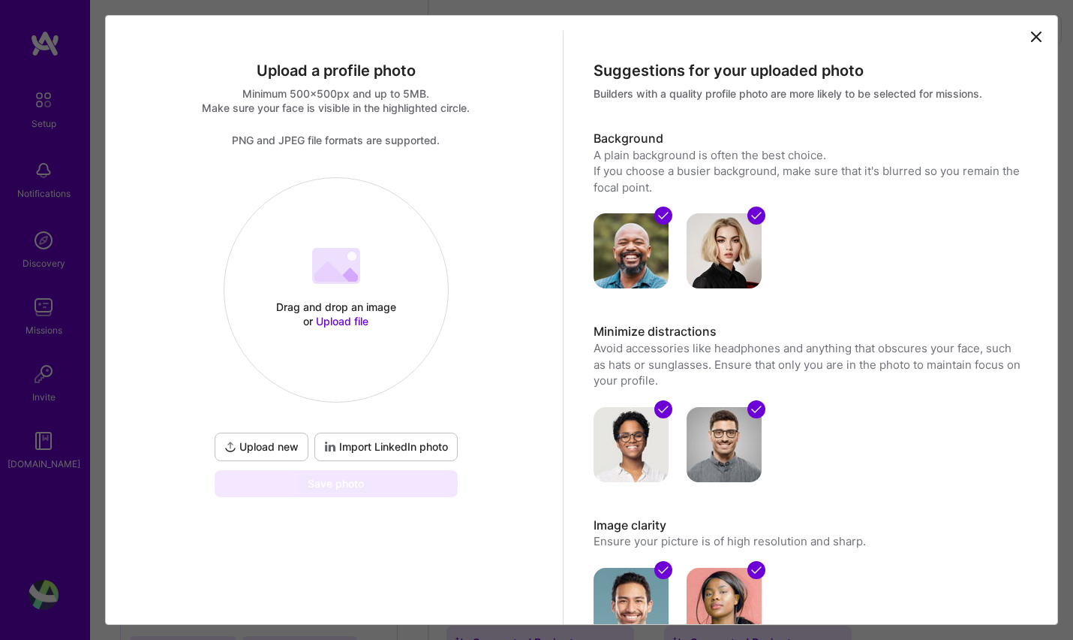
click at [348, 308] on div "Drag and drop an image or Upload file" at bounding box center [336, 313] width 128 height 29
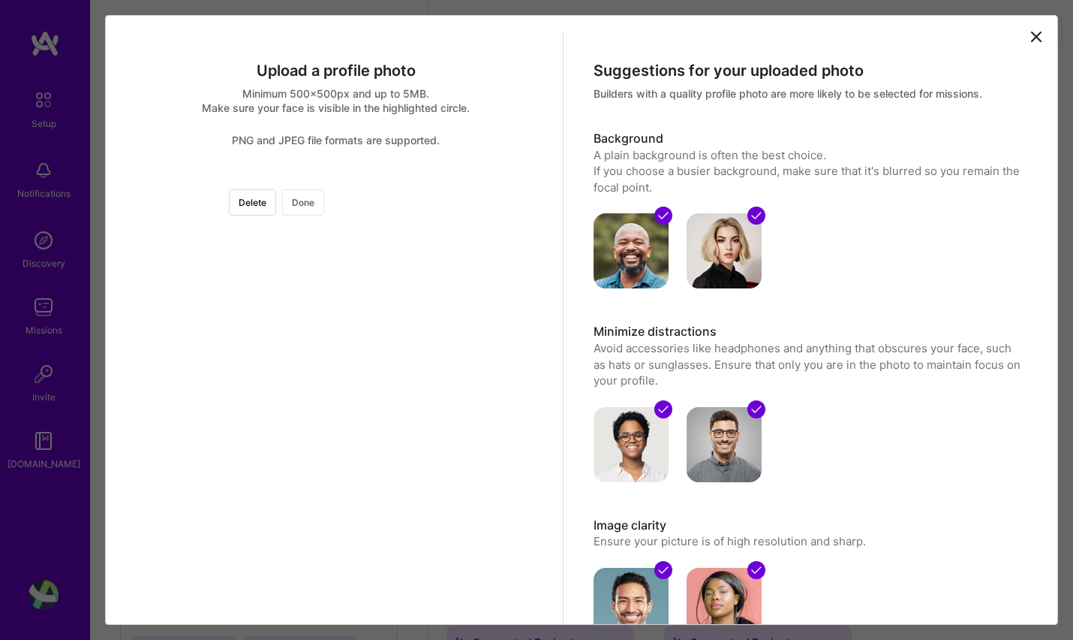
click at [324, 200] on button "Done" at bounding box center [303, 202] width 42 height 26
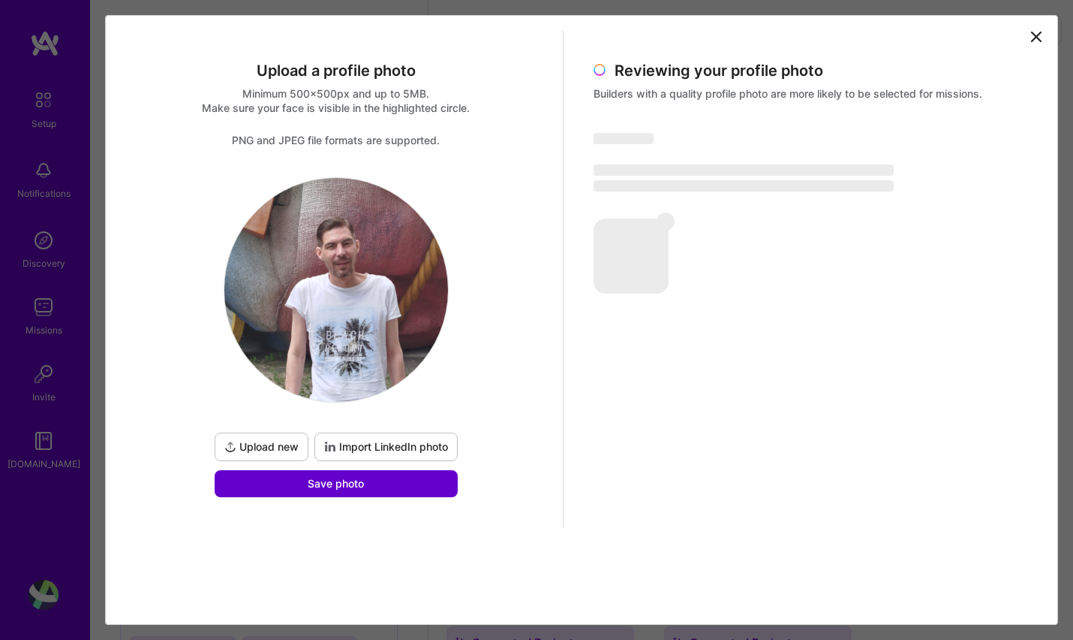
click at [384, 482] on button "Save photo" at bounding box center [336, 483] width 243 height 27
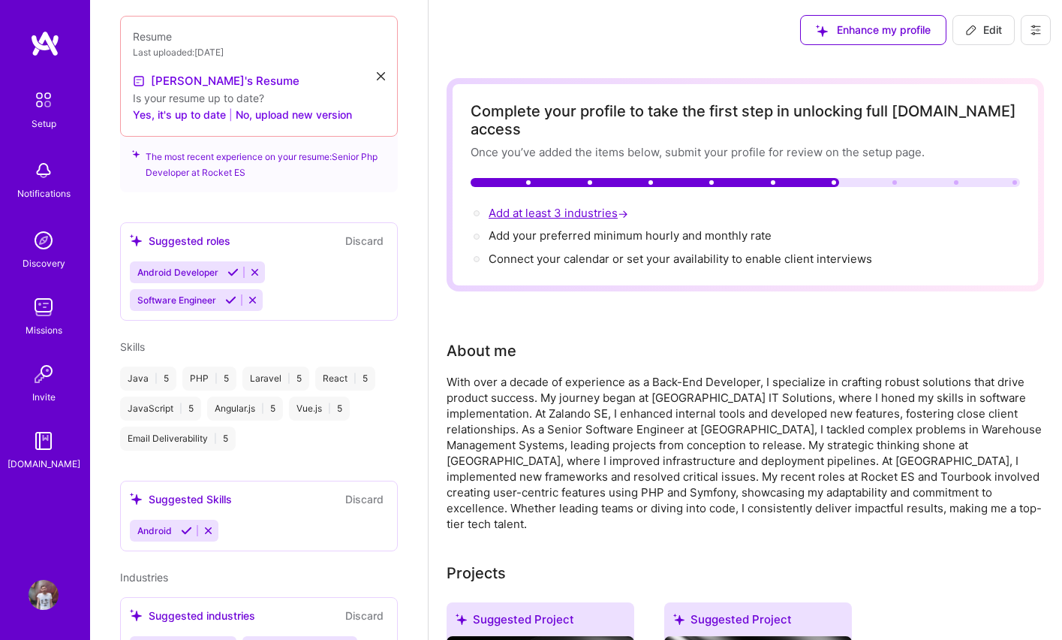
click at [591, 206] on span "Add at least 3 industries →" at bounding box center [560, 213] width 143 height 14
select select "US"
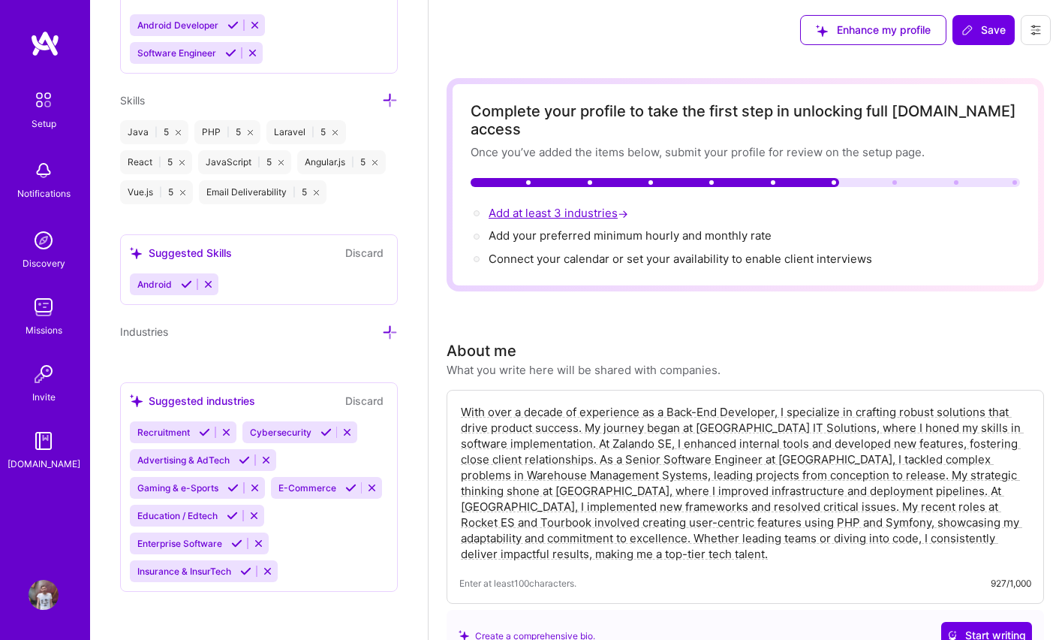
scroll to position [1342, 0]
click at [382, 324] on icon at bounding box center [390, 332] width 16 height 16
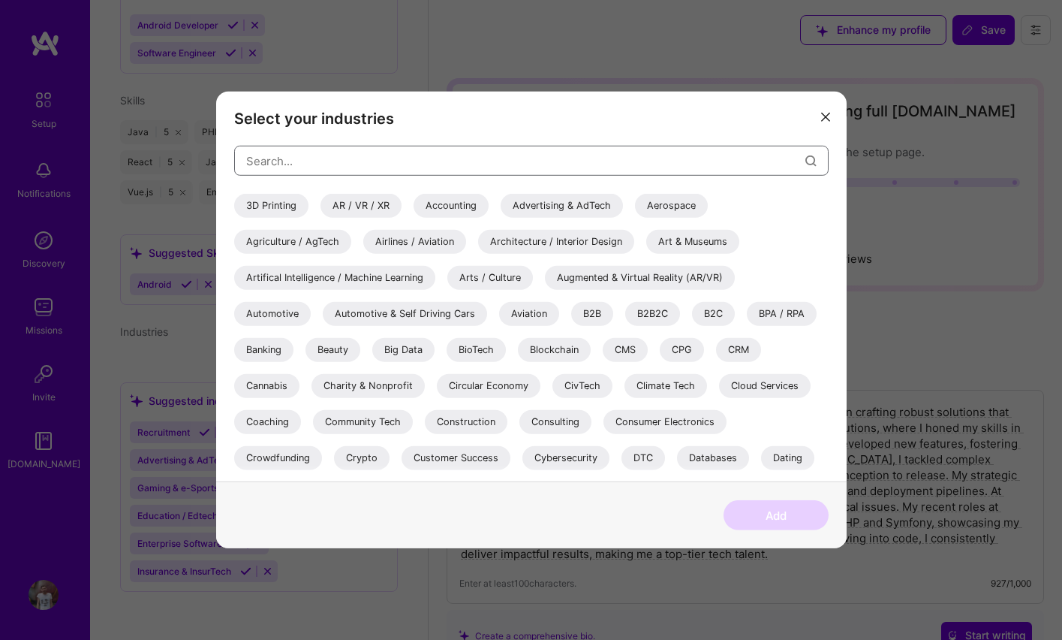
click at [374, 169] on input "modal" at bounding box center [525, 160] width 559 height 38
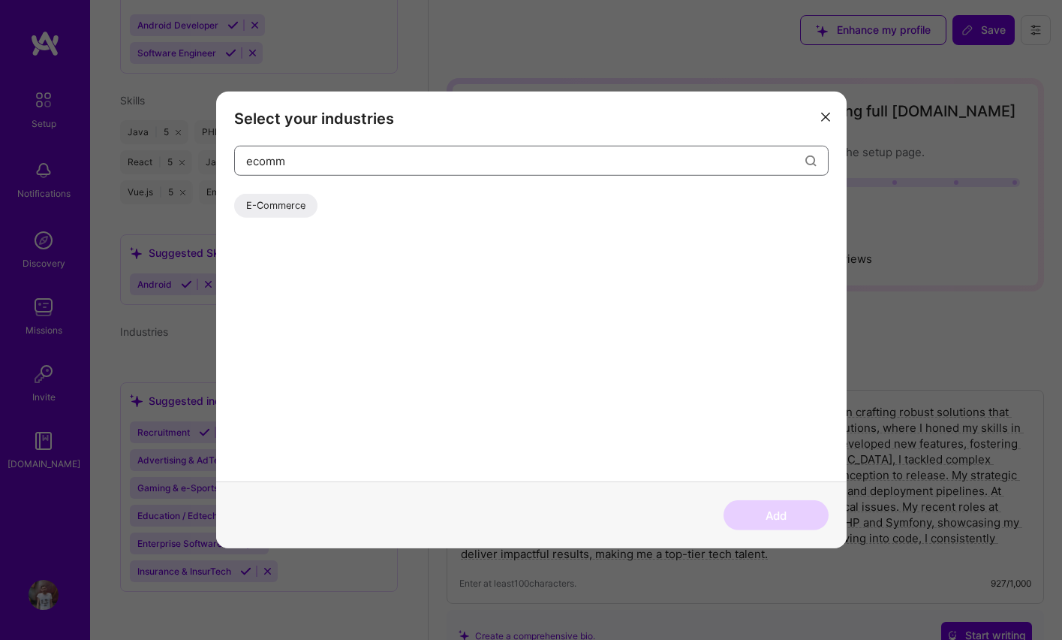
type input "ecomm"
click at [284, 197] on div "E-Commerce" at bounding box center [275, 206] width 83 height 24
click at [778, 506] on button "Add" at bounding box center [776, 515] width 105 height 30
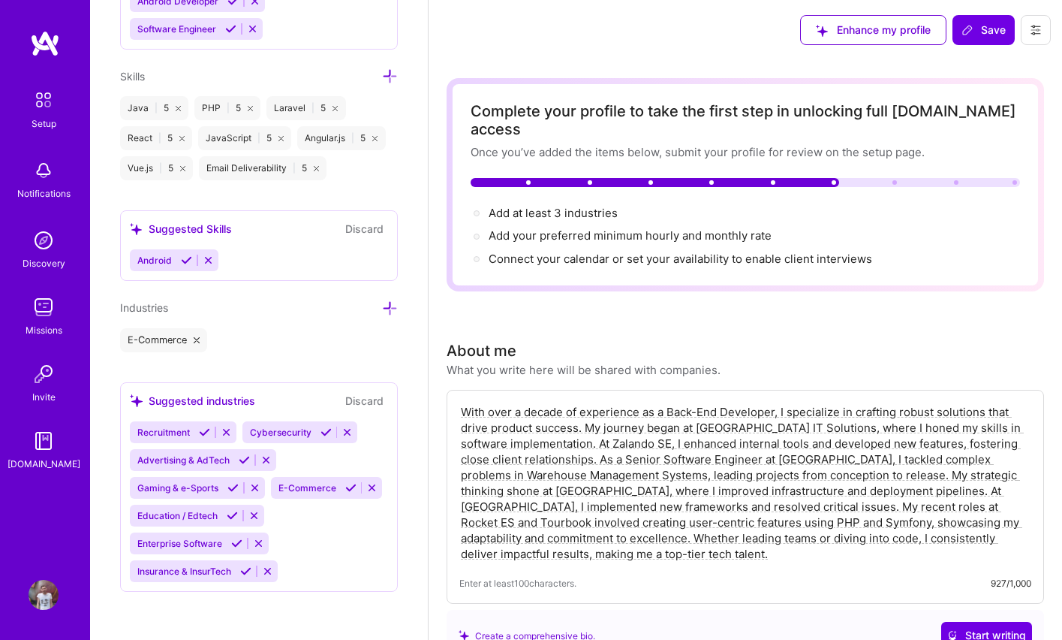
click at [382, 303] on icon at bounding box center [390, 308] width 16 height 16
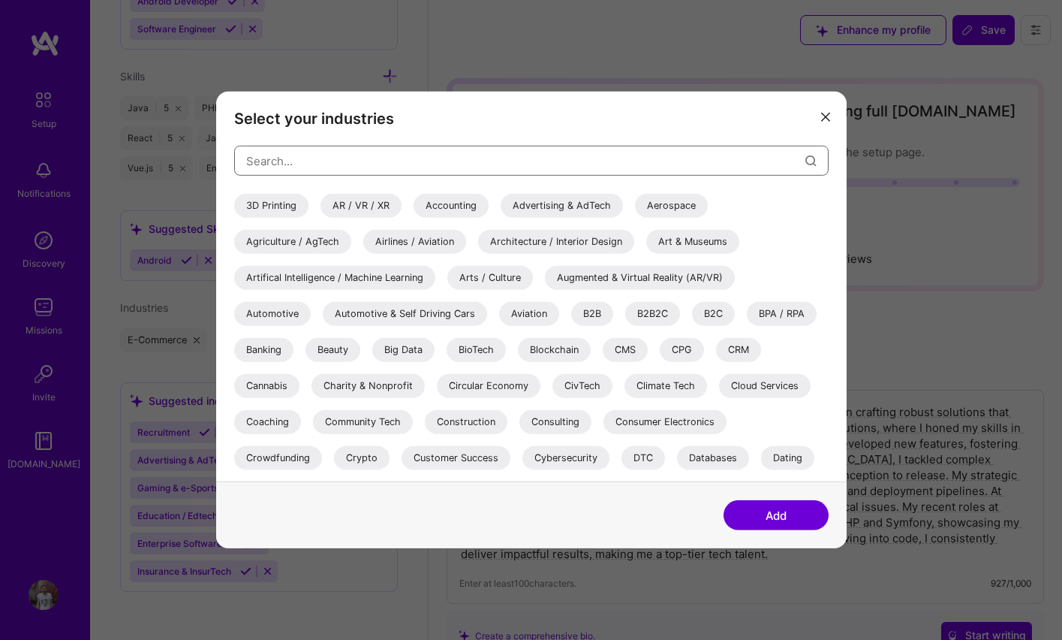
click at [375, 164] on input "modal" at bounding box center [525, 160] width 559 height 38
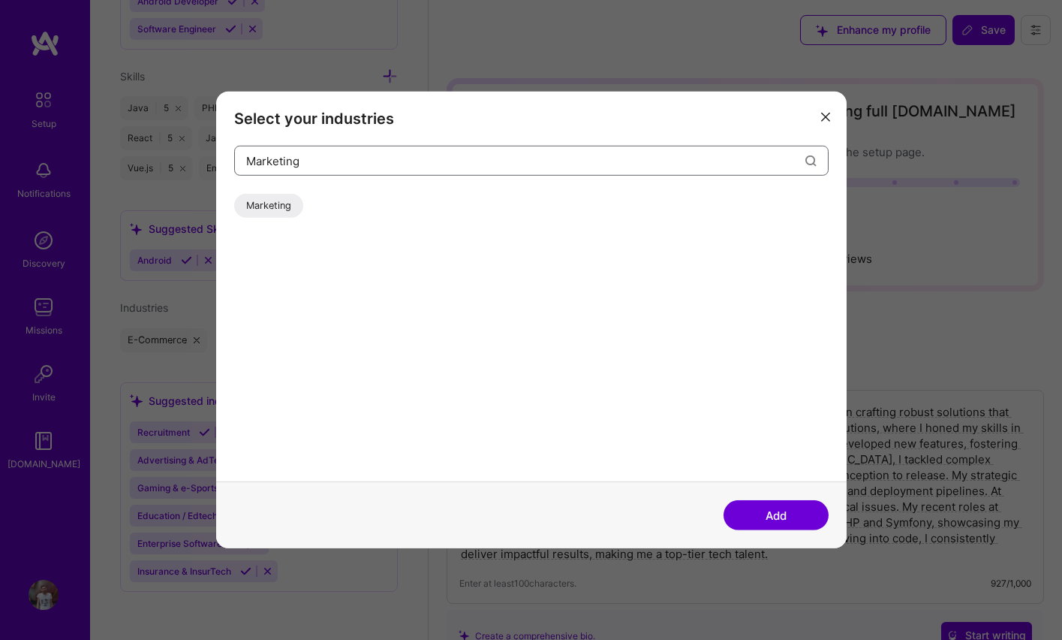
type input "Marketing"
click at [269, 207] on div "Marketing" at bounding box center [268, 206] width 69 height 24
click at [773, 506] on button "Add" at bounding box center [776, 515] width 105 height 30
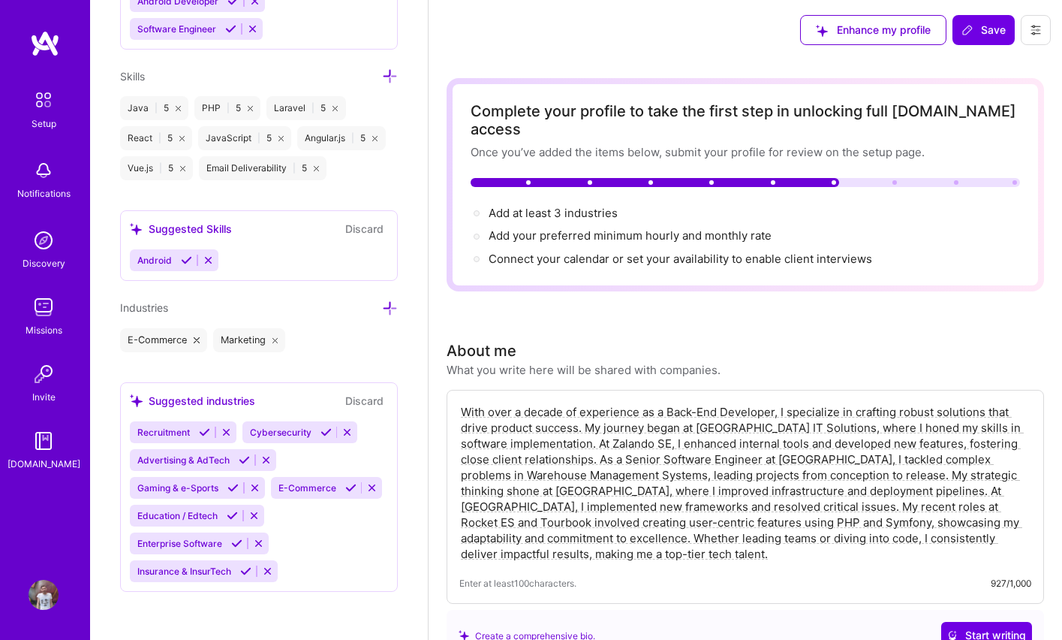
click at [382, 308] on icon at bounding box center [390, 308] width 16 height 16
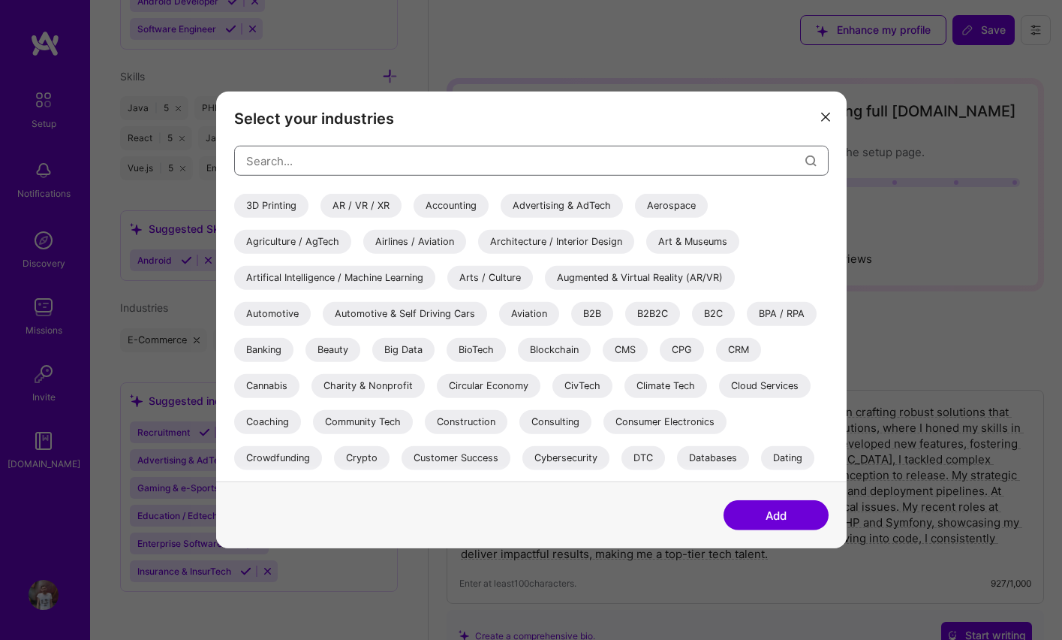
click at [363, 157] on input "modal" at bounding box center [525, 160] width 559 height 38
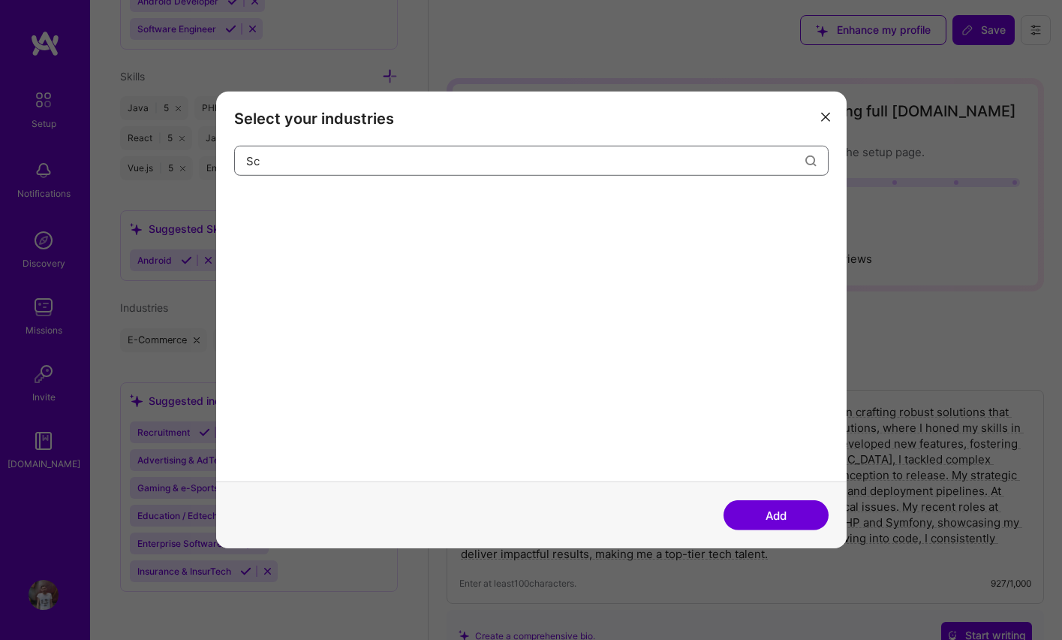
type input "S"
type input "Service"
click at [447, 207] on div "Financial Services / Fintech" at bounding box center [412, 206] width 148 height 24
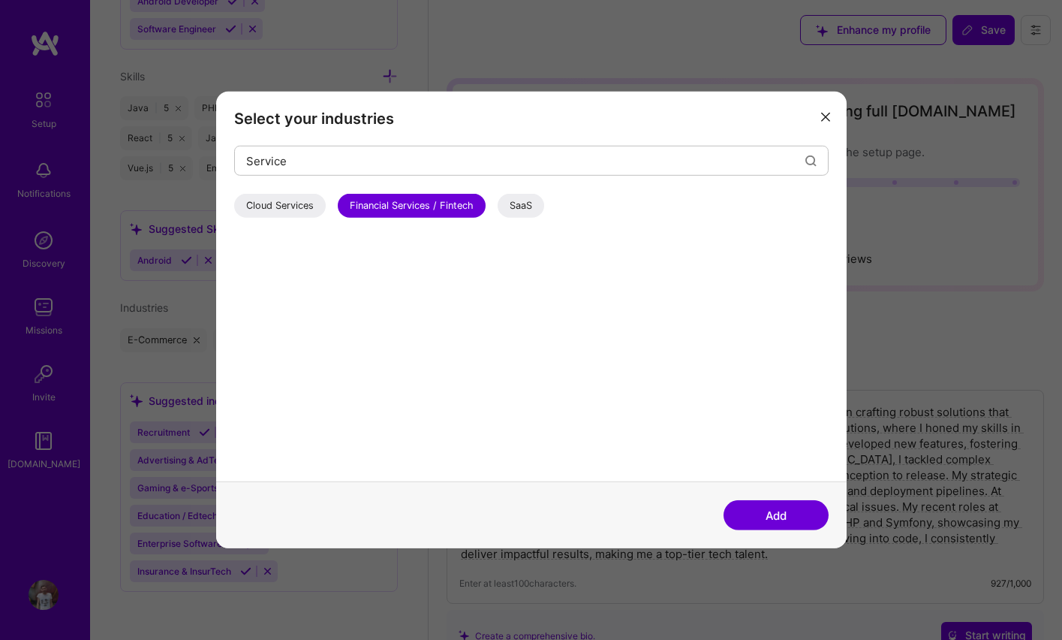
click at [778, 518] on button "Add" at bounding box center [776, 515] width 105 height 30
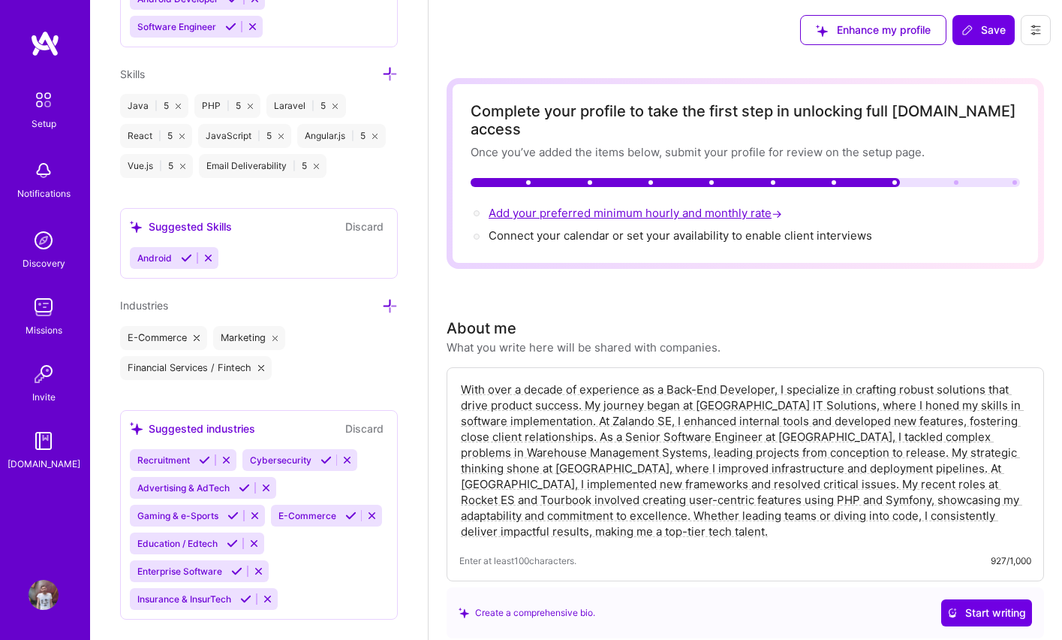
click at [603, 206] on span "Add your preferred minimum hourly and monthly rate →" at bounding box center [637, 213] width 296 height 14
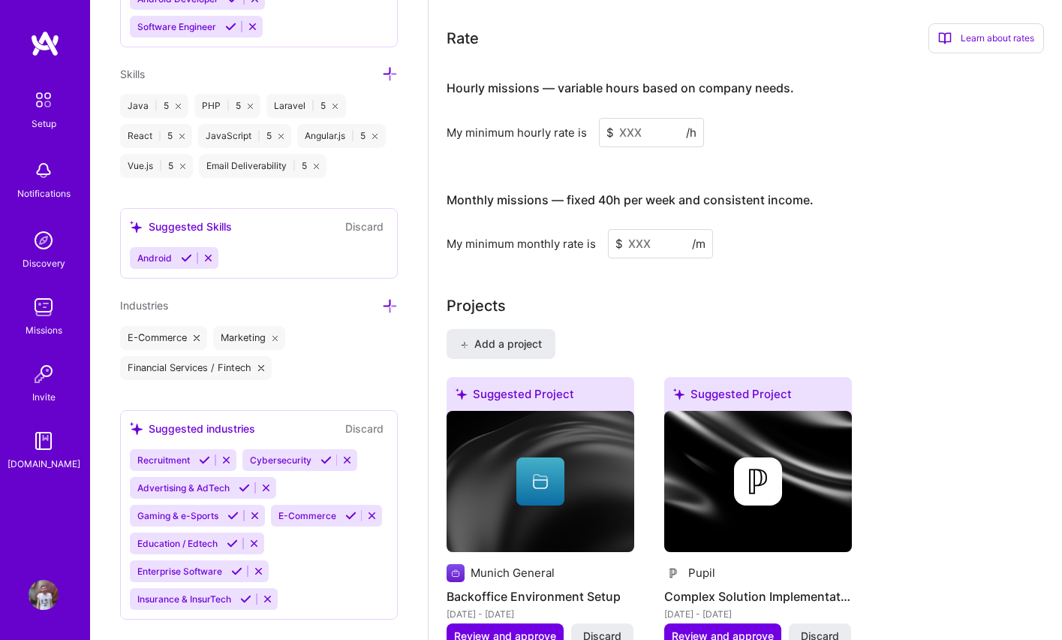
scroll to position [931, 0]
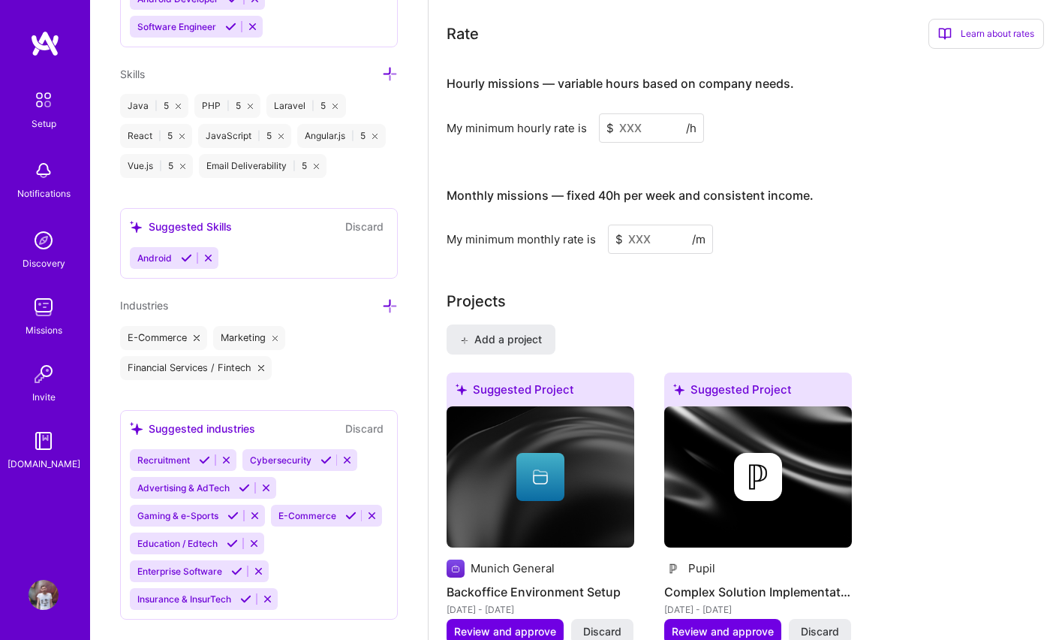
click at [647, 113] on input at bounding box center [651, 127] width 105 height 29
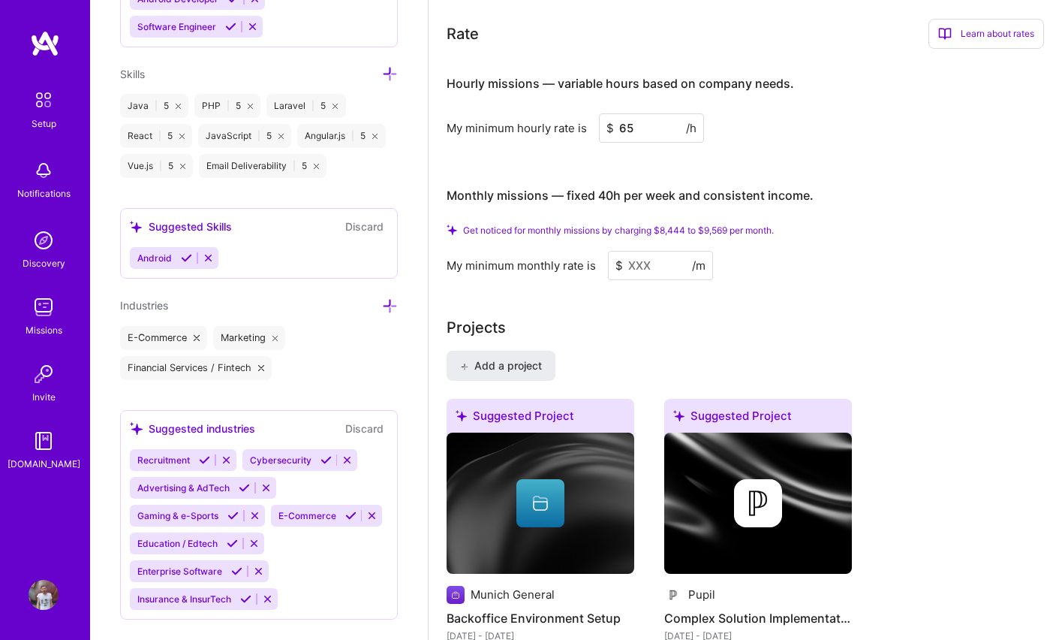
type input "6"
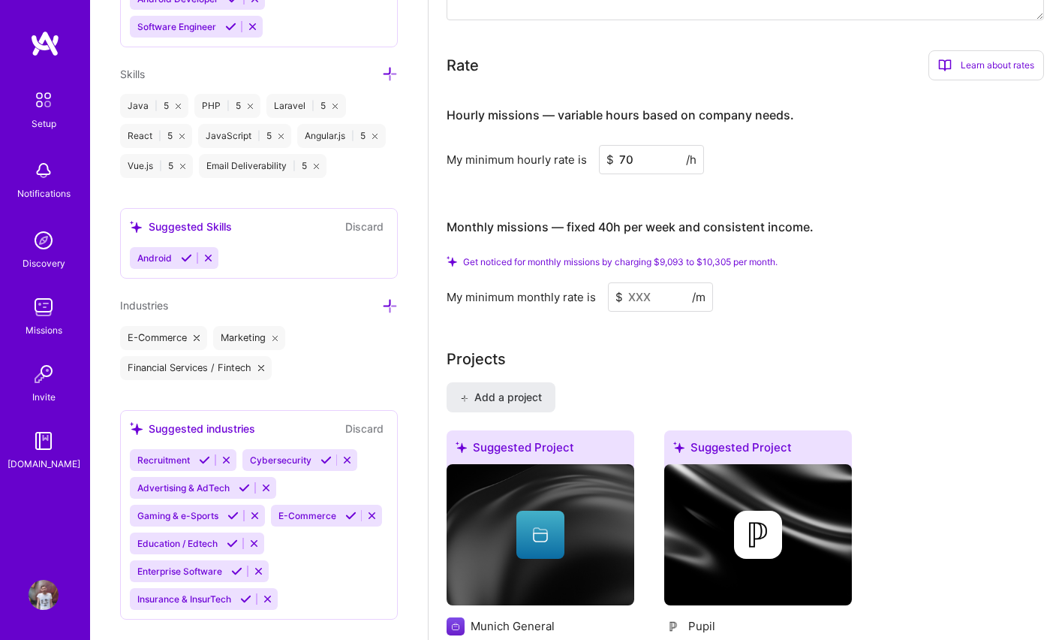
scroll to position [893, 0]
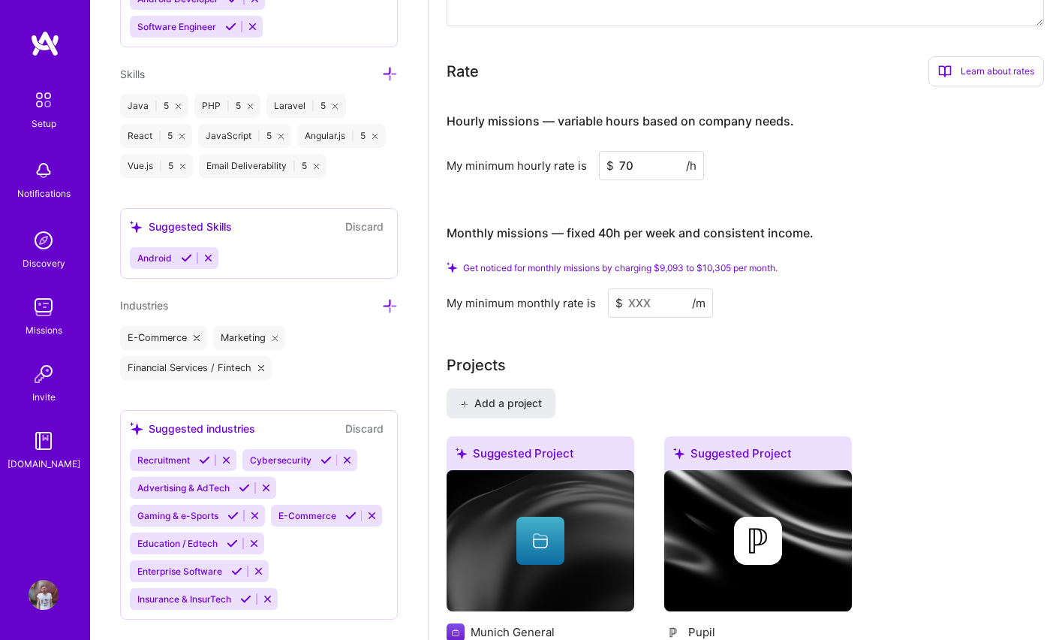
type input "70"
click at [665, 288] on input at bounding box center [660, 302] width 105 height 29
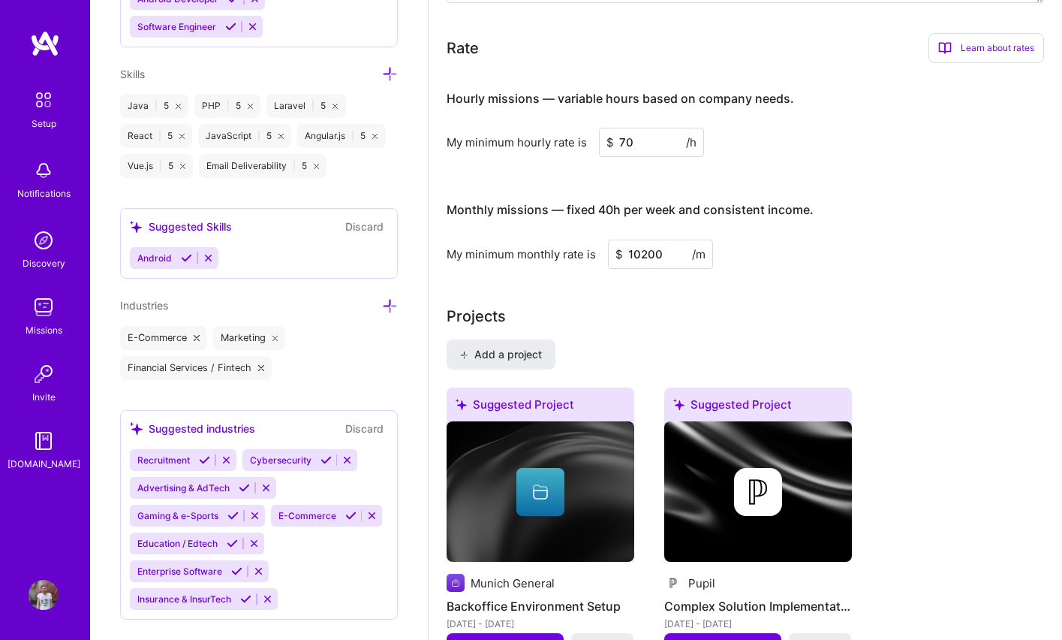
type input "10200"
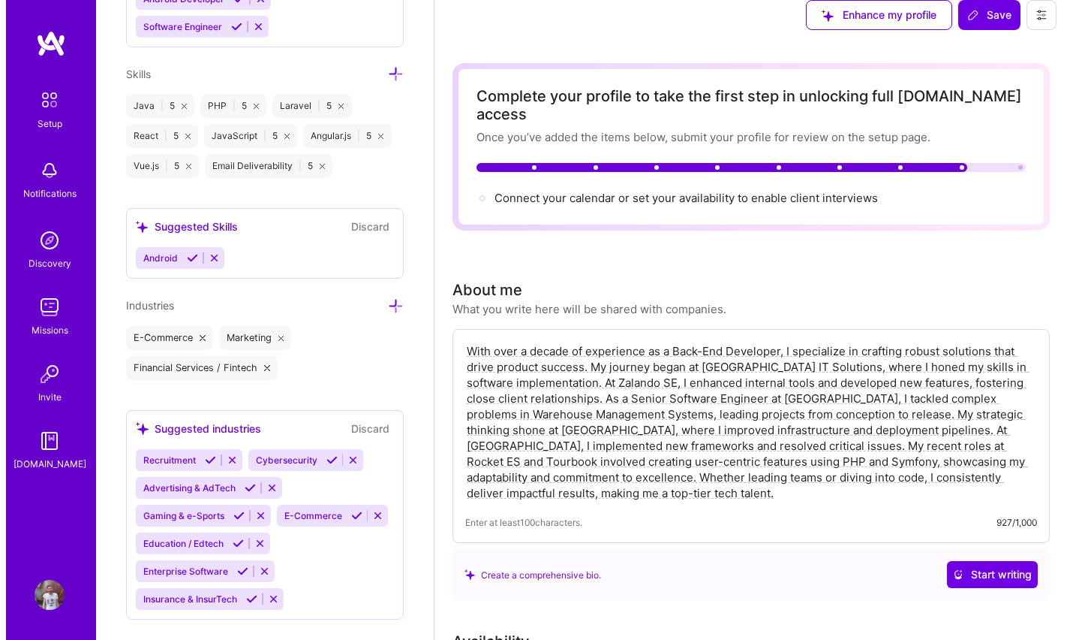
scroll to position [0, 0]
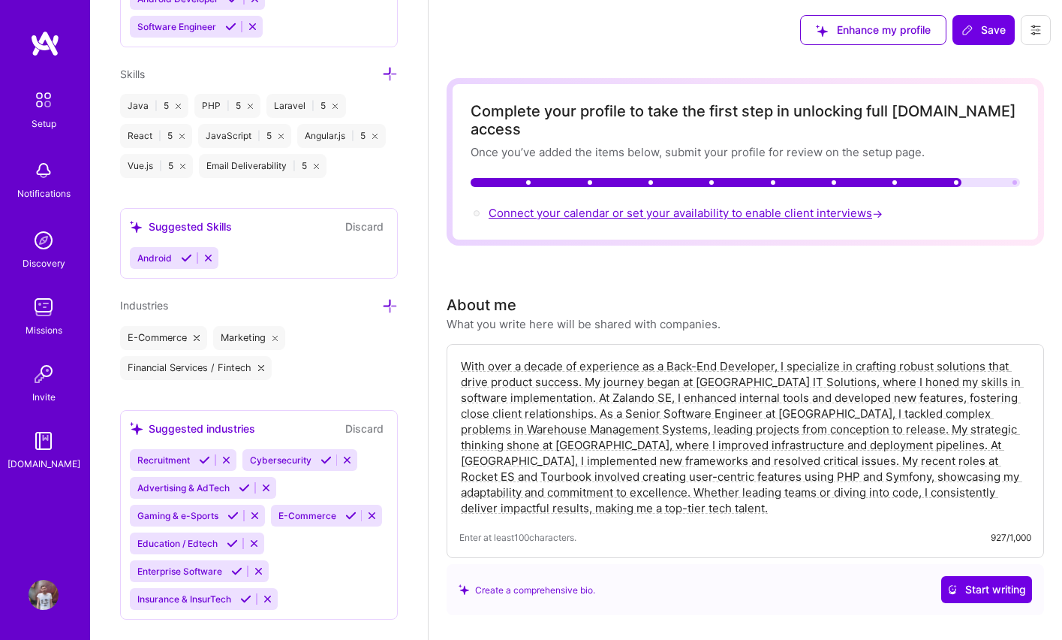
click at [658, 206] on span "Connect your calendar or set your availability to enable client interviews →" at bounding box center [687, 213] width 397 height 14
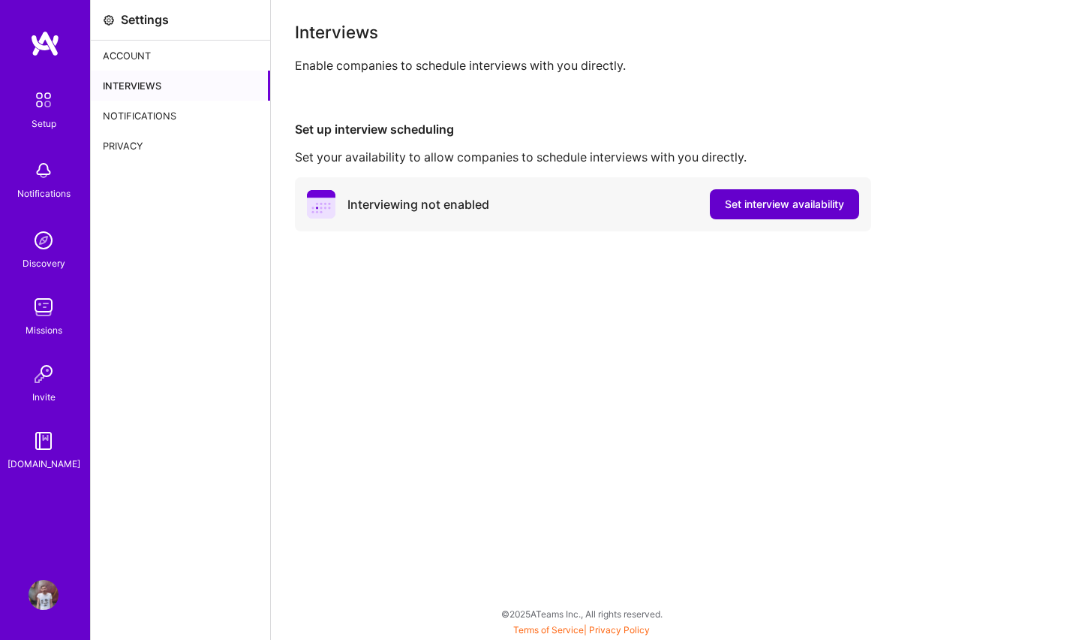
click at [755, 200] on span "Set interview availability" at bounding box center [784, 204] width 119 height 15
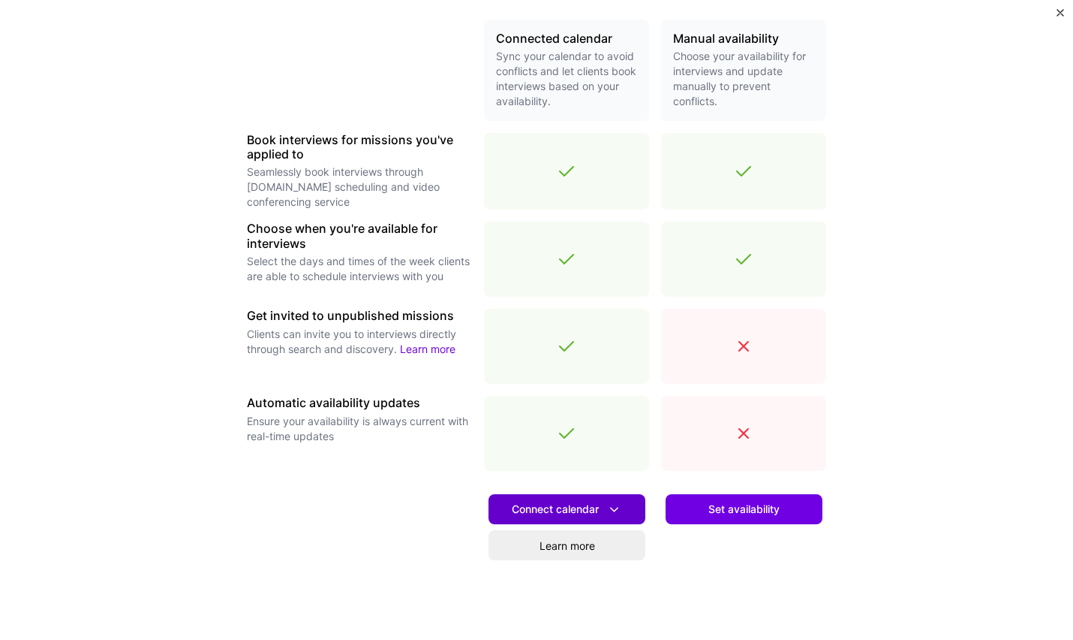
scroll to position [348, 0]
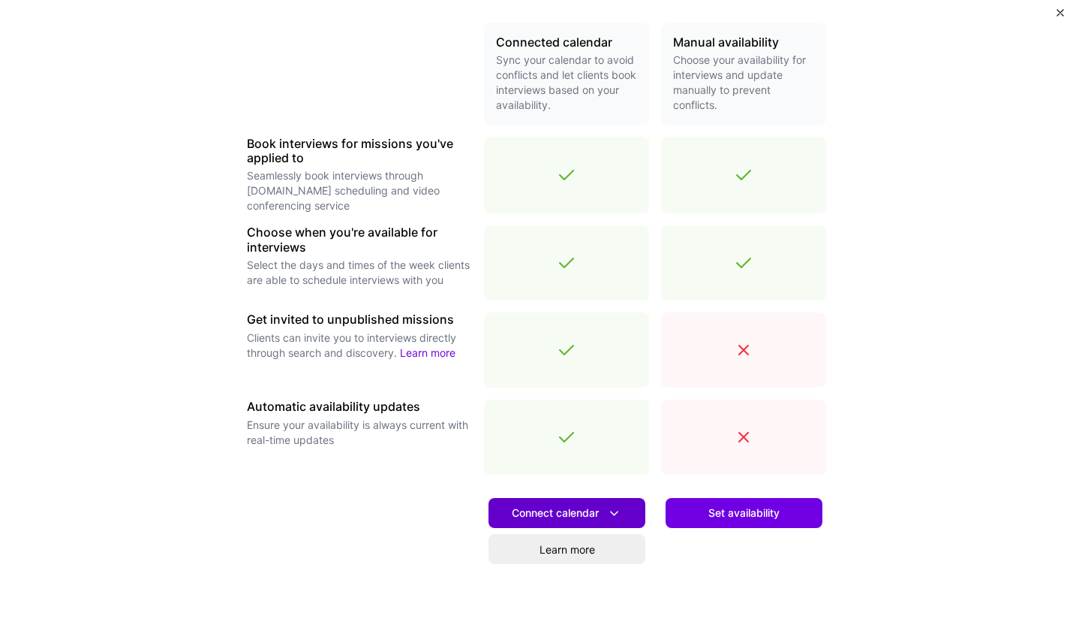
click at [583, 510] on span "Connect calendar" at bounding box center [567, 513] width 110 height 16
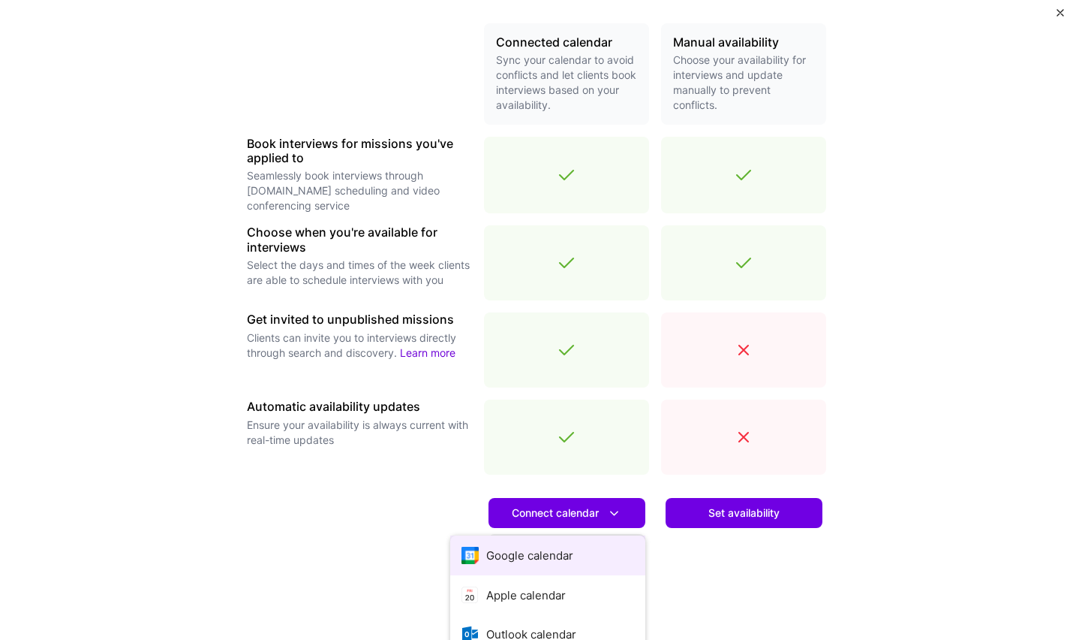
click at [552, 555] on button "Google calendar" at bounding box center [547, 555] width 195 height 40
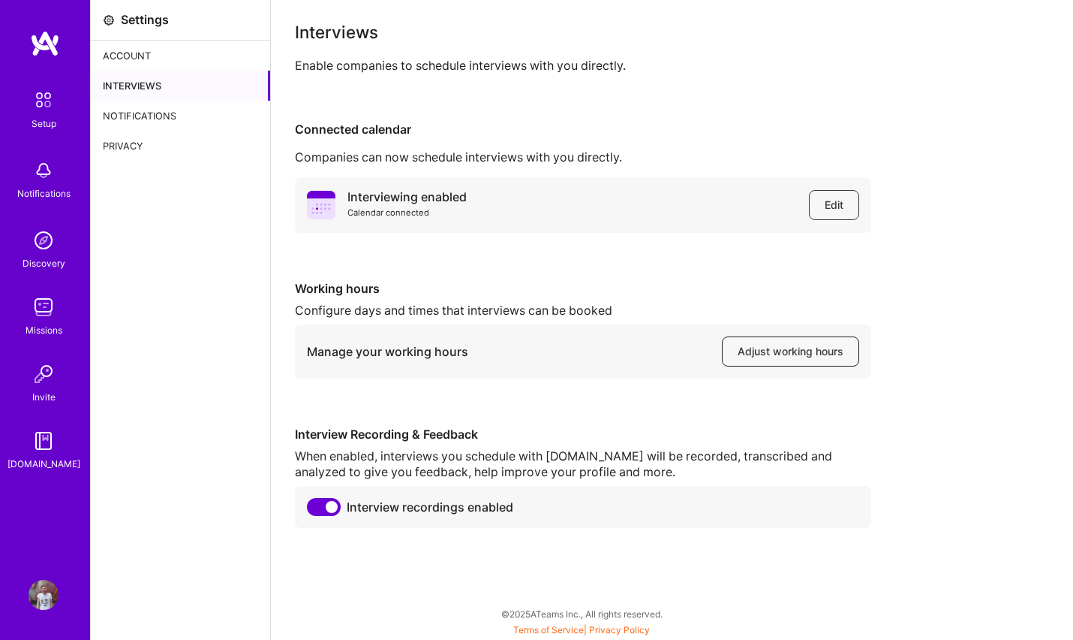
click at [790, 344] on span "Adjust working hours" at bounding box center [791, 351] width 106 height 15
click at [688, 305] on div "Configure days and times that interviews can be booked" at bounding box center [583, 310] width 576 height 16
click at [149, 89] on div "Interviews" at bounding box center [180, 86] width 179 height 30
click at [130, 53] on div "Account" at bounding box center [180, 56] width 179 height 30
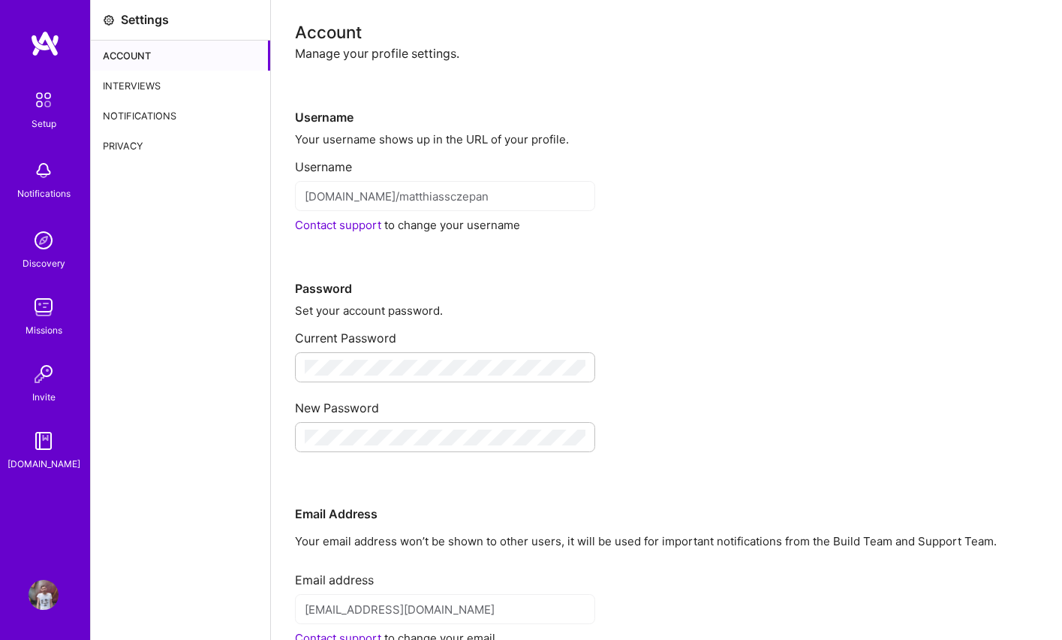
click at [144, 82] on div "Interviews" at bounding box center [180, 86] width 179 height 30
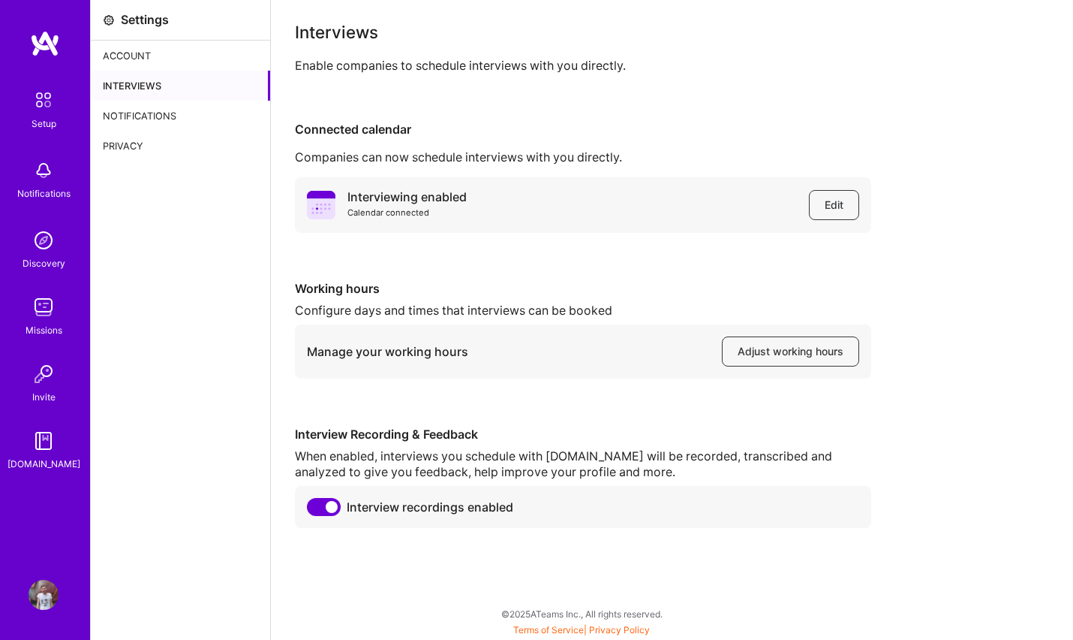
click at [149, 115] on div "Notifications" at bounding box center [180, 116] width 179 height 30
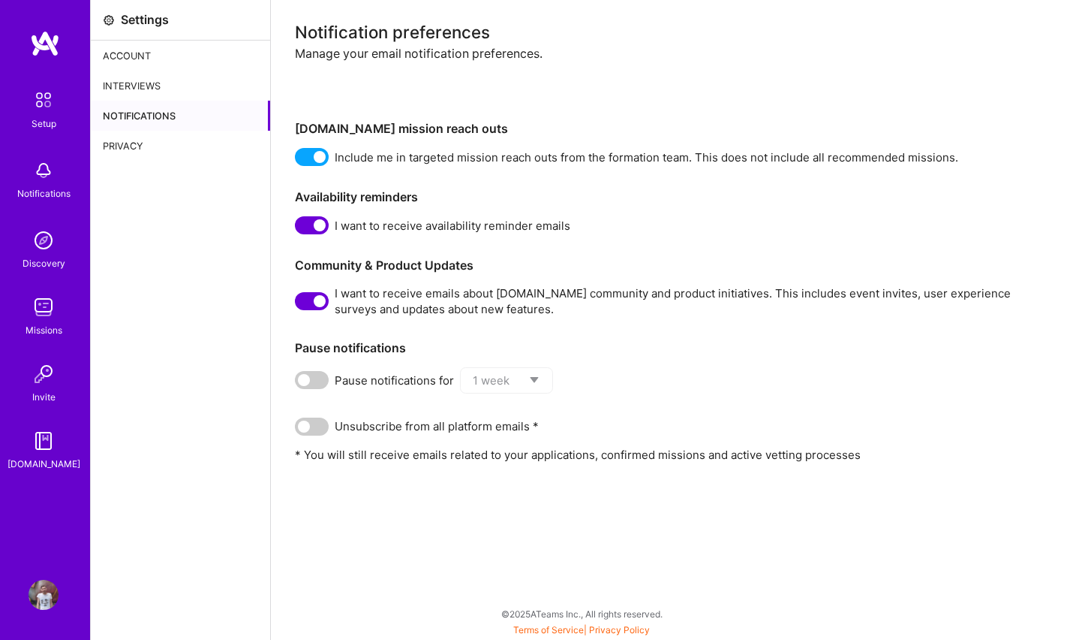
click at [135, 149] on div "Privacy" at bounding box center [180, 146] width 179 height 30
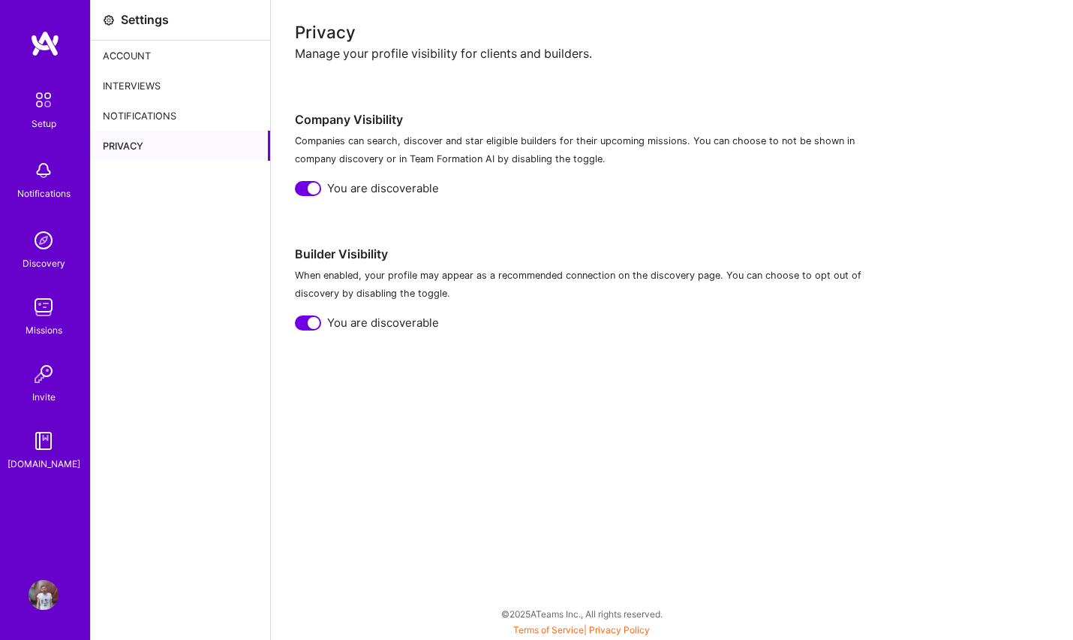
click at [38, 100] on img at bounding box center [44, 100] width 32 height 32
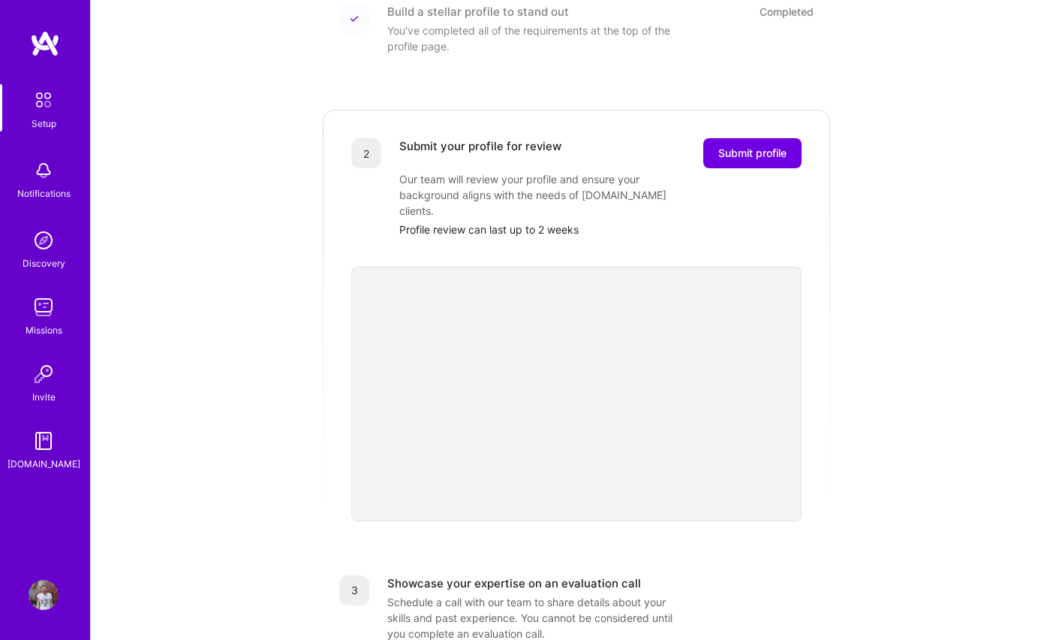
scroll to position [245, 0]
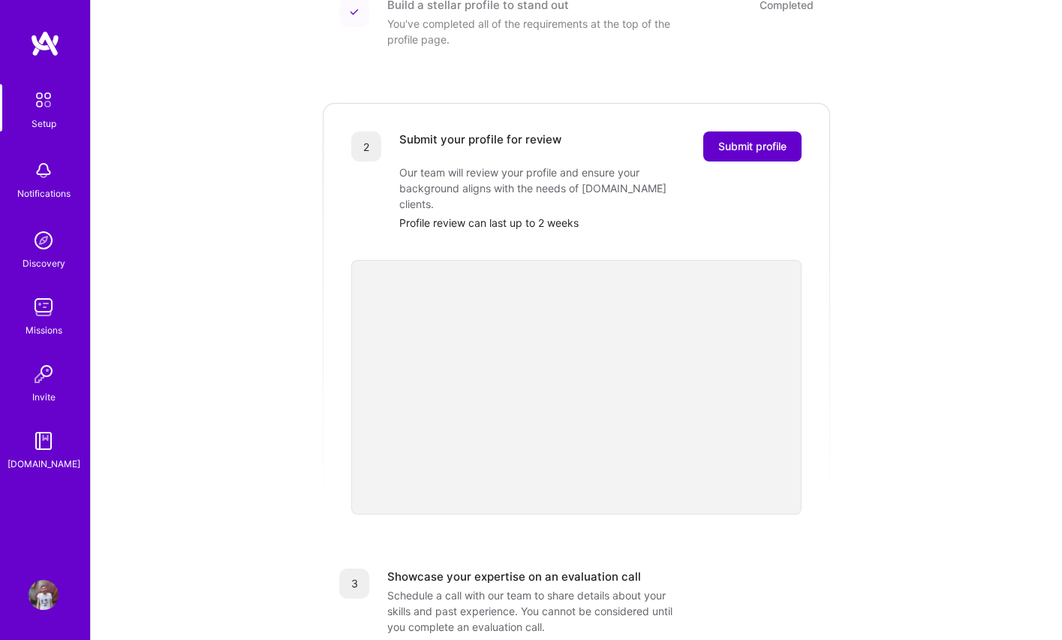
click at [753, 139] on span "Submit profile" at bounding box center [752, 146] width 68 height 15
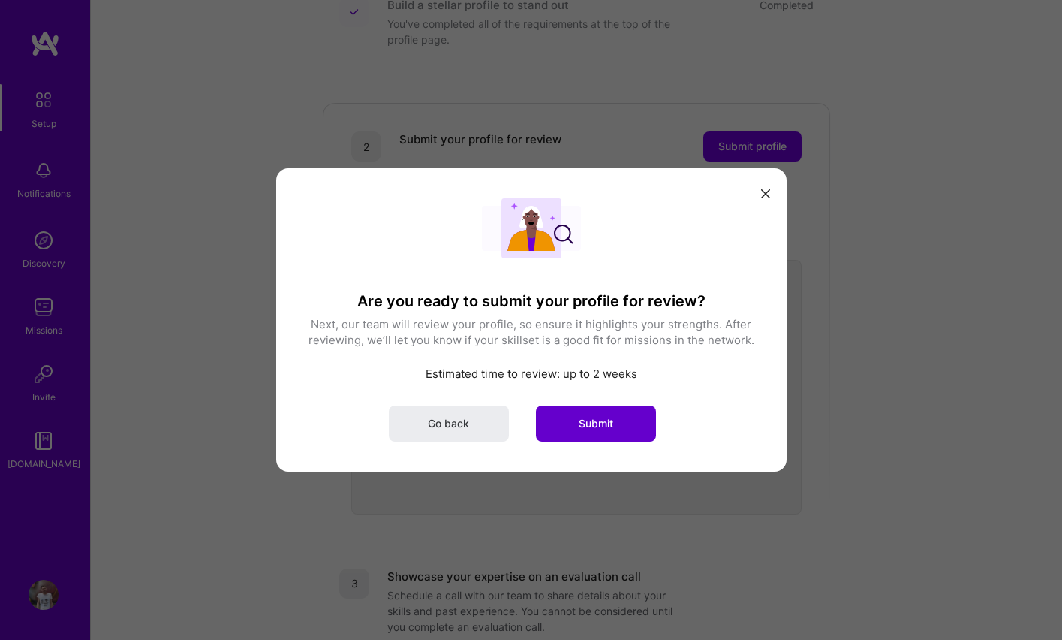
click at [594, 418] on span "Submit" at bounding box center [596, 423] width 35 height 15
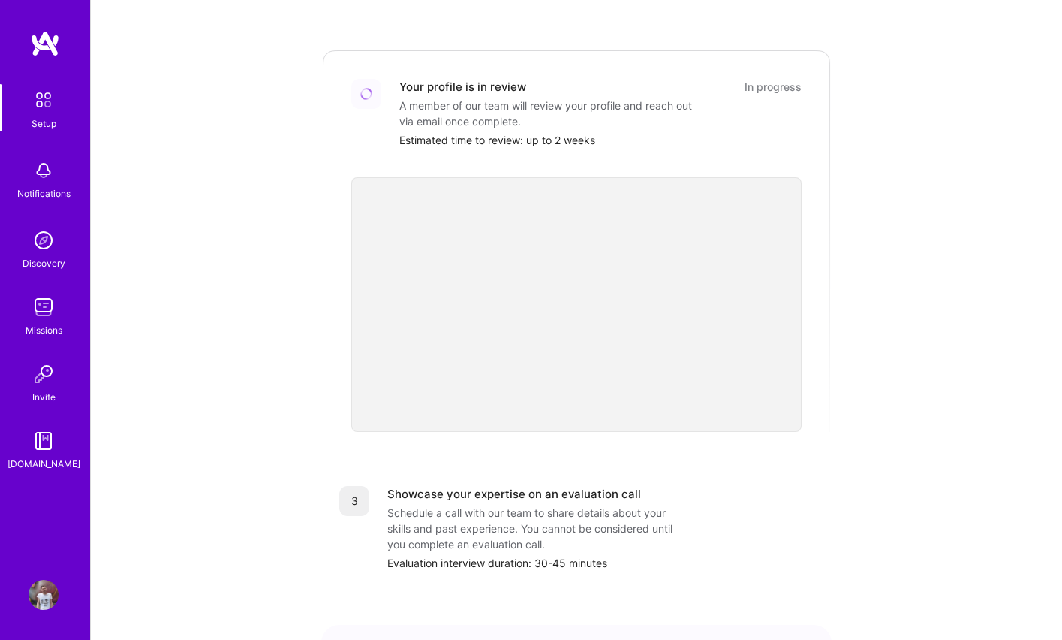
scroll to position [0, 0]
